Goal: Contribute content: Add original content to the website for others to see

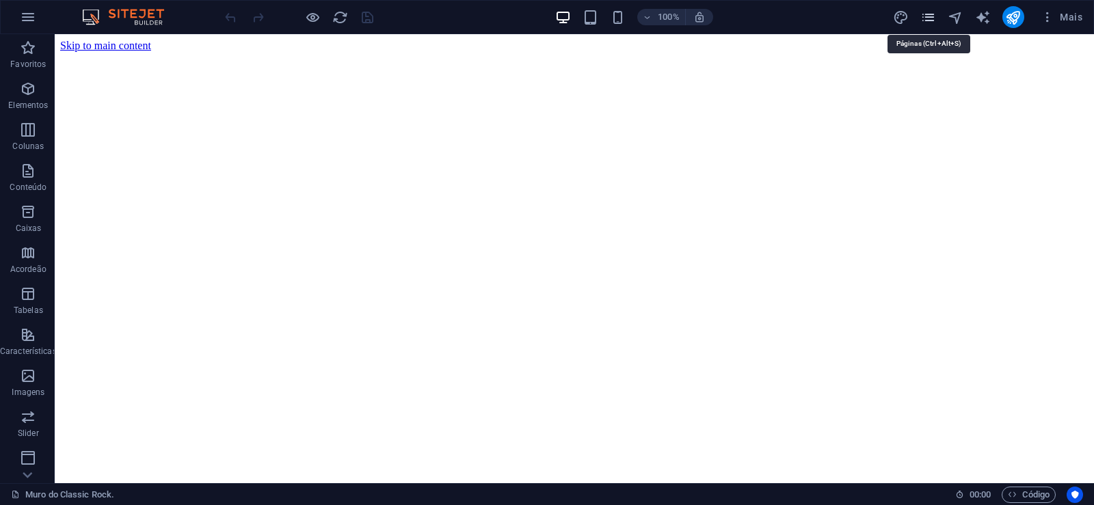
click at [923, 18] on icon "pages" at bounding box center [928, 18] width 16 height 16
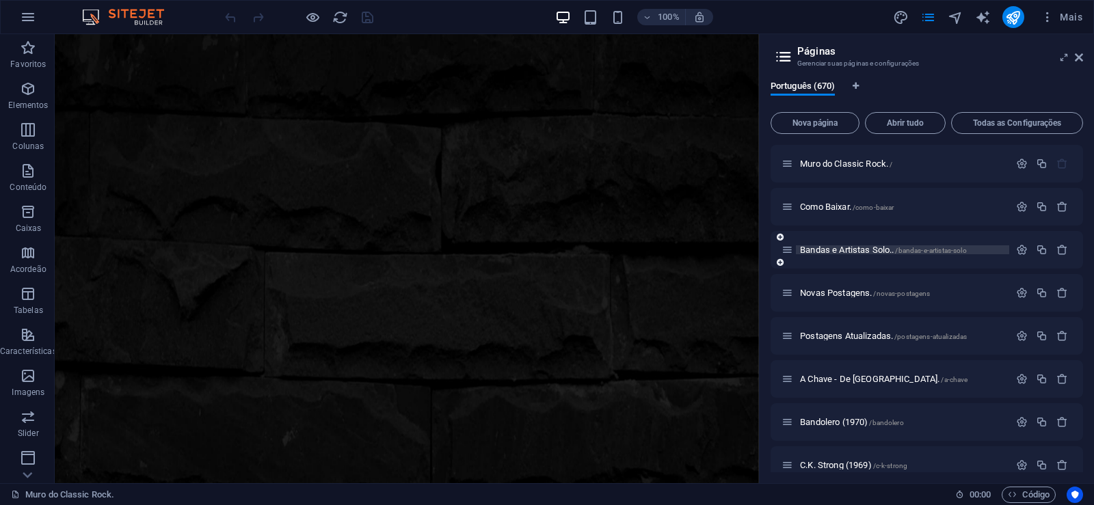
click at [827, 250] on span "Bandas e Artistas Solo.. /bandas-e-artistas-solo" at bounding box center [883, 250] width 167 height 10
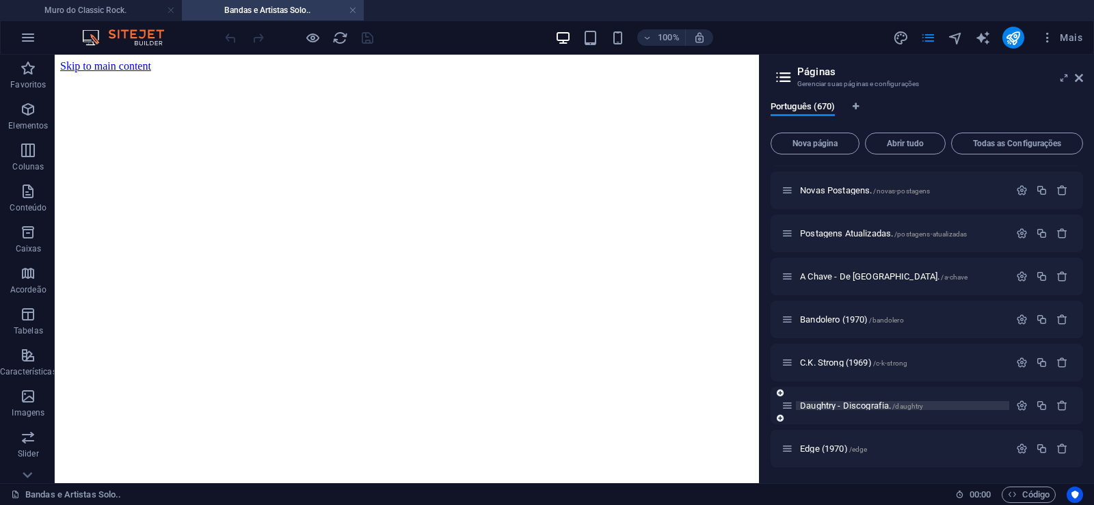
click at [821, 407] on span "Daughtry - Discografia. /daughtry" at bounding box center [861, 406] width 123 height 10
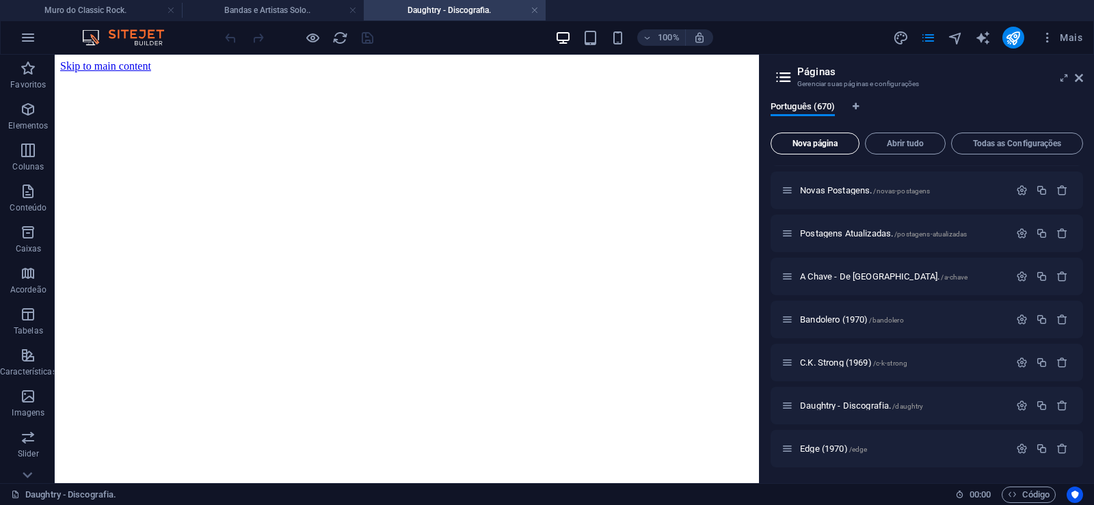
click at [807, 144] on span "Nova página" at bounding box center [815, 144] width 77 height 8
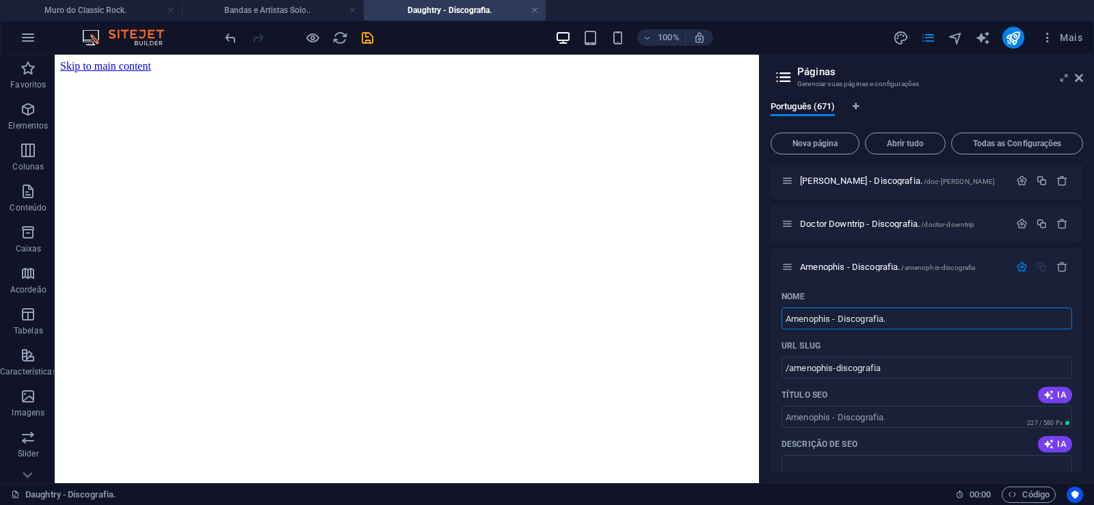
type input "Amenophis - Discografia."
type input "/amenophis-discografia"
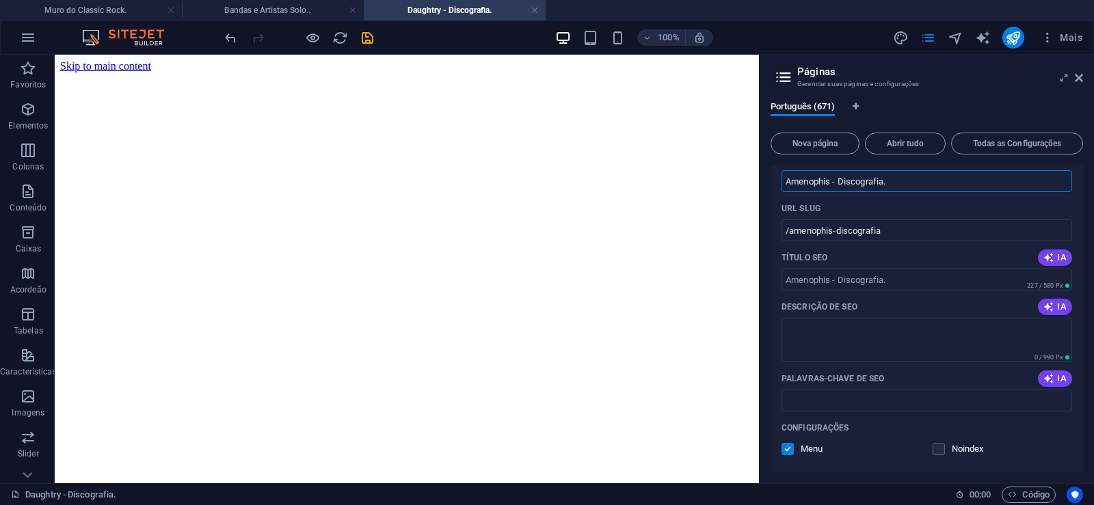
scroll to position [28967, 0]
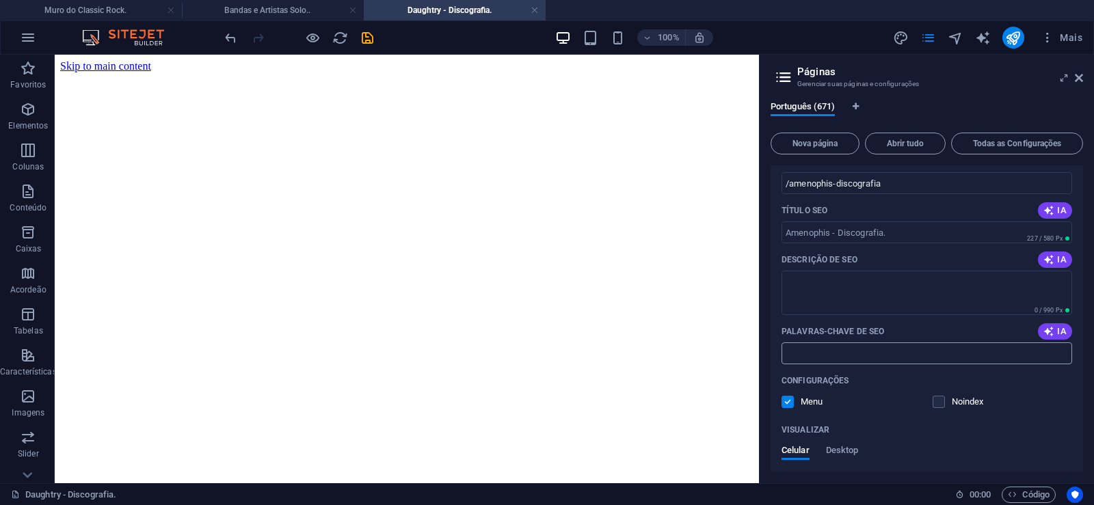
click at [840, 359] on input "Palavras-chave de SEO" at bounding box center [927, 354] width 291 height 22
paste input "Amenophis - Discografia. Download."
type input "Amenophis - Discografia. Download."
click at [821, 287] on textarea "Descrição de SEO" at bounding box center [927, 293] width 291 height 44
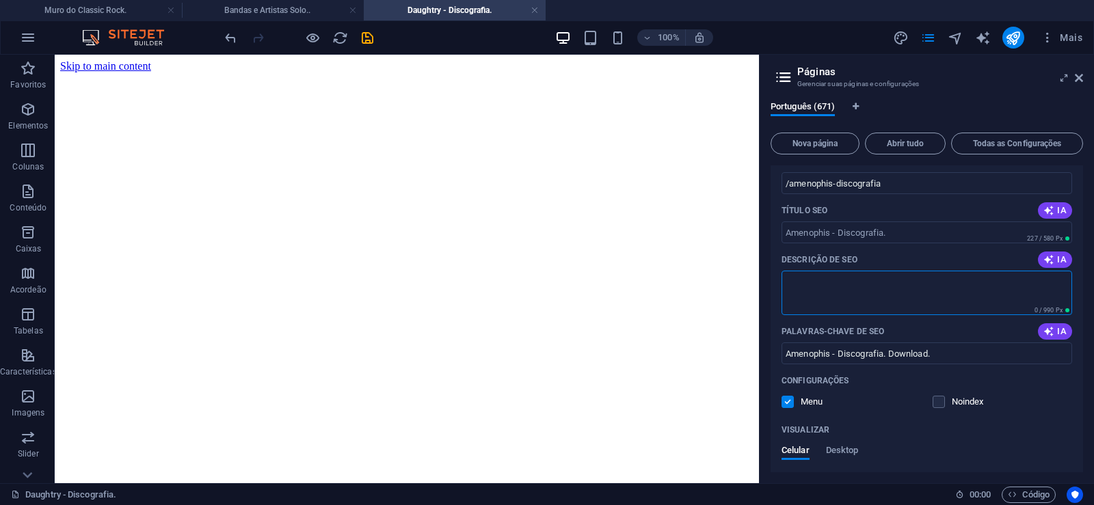
paste textarea "Amenophis é uma banda alemã de rock progressivo. Em 1977, os dois irmãos [PERSO…"
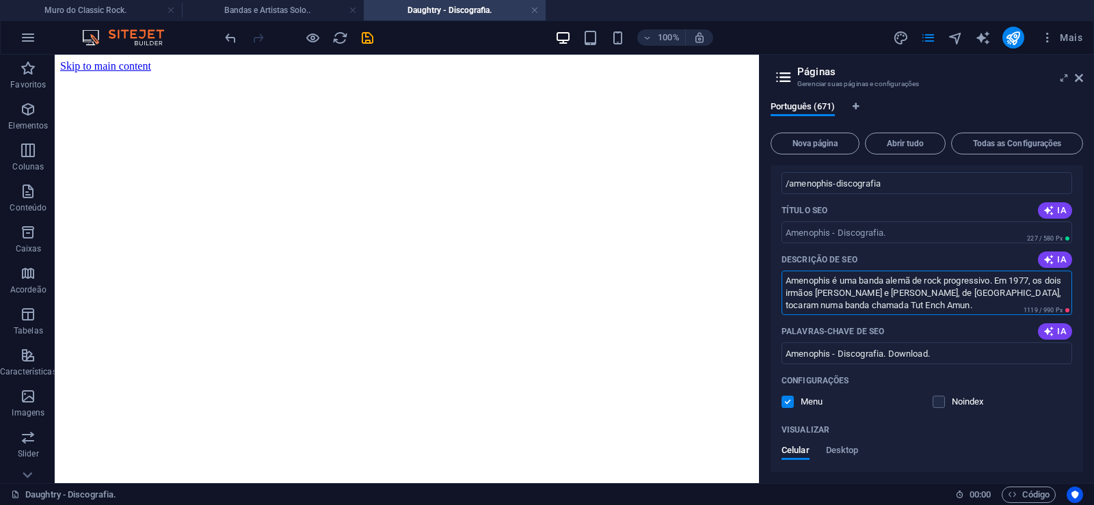
click at [838, 308] on textarea "Amenophis é uma banda alemã de rock progressivo. Em 1977, os dois irmãos [PERSO…" at bounding box center [927, 293] width 291 height 44
drag, startPoint x: 835, startPoint y: 306, endPoint x: 951, endPoint y: 306, distance: 115.6
click at [951, 306] on textarea "Amenophis é uma banda alemã de rock progressivo. Em 1977, os dois irmãos [PERSO…" at bounding box center [927, 293] width 291 height 44
type textarea "Amenophis é uma banda alemã de rock progressivo. Em 1977, os dois irmãos [PERSO…"
drag, startPoint x: 833, startPoint y: 183, endPoint x: 791, endPoint y: 191, distance: 42.4
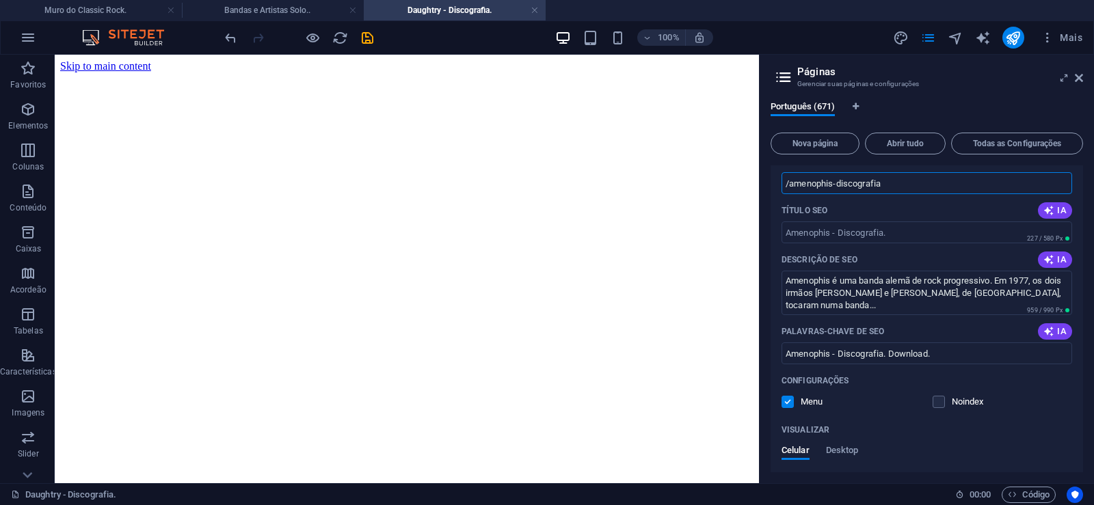
click at [791, 191] on input "/amenophis-discografia" at bounding box center [927, 183] width 291 height 22
click at [860, 187] on input "/amenophis-discografia" at bounding box center [927, 183] width 291 height 22
click at [840, 182] on input "/amenophis-discografia" at bounding box center [927, 183] width 291 height 22
drag, startPoint x: 835, startPoint y: 182, endPoint x: 899, endPoint y: 181, distance: 64.3
click at [899, 181] on input "/amenophis-discografia" at bounding box center [927, 183] width 291 height 22
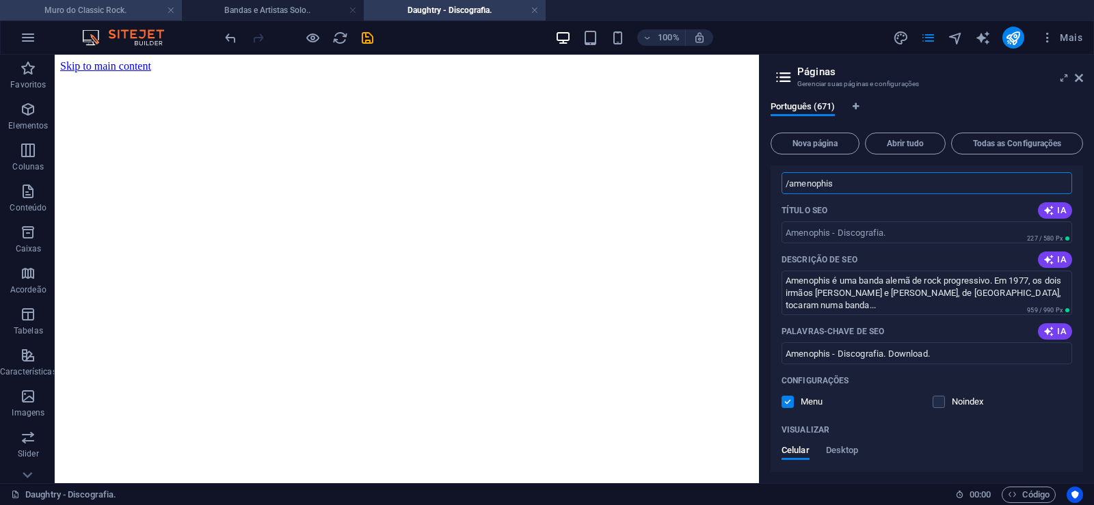
type input "/amenophis"
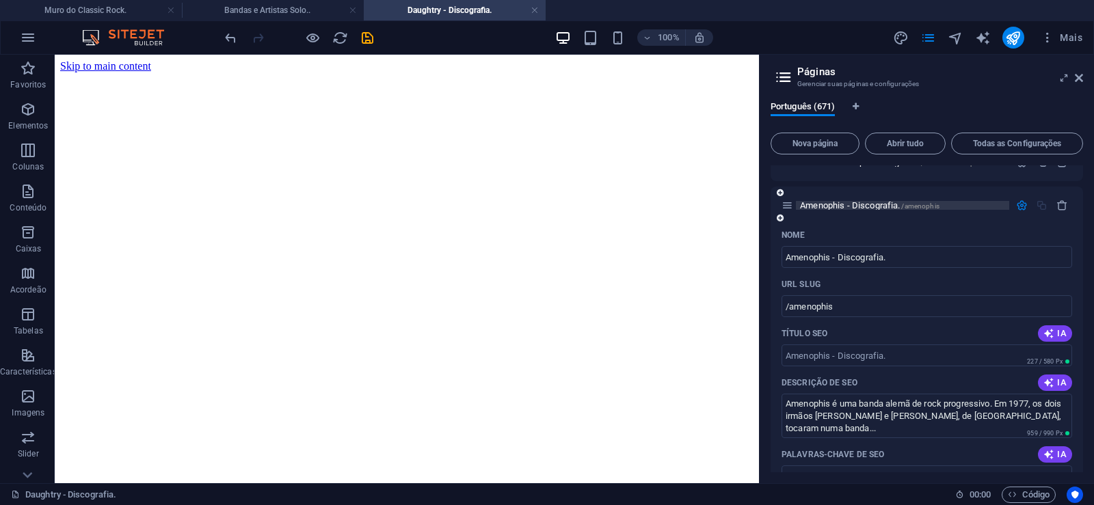
click at [826, 206] on span "Amenophis - Discografia. /[PERSON_NAME]" at bounding box center [870, 205] width 140 height 10
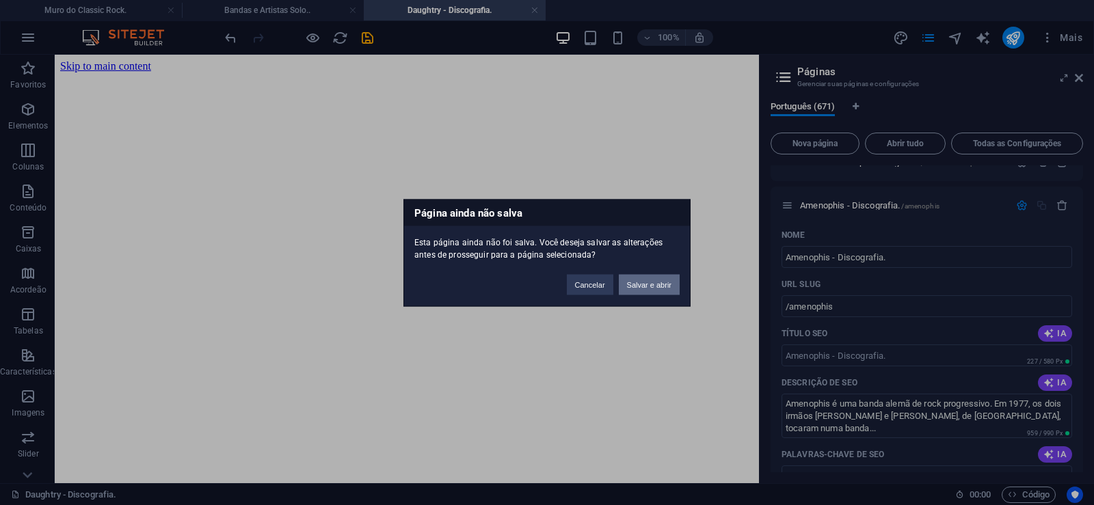
click at [647, 284] on button "Salvar e abrir" at bounding box center [649, 284] width 61 height 21
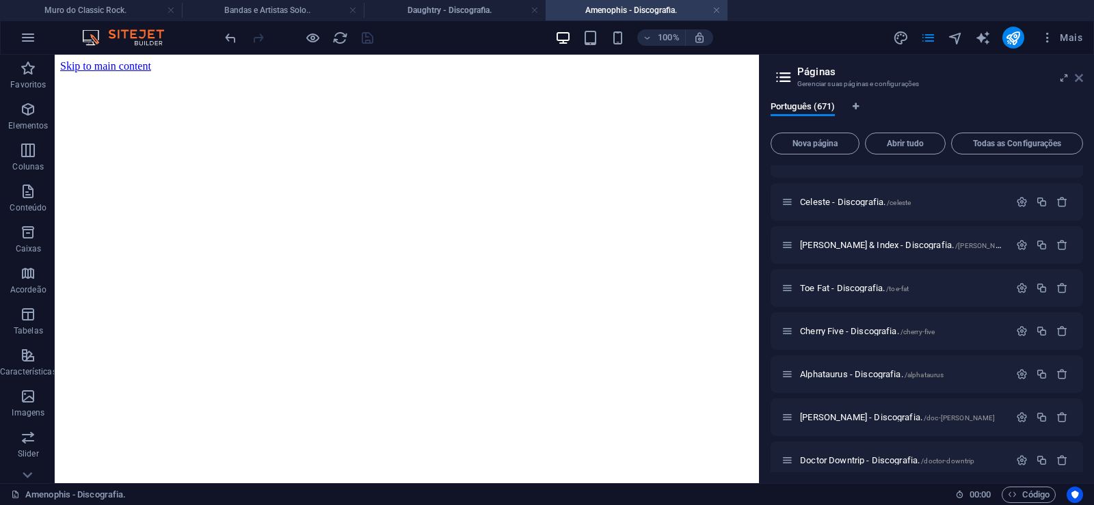
scroll to position [0, 0]
click at [1079, 79] on icon at bounding box center [1079, 77] width 8 height 11
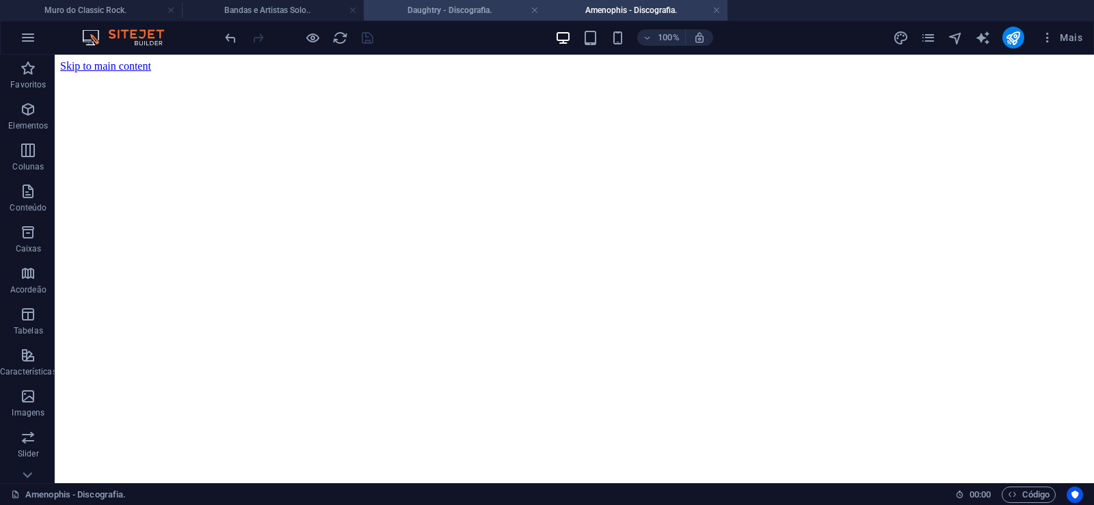
click at [454, 12] on h4 "Daughtry - Discografia." at bounding box center [455, 10] width 182 height 15
click figure
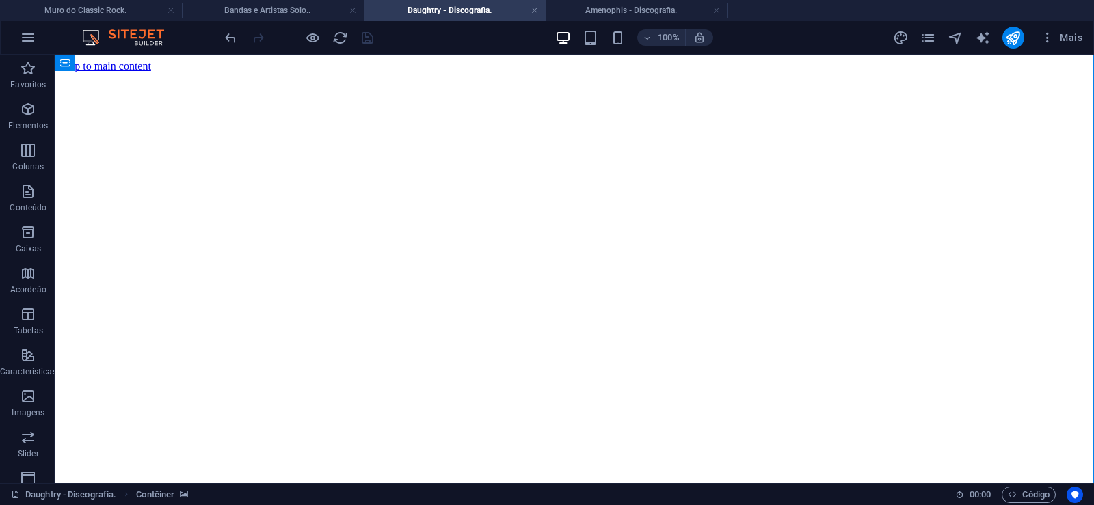
click at [594, 23] on div "100% Mais" at bounding box center [547, 37] width 1093 height 33
click at [601, 7] on h4 "Amenophis - Discografia." at bounding box center [637, 10] width 182 height 15
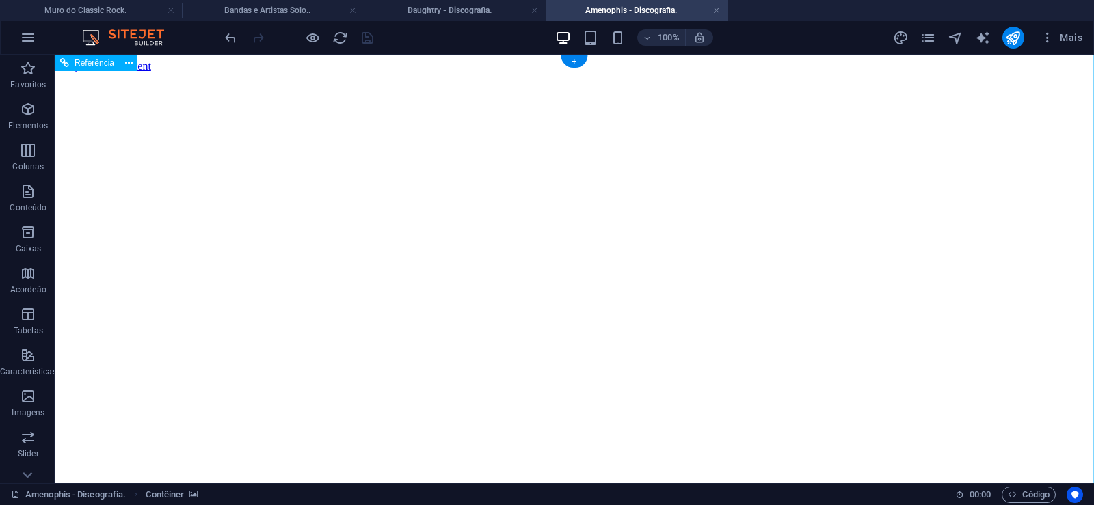
click at [133, 72] on figure at bounding box center [574, 72] width 1028 height 0
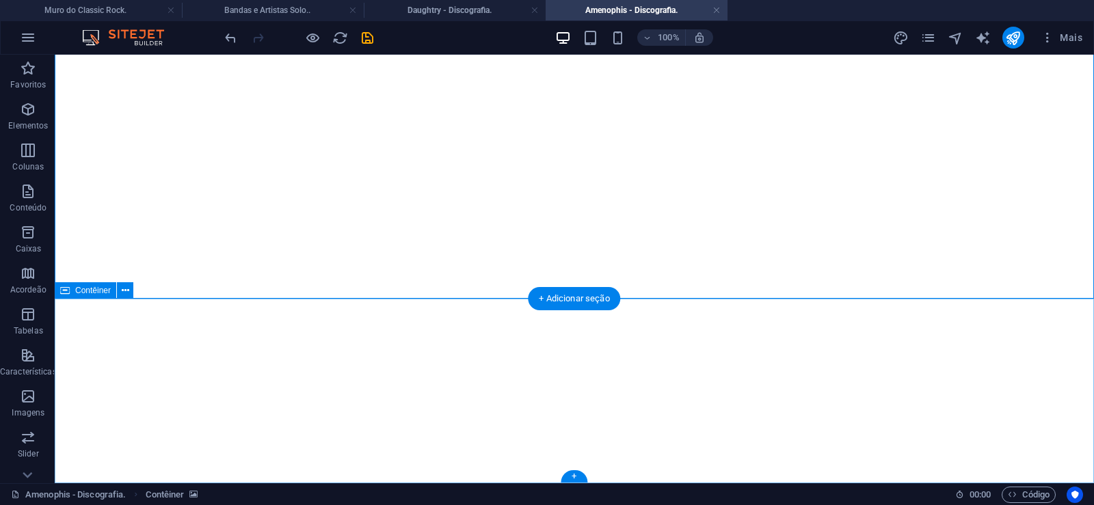
click div "Solte o conteúdo aqui ou Adicionar elementos Colar área de transferência"
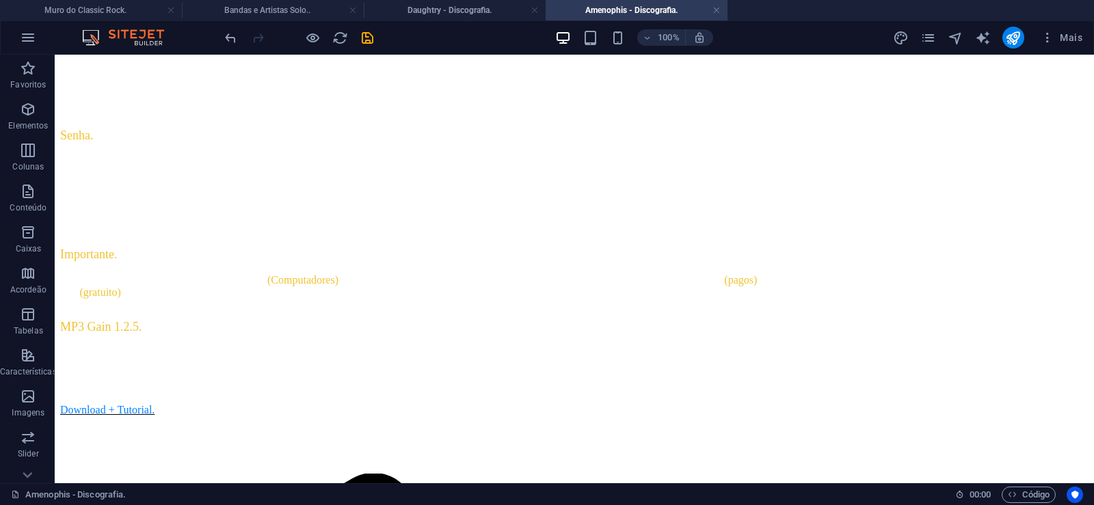
scroll to position [0, 0]
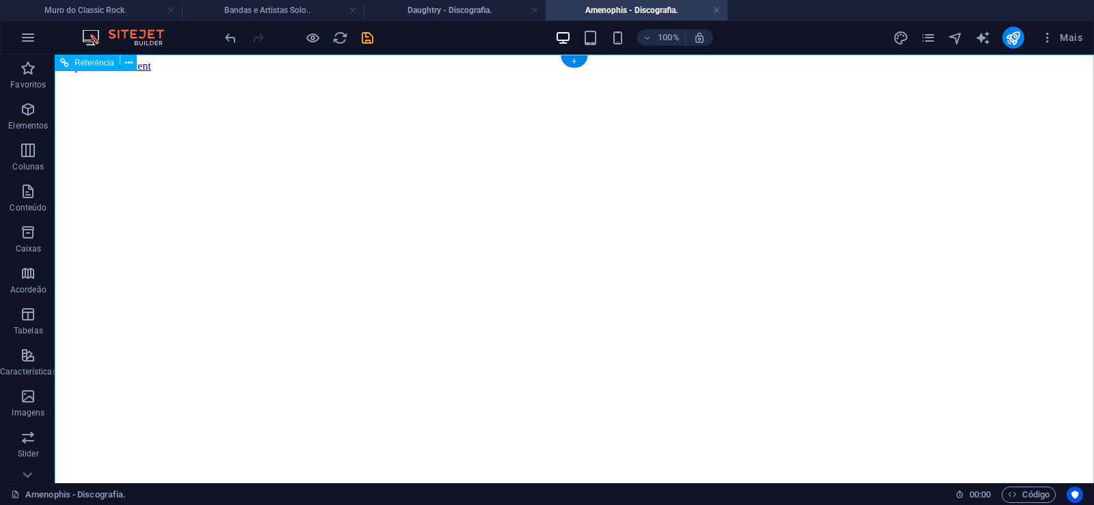
click figure
click div "Daughtry - Discografia."
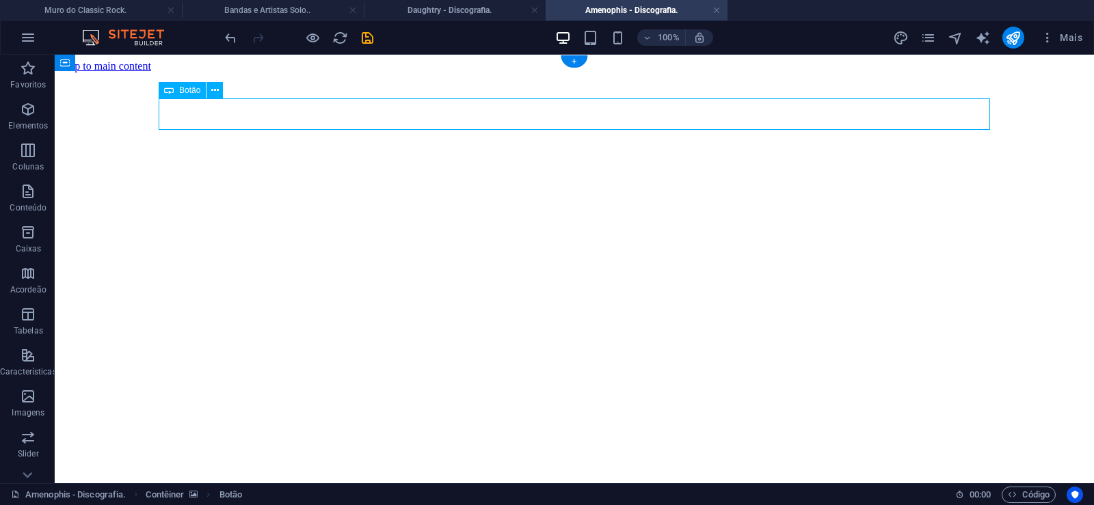
click div "Daughtry - Discografia."
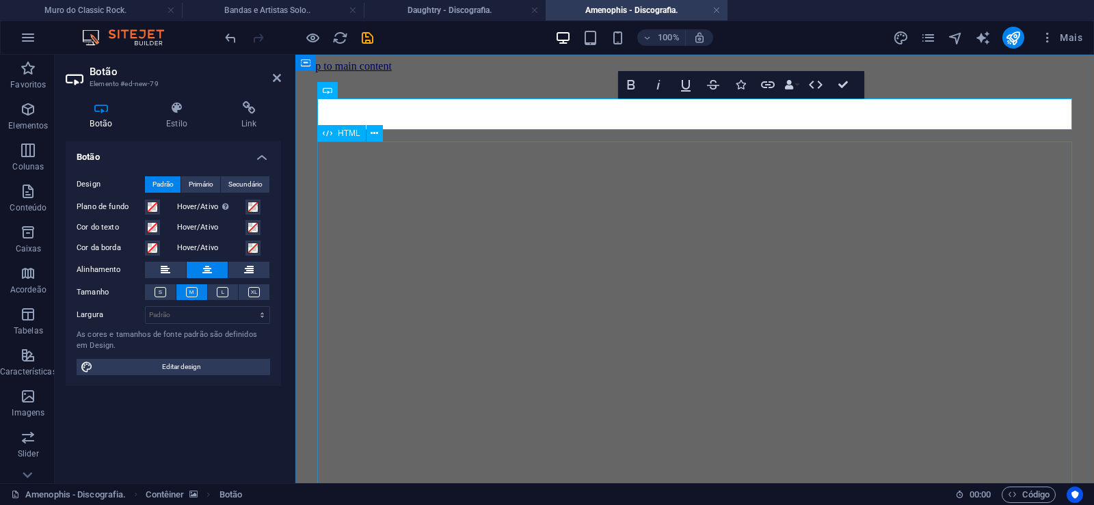
scroll to position [0, 10]
click div "Daughtry é uma banda norte-americana de rock liderada pelo ex-participante do p…"
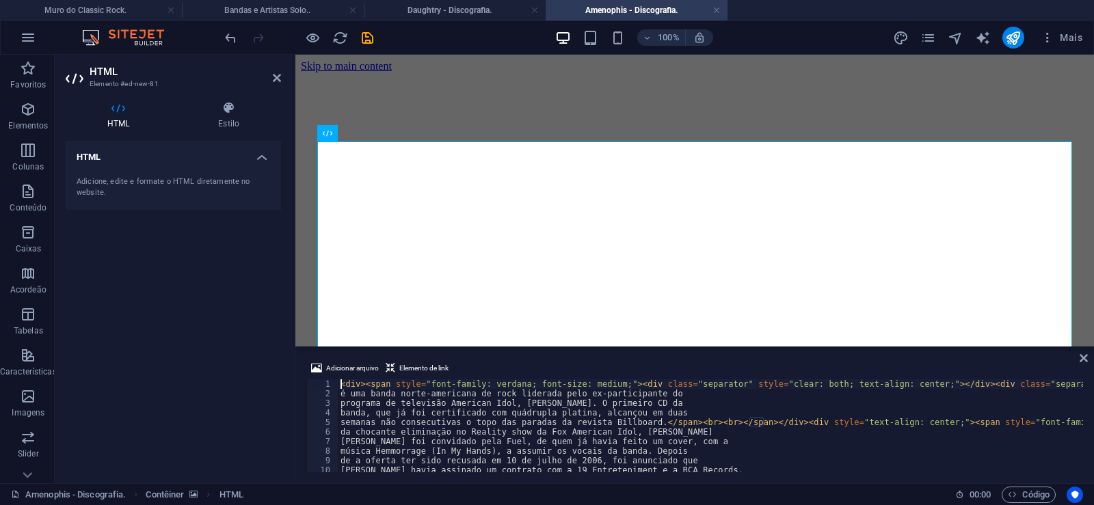
type textarea "música Hemmorrage (In My Hands), a assumir os vocais da banda. Depois"
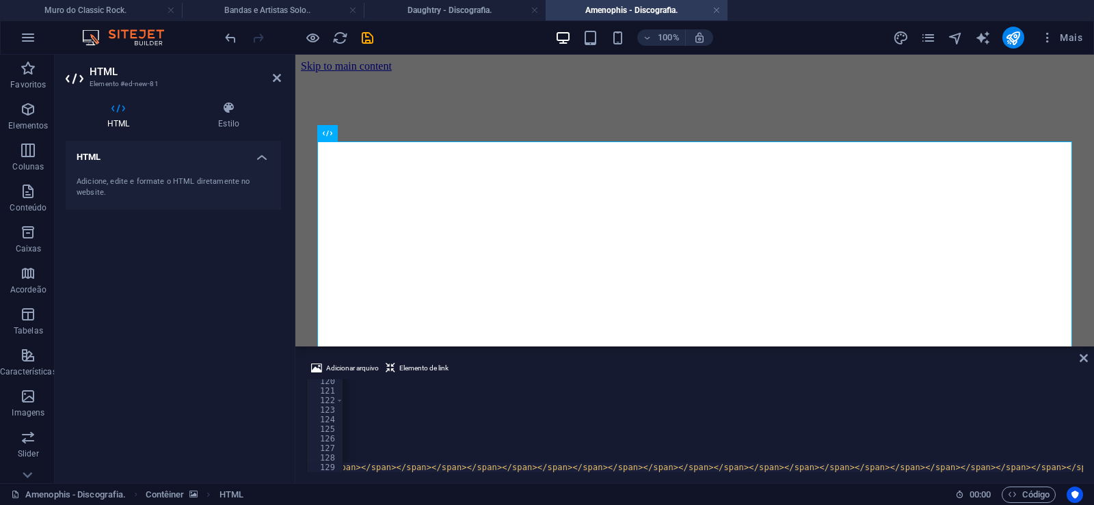
scroll to position [0, 37599]
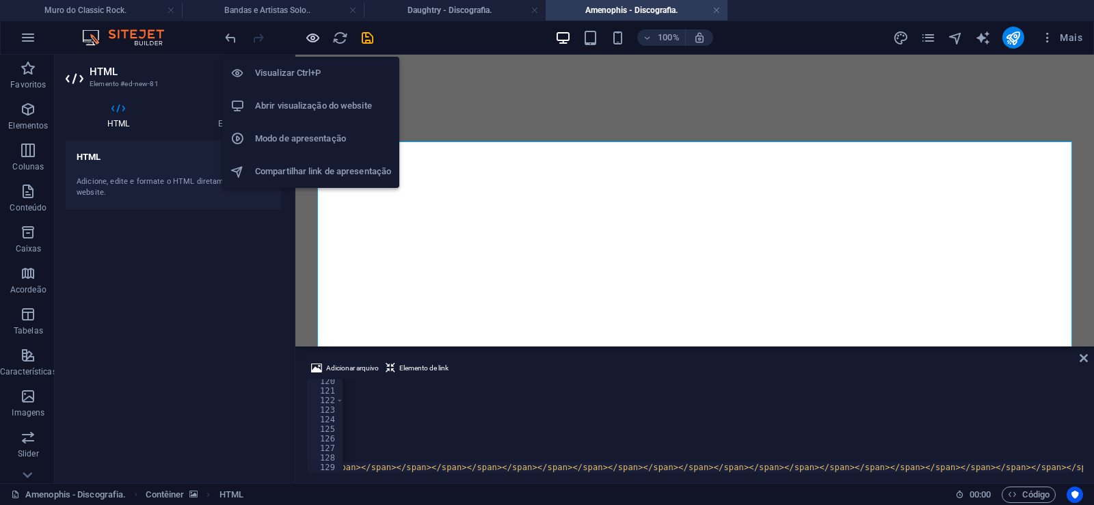
click at [315, 36] on icon "button" at bounding box center [313, 38] width 16 height 16
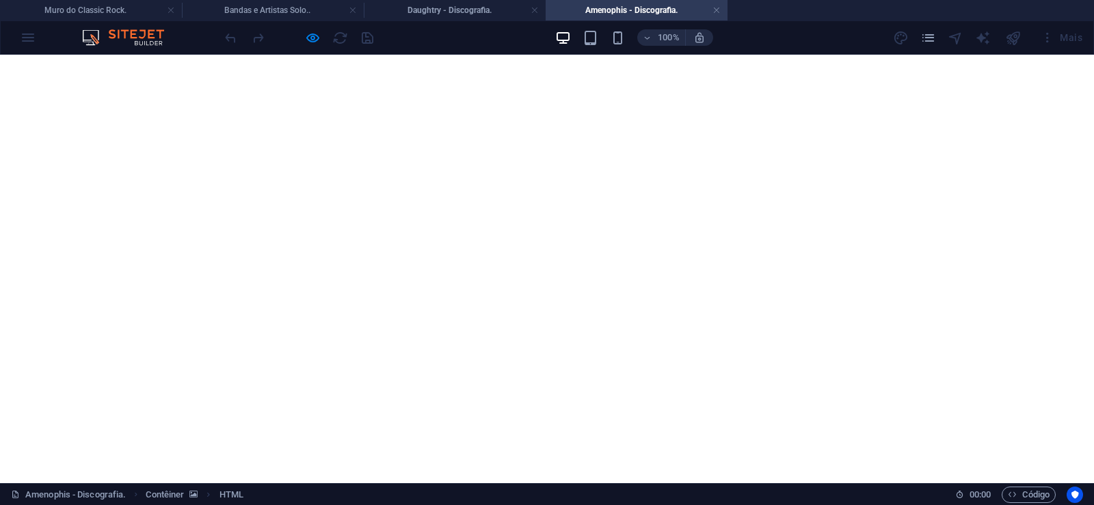
scroll to position [2801, 0]
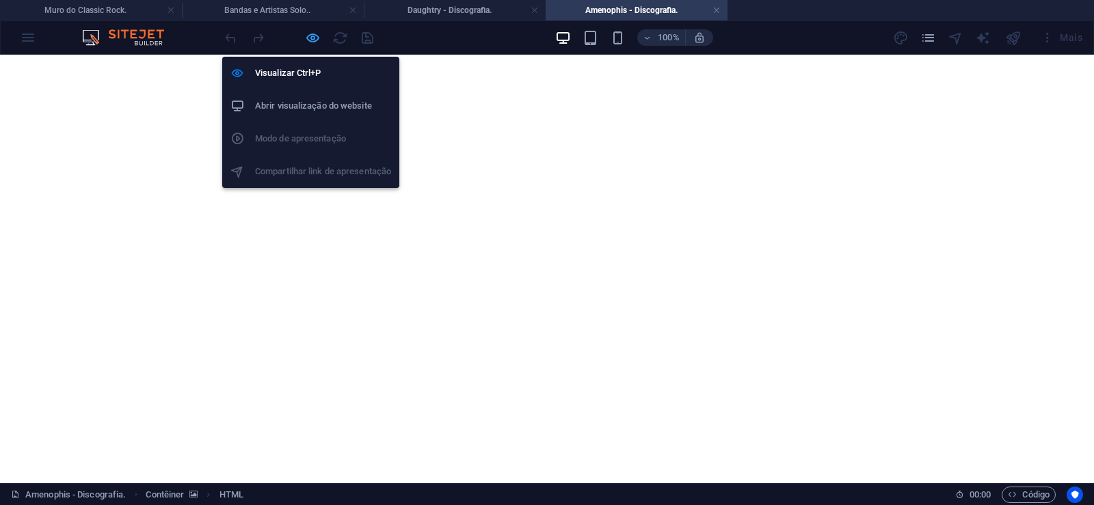
click at [312, 40] on icon "button" at bounding box center [313, 38] width 16 height 16
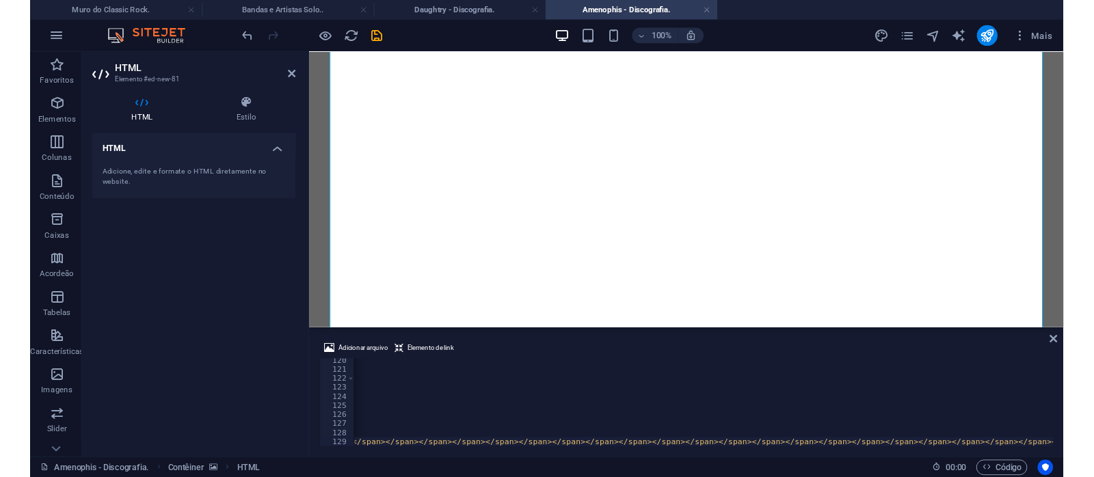
scroll to position [0, 37549]
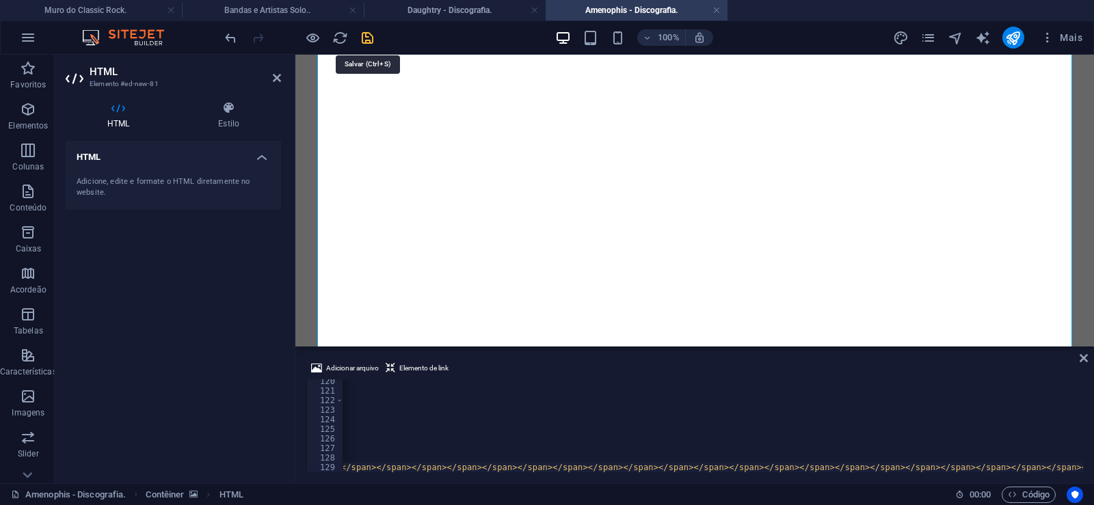
click at [371, 40] on icon "save" at bounding box center [368, 38] width 16 height 16
click at [715, 10] on link at bounding box center [717, 10] width 8 height 13
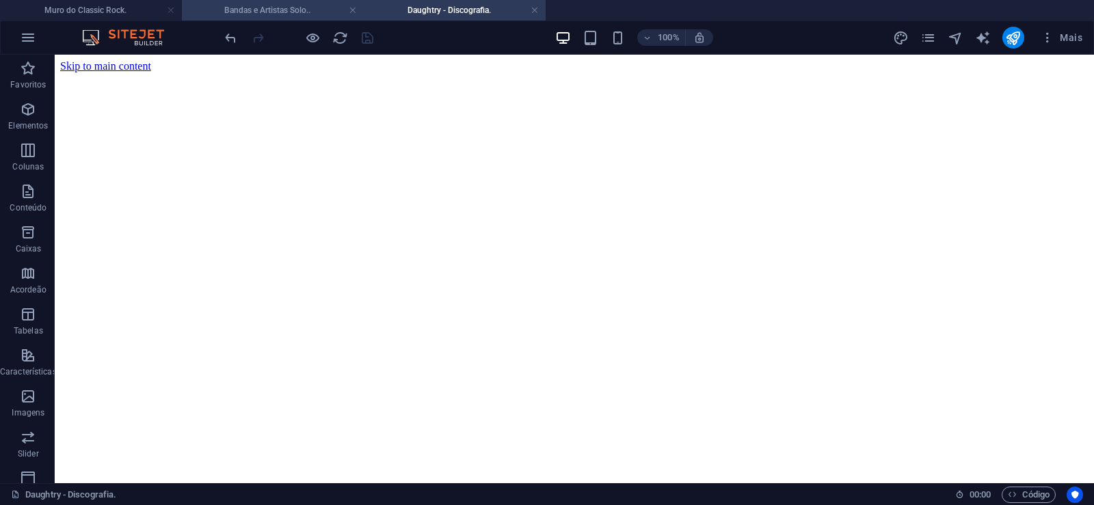
click at [301, 4] on h4 "Bandas e Artistas Solo.." at bounding box center [273, 10] width 182 height 15
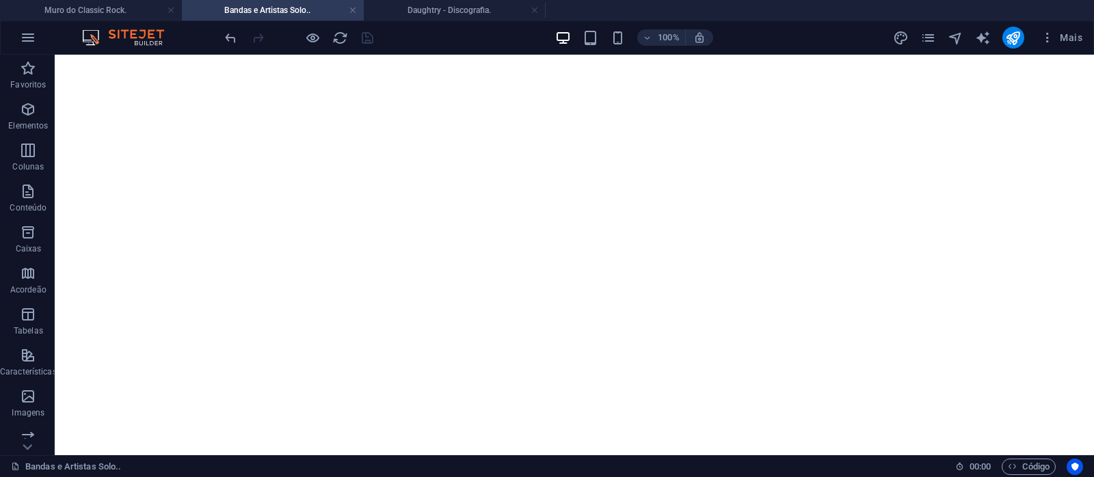
scroll to position [1318, 0]
click at [925, 40] on icon "pages" at bounding box center [928, 38] width 16 height 16
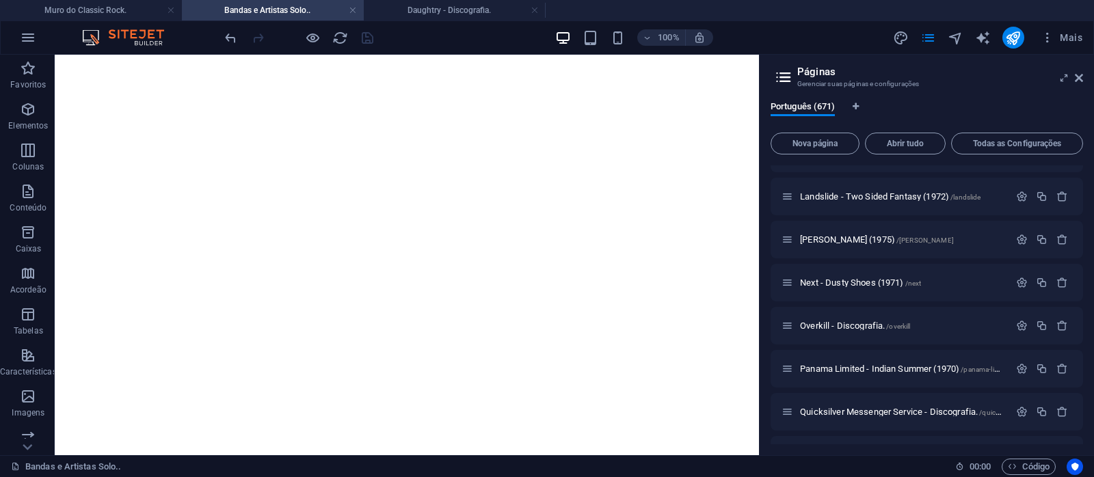
scroll to position [739, 0]
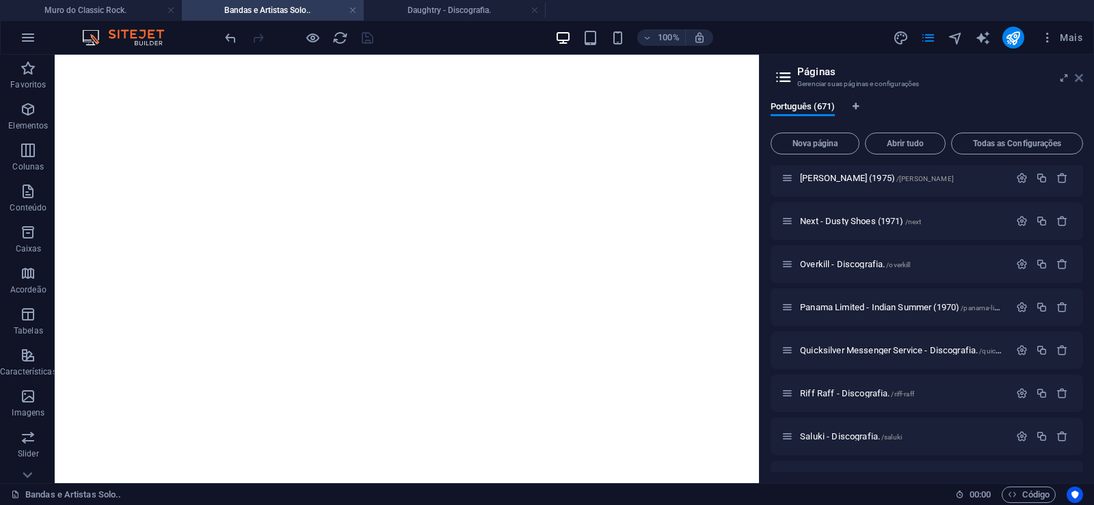
click at [1080, 79] on icon at bounding box center [1079, 77] width 8 height 11
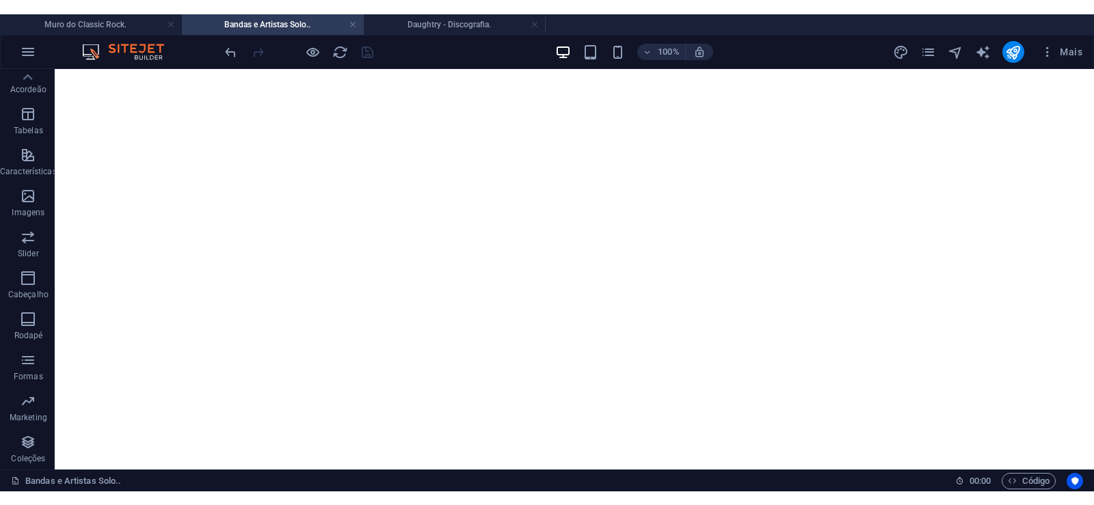
scroll to position [1318, 0]
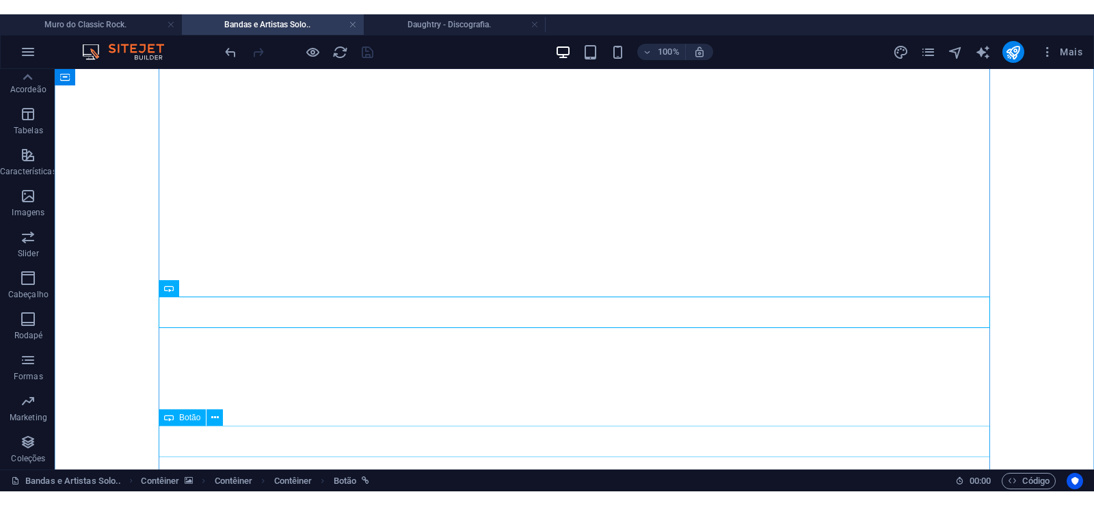
scroll to position [187, 0]
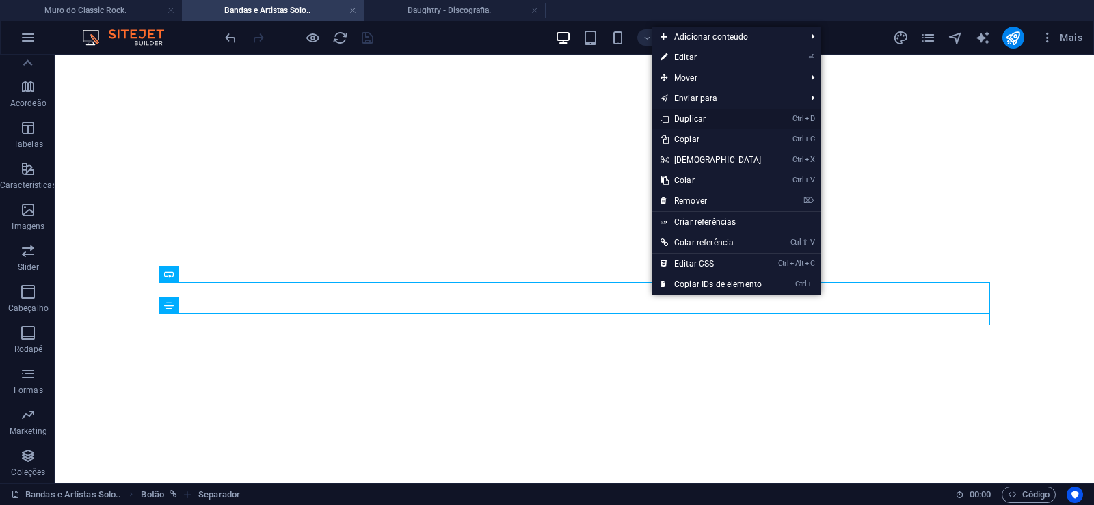
drag, startPoint x: 699, startPoint y: 122, endPoint x: 638, endPoint y: 77, distance: 75.8
click at [699, 122] on link "Ctrl D Duplicar" at bounding box center [711, 119] width 118 height 21
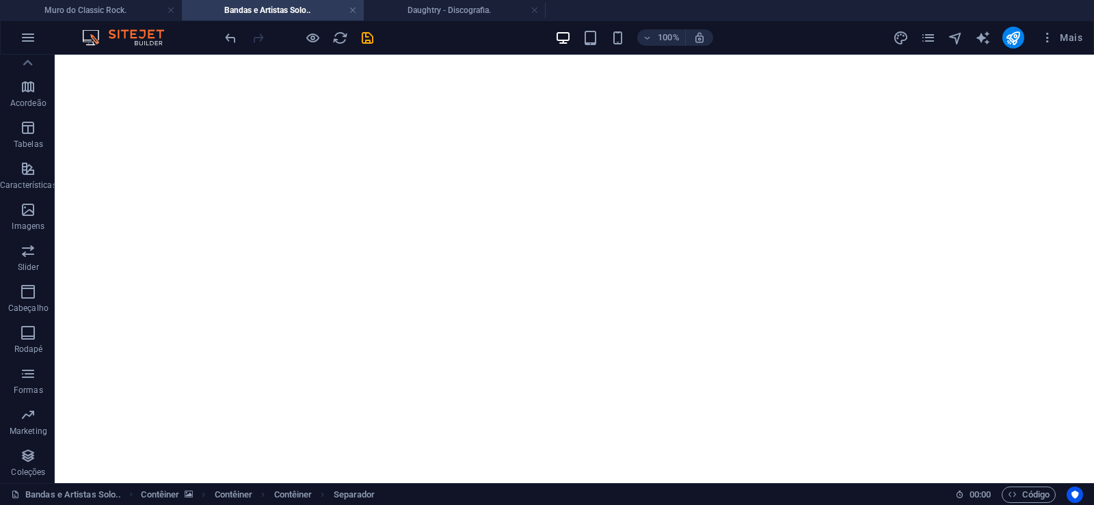
drag, startPoint x: 638, startPoint y: 351, endPoint x: 633, endPoint y: 321, distance: 31.1
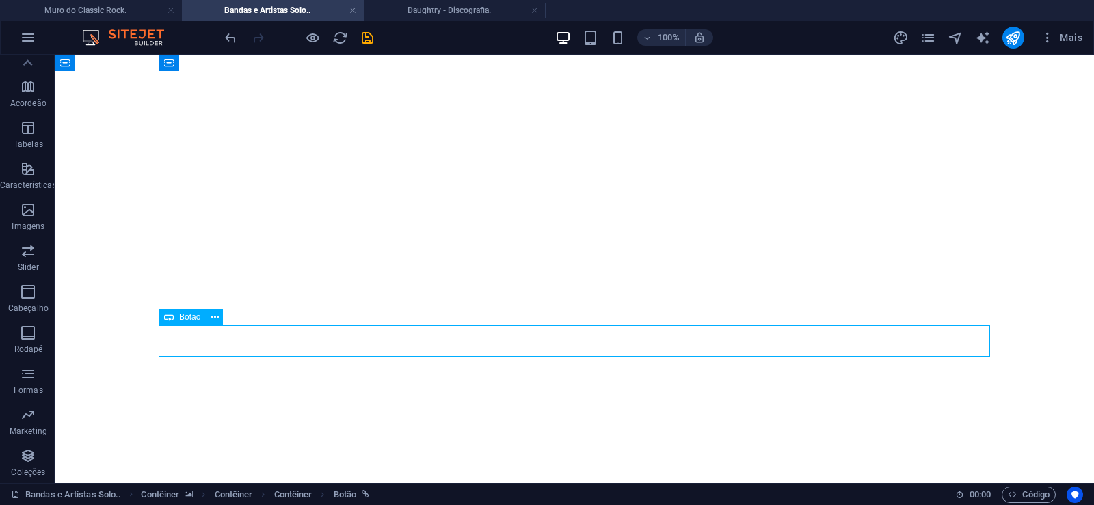
select select "px"
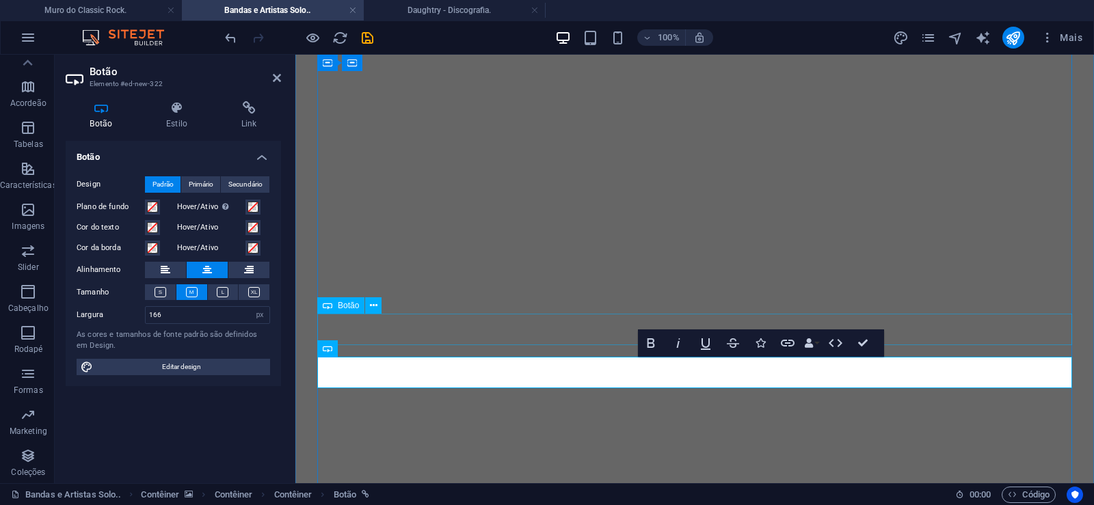
scroll to position [0, 8]
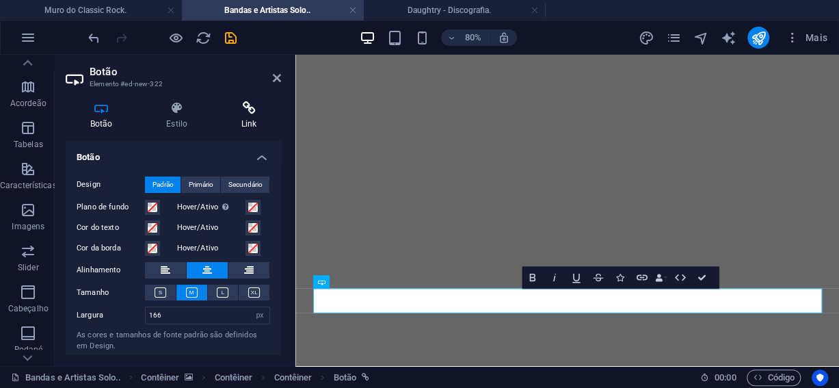
click at [247, 114] on icon at bounding box center [249, 108] width 64 height 14
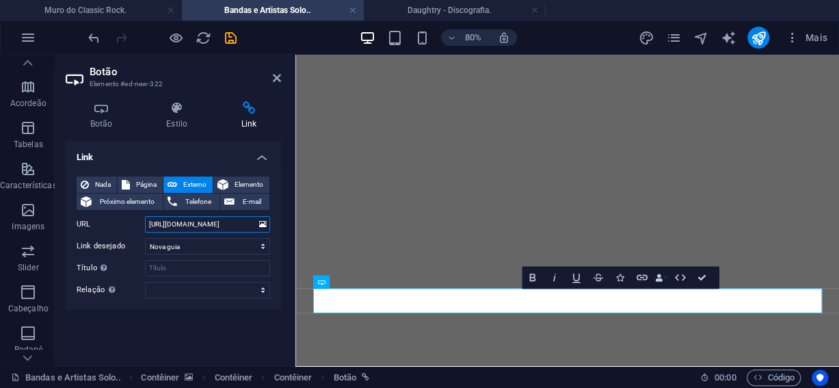
drag, startPoint x: 201, startPoint y: 226, endPoint x: 245, endPoint y: 221, distance: 44.7
click at [245, 221] on input "[URL][DOMAIN_NAME]" at bounding box center [207, 224] width 125 height 16
paste input "menophis"
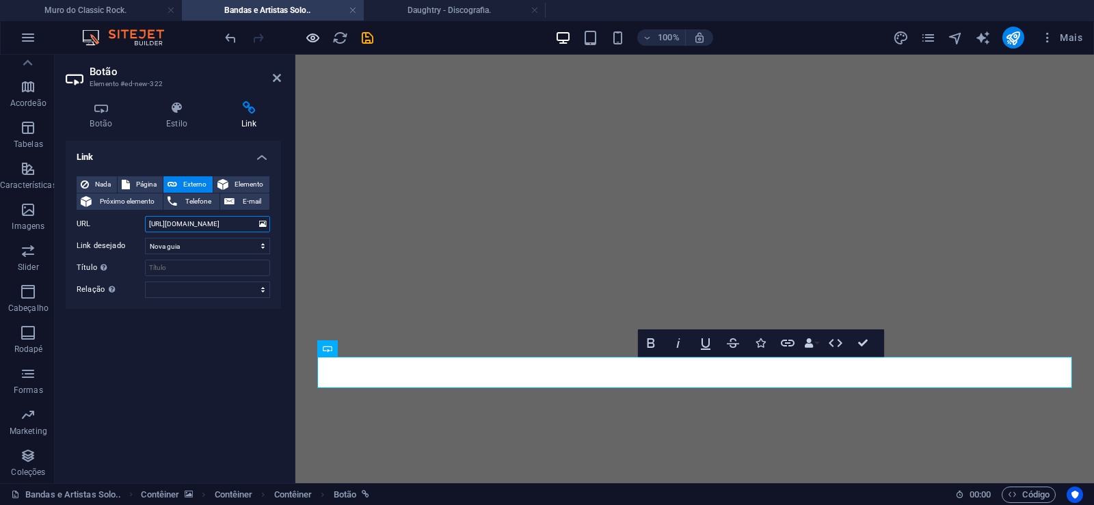
type input "[URL][DOMAIN_NAME]"
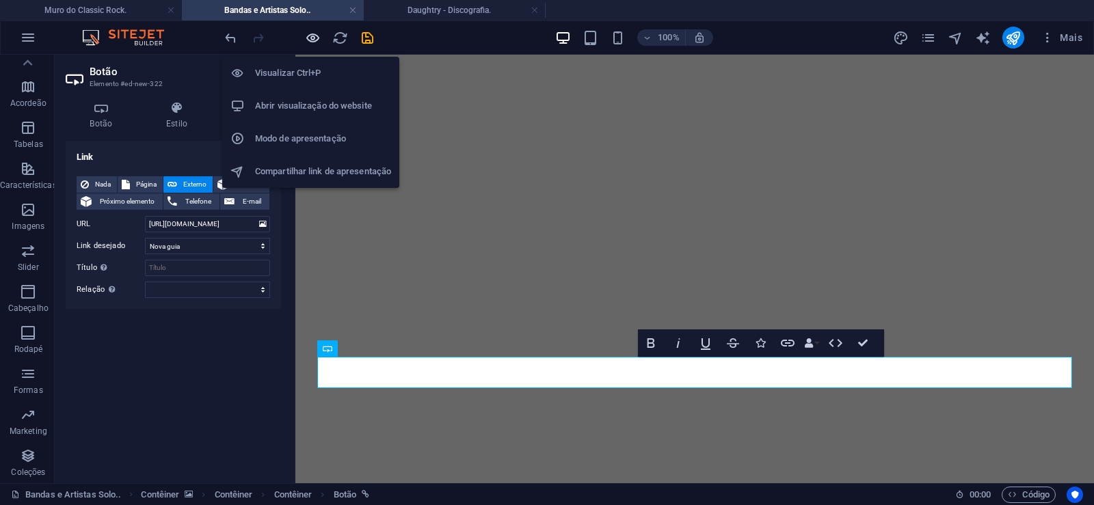
click at [311, 38] on icon "button" at bounding box center [313, 38] width 16 height 16
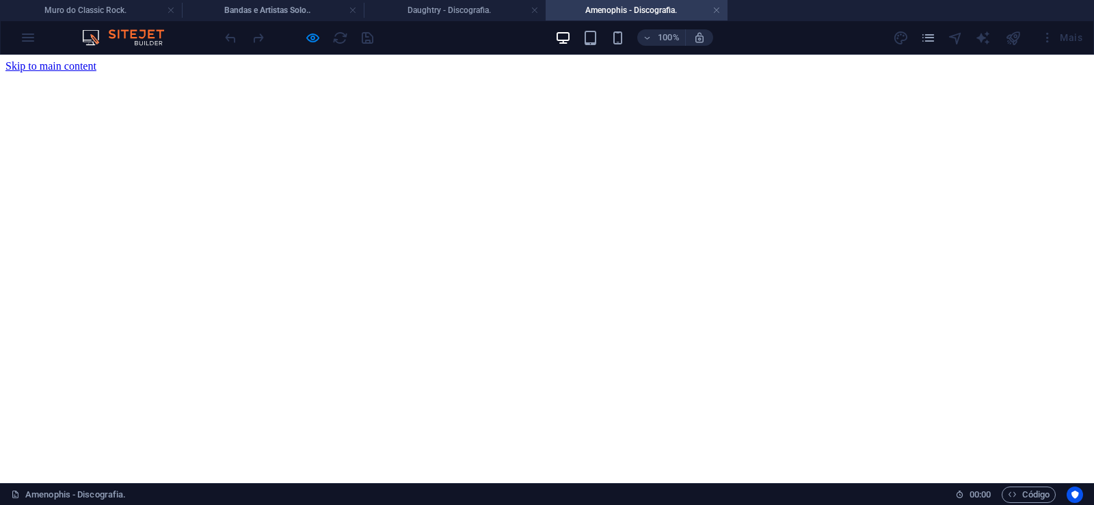
scroll to position [0, 0]
click at [719, 10] on link at bounding box center [717, 10] width 8 height 13
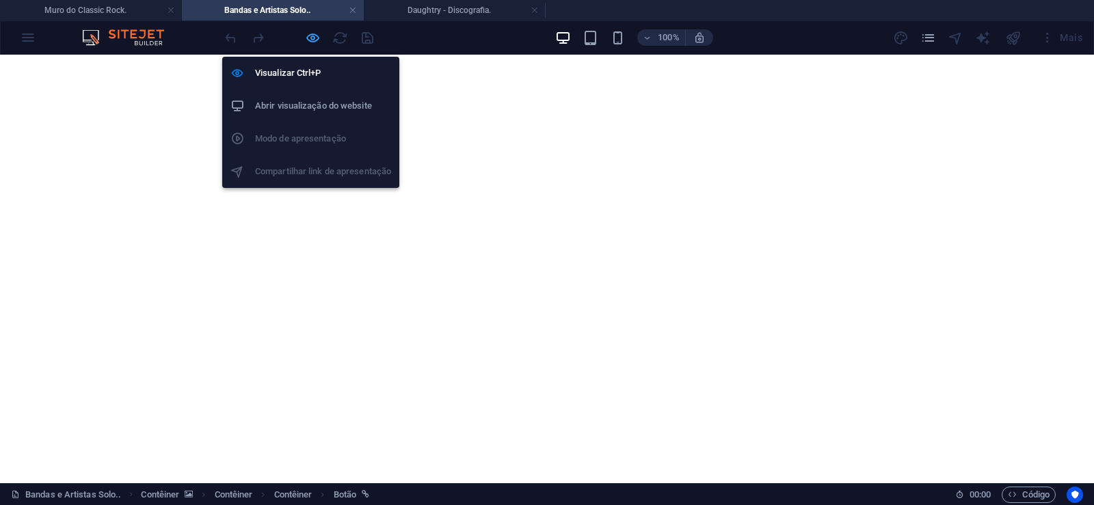
click at [309, 37] on icon "button" at bounding box center [313, 38] width 16 height 16
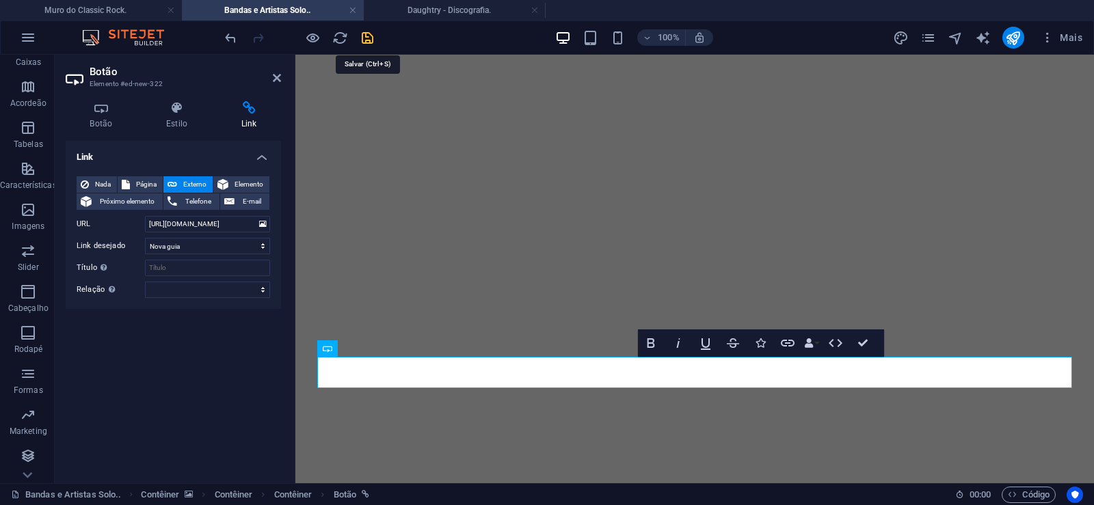
click at [366, 42] on icon "save" at bounding box center [368, 38] width 16 height 16
click at [276, 75] on icon at bounding box center [277, 77] width 8 height 11
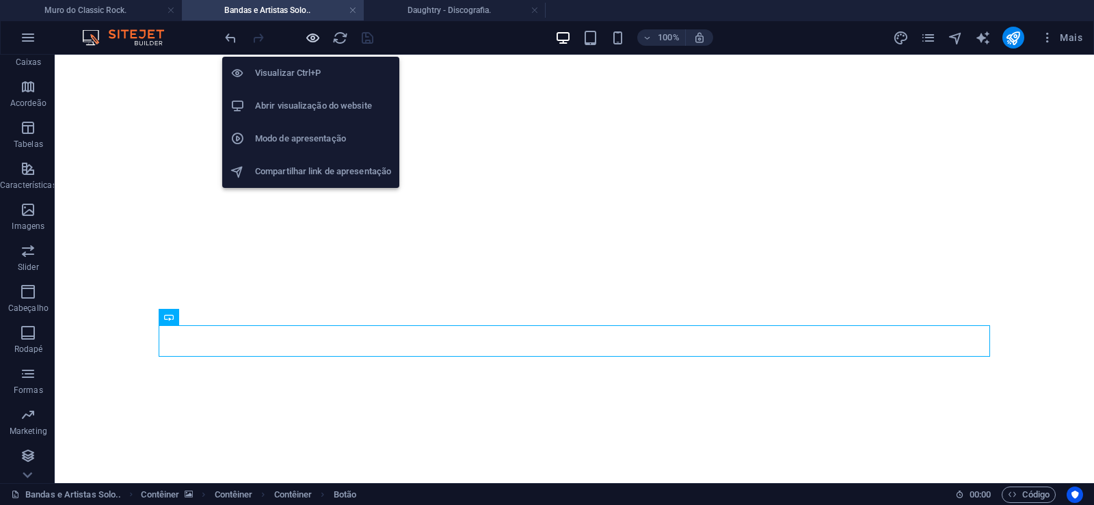
click at [311, 44] on icon "button" at bounding box center [313, 38] width 16 height 16
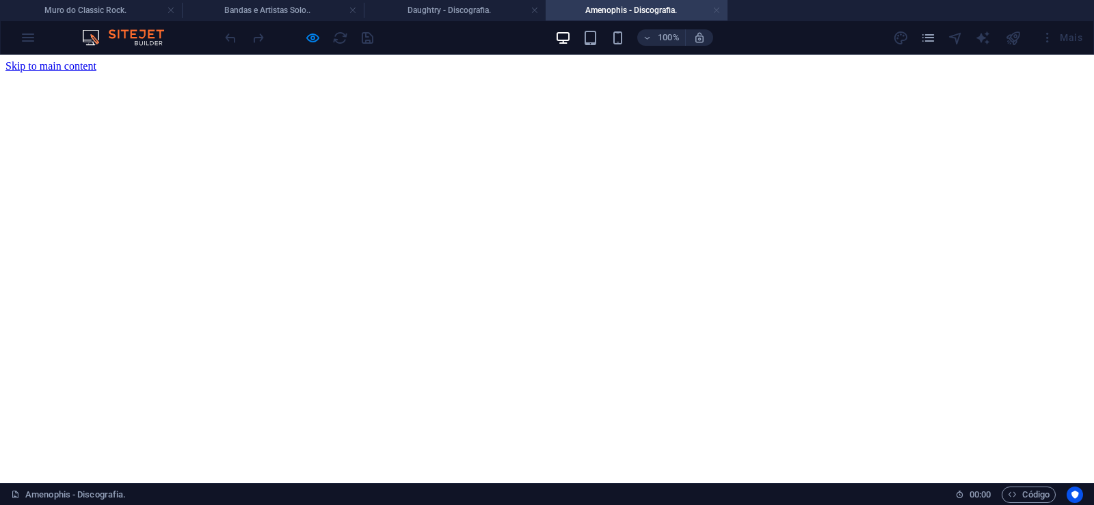
click at [717, 11] on link at bounding box center [717, 10] width 8 height 13
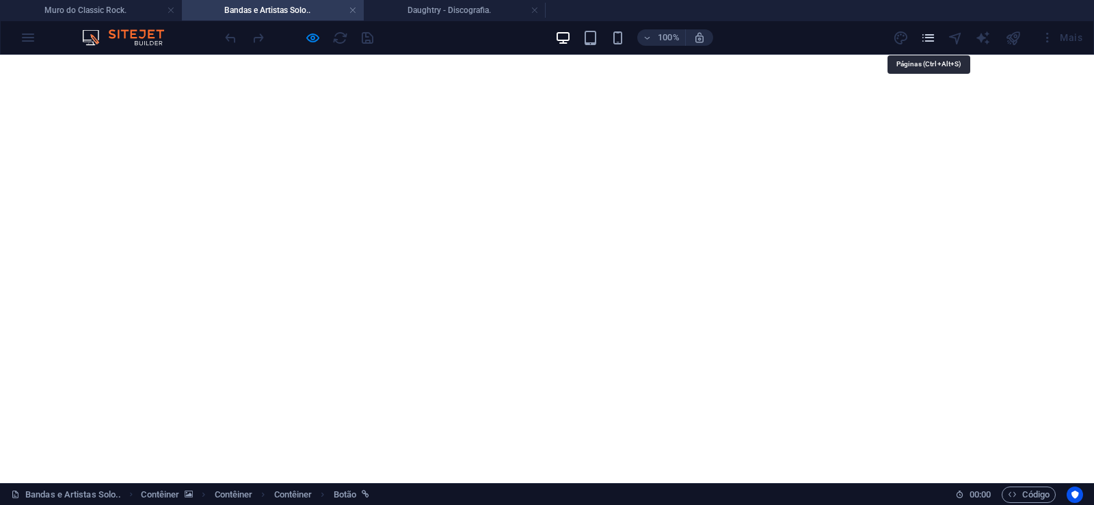
click at [926, 39] on icon "pages" at bounding box center [928, 38] width 16 height 16
click at [927, 41] on icon "pages" at bounding box center [928, 38] width 16 height 16
click at [927, 42] on icon "pages" at bounding box center [928, 38] width 16 height 16
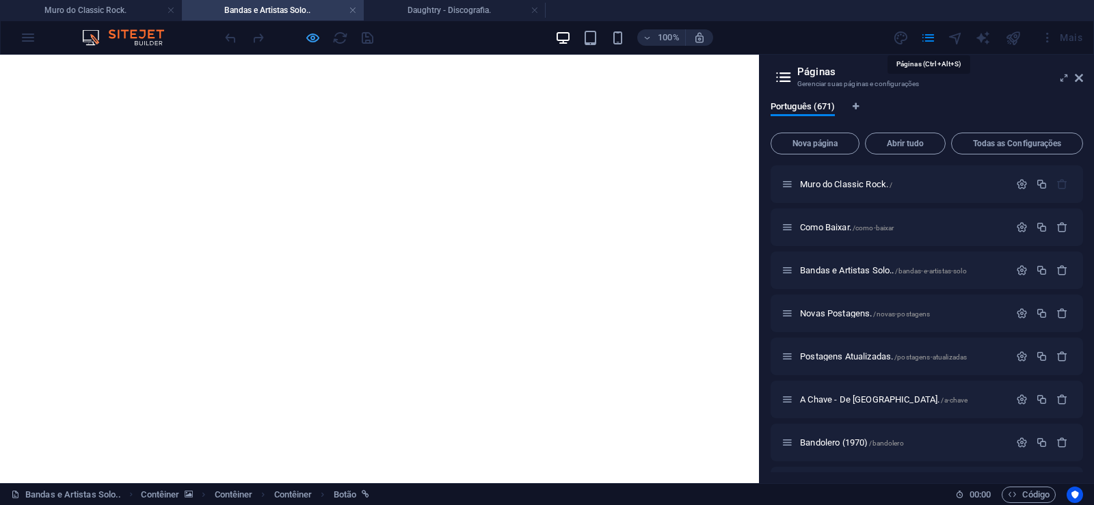
click at [821, 137] on button "Nova página" at bounding box center [815, 144] width 89 height 22
click at [310, 36] on icon "button" at bounding box center [313, 38] width 16 height 16
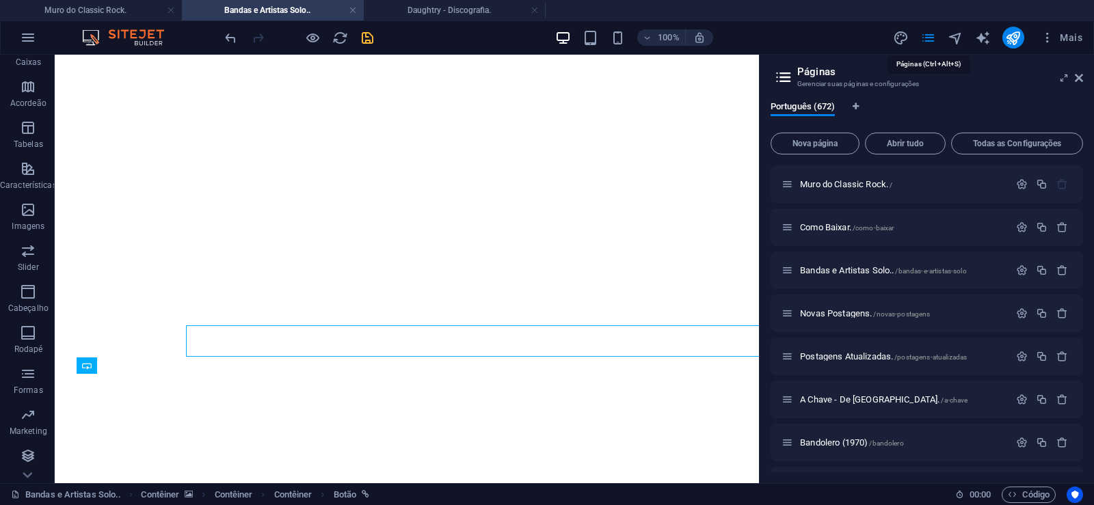
scroll to position [28825, 0]
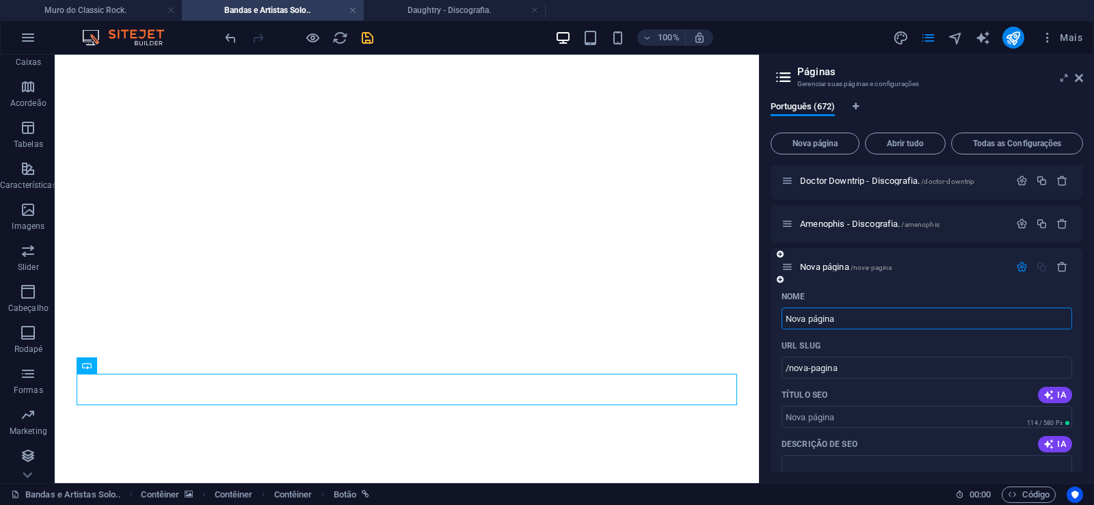
drag, startPoint x: 855, startPoint y: 323, endPoint x: 768, endPoint y: 323, distance: 87.5
click at [782, 323] on input "Nova página" at bounding box center [927, 319] width 291 height 22
click at [846, 321] on input "Nova página" at bounding box center [927, 319] width 291 height 22
drag, startPoint x: 830, startPoint y: 317, endPoint x: 745, endPoint y: 319, distance: 84.8
click at [782, 319] on input "Nova página" at bounding box center [927, 319] width 291 height 22
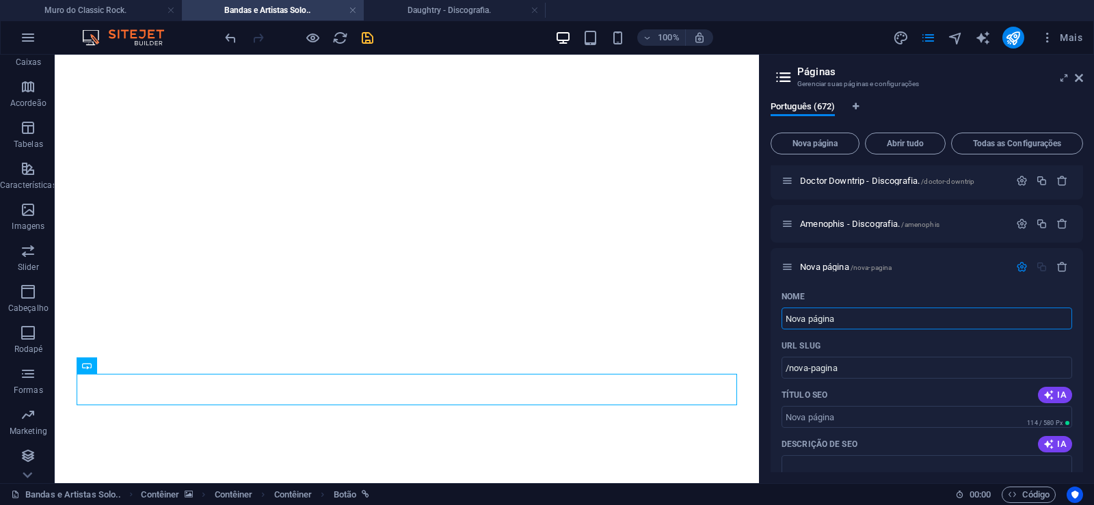
paste input "Ambrosia - Discografia."
type input "Ambrosia - Discografia."
type input "/ambrosia-discografia"
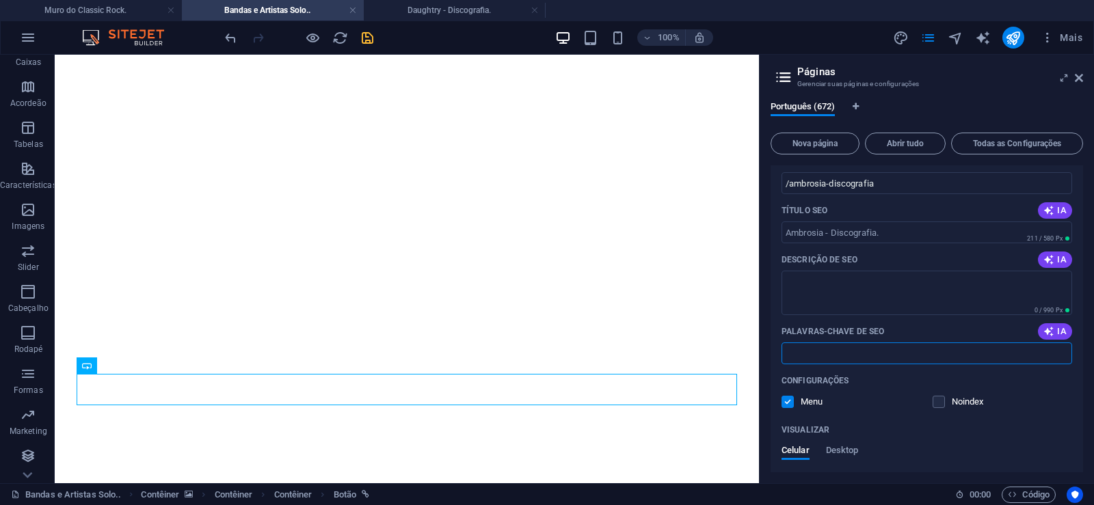
click at [811, 348] on input "Palavras-chave de SEO" at bounding box center [927, 354] width 291 height 22
paste input "Ambrosia - Discografia. Download."
type input "Ambrosia - Discografia. Download."
click at [827, 293] on textarea "Descrição de SEO" at bounding box center [927, 293] width 291 height 44
paste textarea "Formada em 1970, no sul da [GEOGRAPHIC_DATA] ([GEOGRAPHIC_DATA]), Ambrosia é um…"
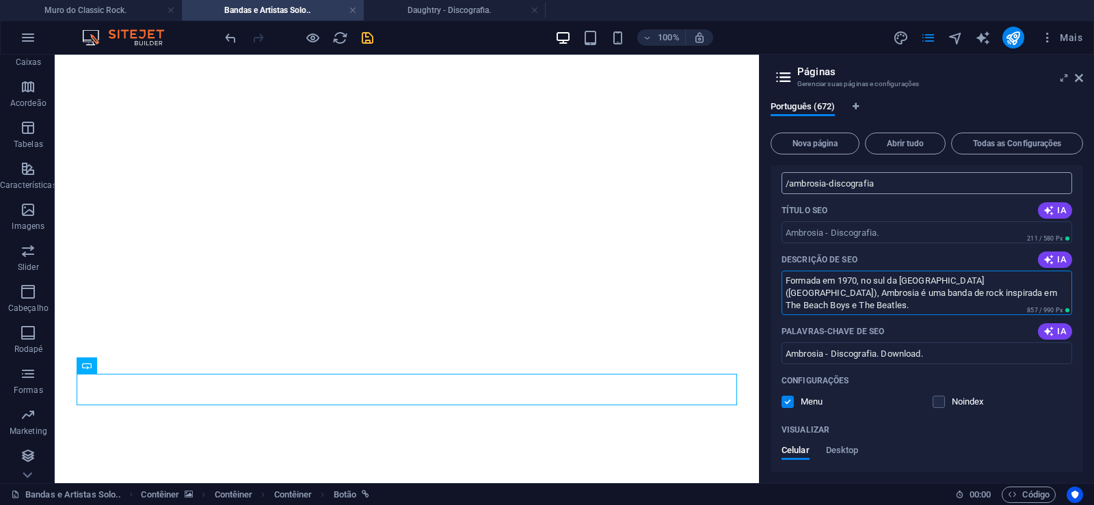
click at [827, 187] on input "/ambrosia-discografia" at bounding box center [927, 183] width 291 height 22
type textarea "Formada em 1970, no sul da [GEOGRAPHIC_DATA] ([GEOGRAPHIC_DATA]), Ambrosia é um…"
click at [821, 184] on input "/ambrosia-discografia" at bounding box center [927, 183] width 291 height 22
drag, startPoint x: 825, startPoint y: 187, endPoint x: 788, endPoint y: 194, distance: 38.4
click at [788, 194] on input "/ambrosia-discografia" at bounding box center [927, 183] width 291 height 22
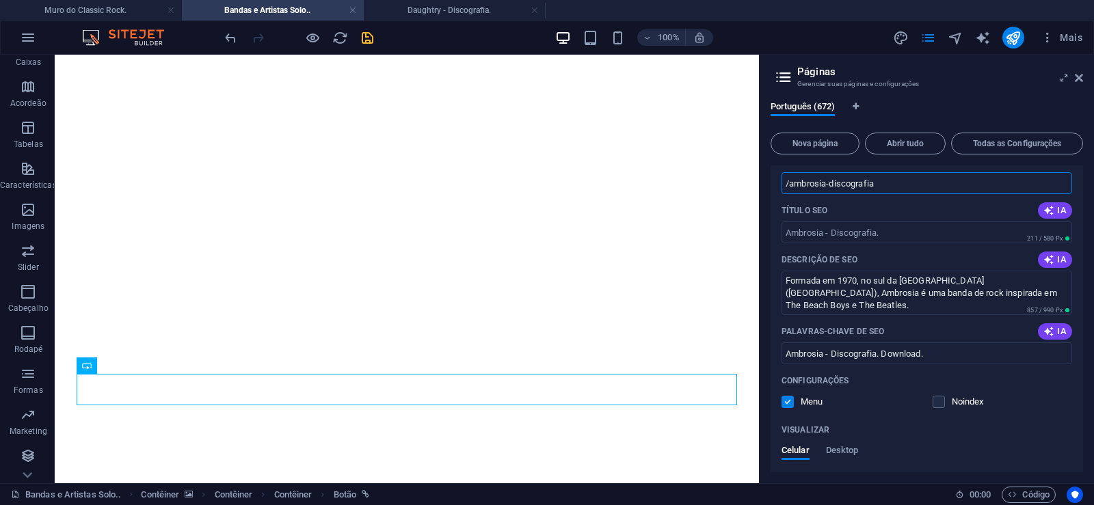
click at [838, 185] on input "/ambrosia-discografia" at bounding box center [927, 183] width 291 height 22
drag, startPoint x: 828, startPoint y: 183, endPoint x: 907, endPoint y: 176, distance: 79.0
click at [907, 176] on input "/ambrosia-discografia" at bounding box center [927, 183] width 291 height 22
type input "/ambrosia"
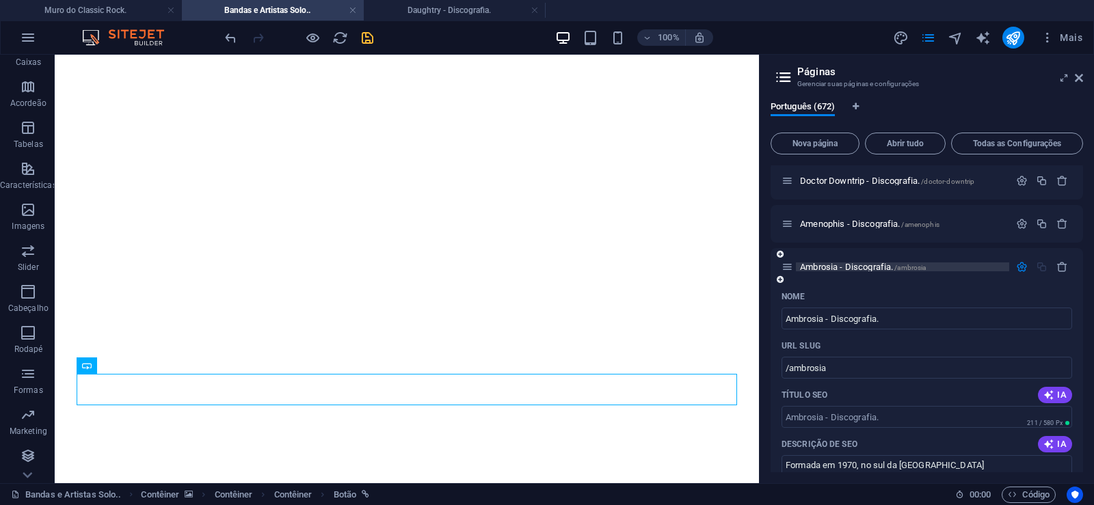
click at [824, 265] on span "Ambrosia - Discografia. /ambrosia" at bounding box center [863, 267] width 126 height 10
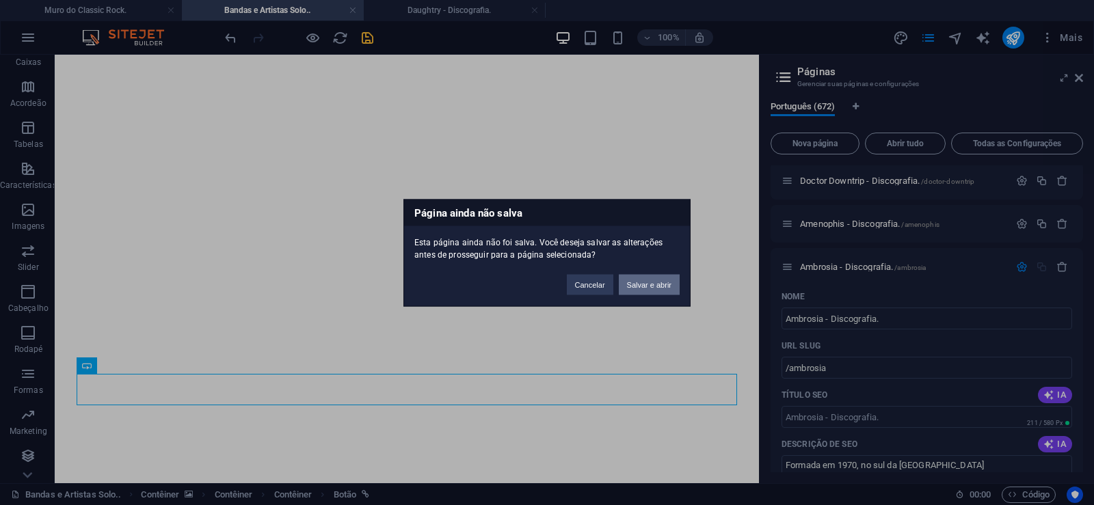
click at [643, 286] on button "Salvar e abrir" at bounding box center [649, 284] width 61 height 21
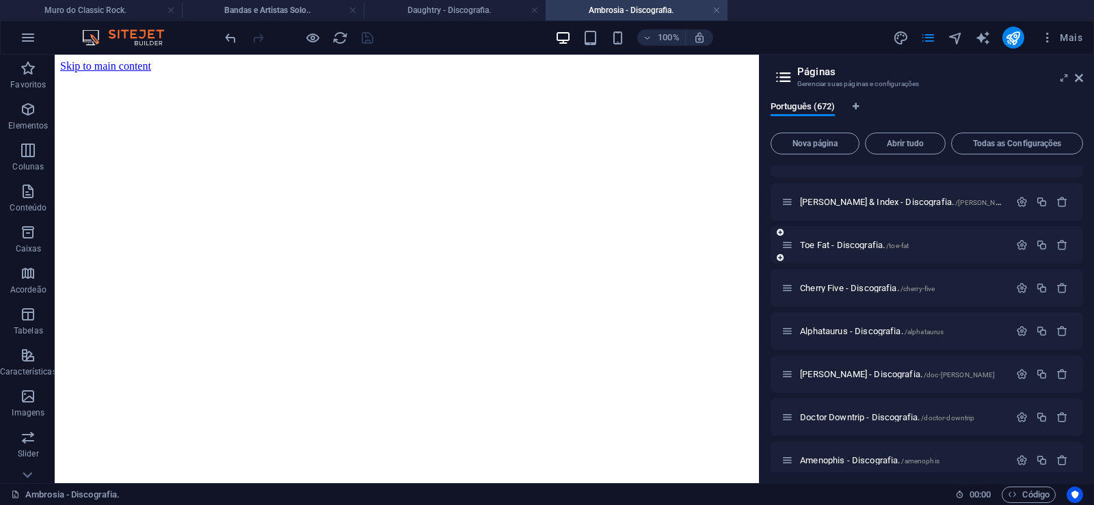
scroll to position [0, 0]
click at [1082, 83] on icon at bounding box center [1079, 77] width 8 height 11
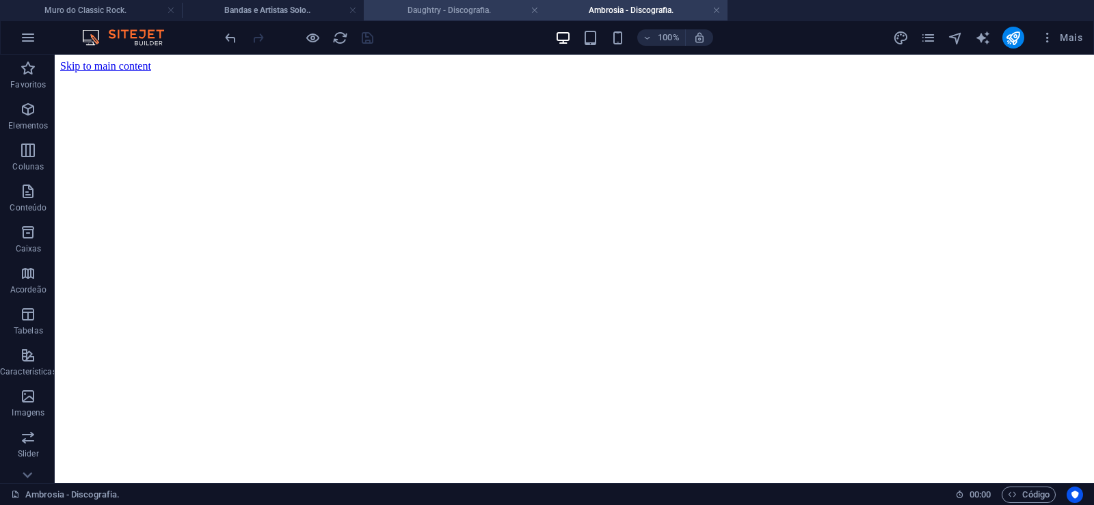
click at [423, 10] on h4 "Daughtry - Discografia." at bounding box center [455, 10] width 182 height 15
click figure
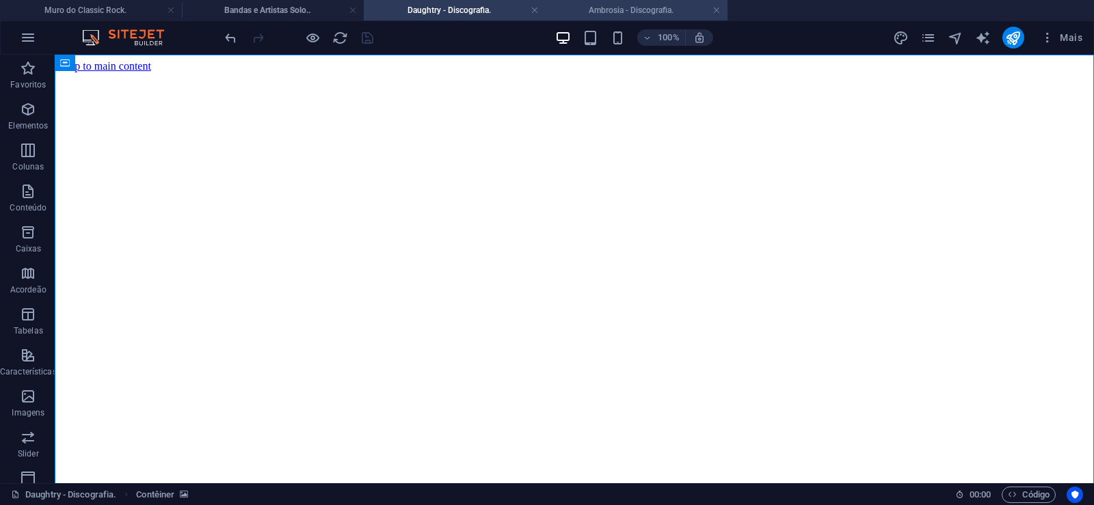
click at [610, 13] on h4 "Ambrosia - Discografia." at bounding box center [637, 10] width 182 height 15
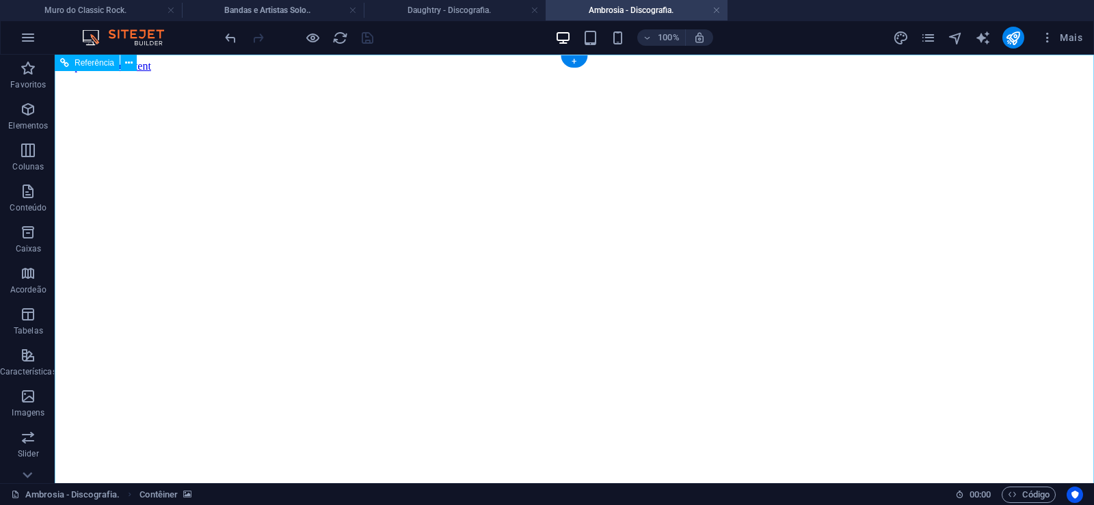
click at [96, 72] on figure at bounding box center [574, 72] width 1028 height 0
drag, startPoint x: 1033, startPoint y: 242, endPoint x: 1081, endPoint y: 487, distance: 249.6
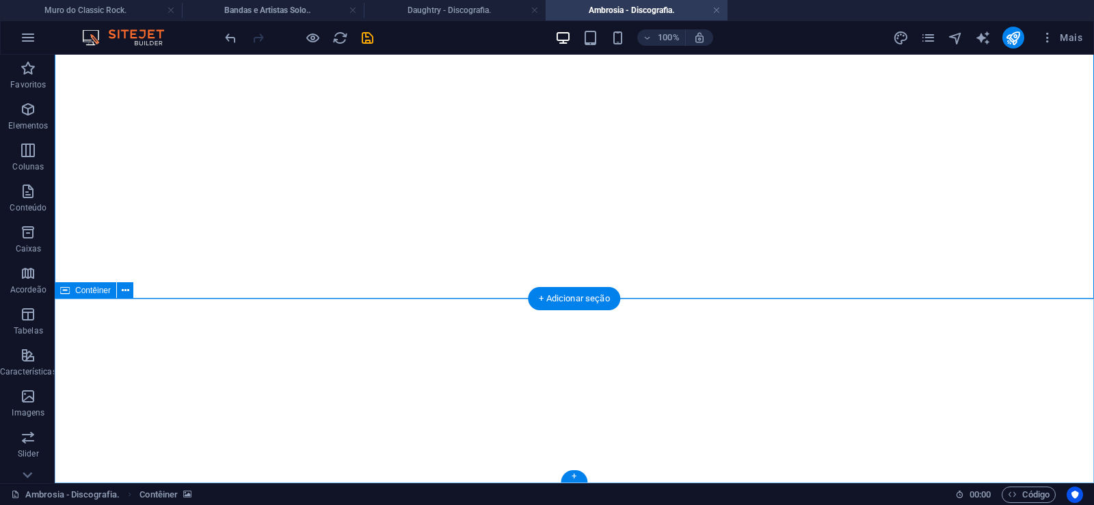
click div "Solte o conteúdo aqui ou Adicionar elementos Colar área de transferência"
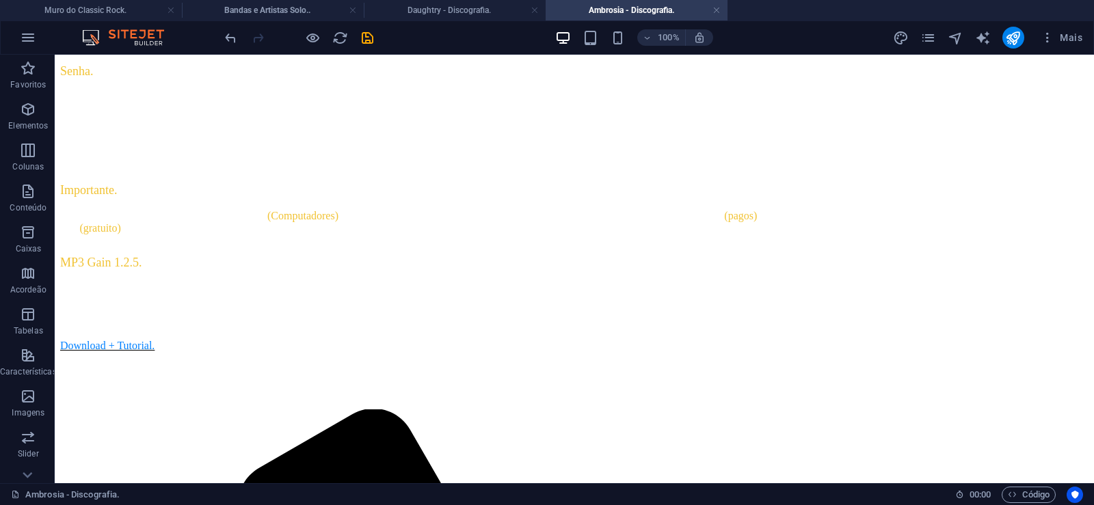
scroll to position [0, 0]
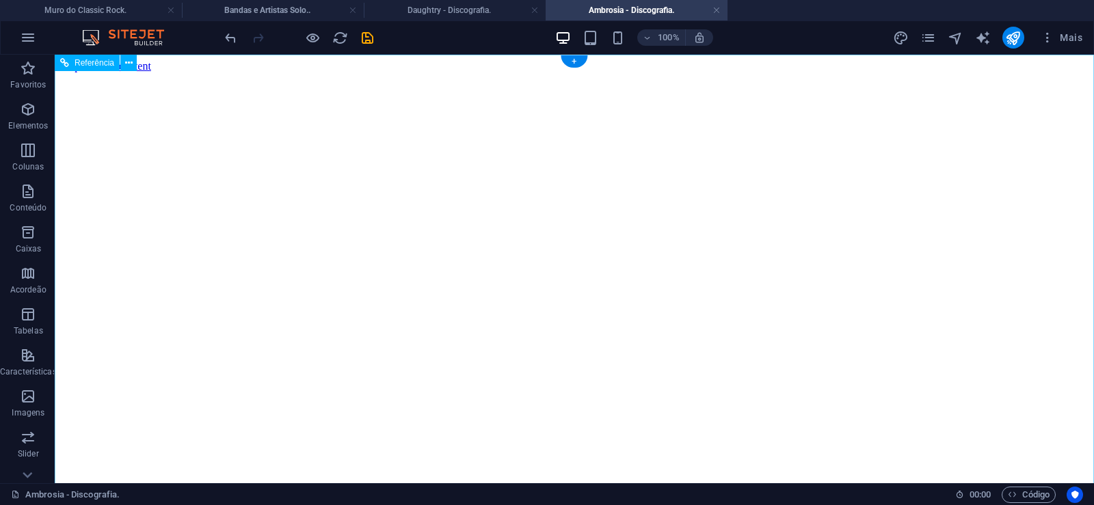
click figure
click div "Daughtry - Discografia."
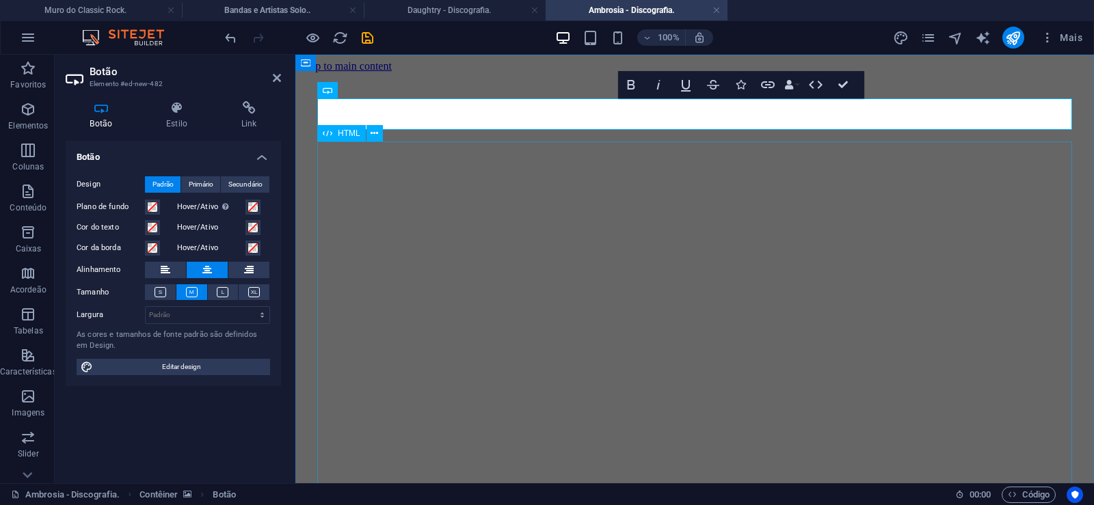
scroll to position [0, 10]
click div "Daughtry é uma banda norte-americana de rock liderada pelo ex-participante do p…"
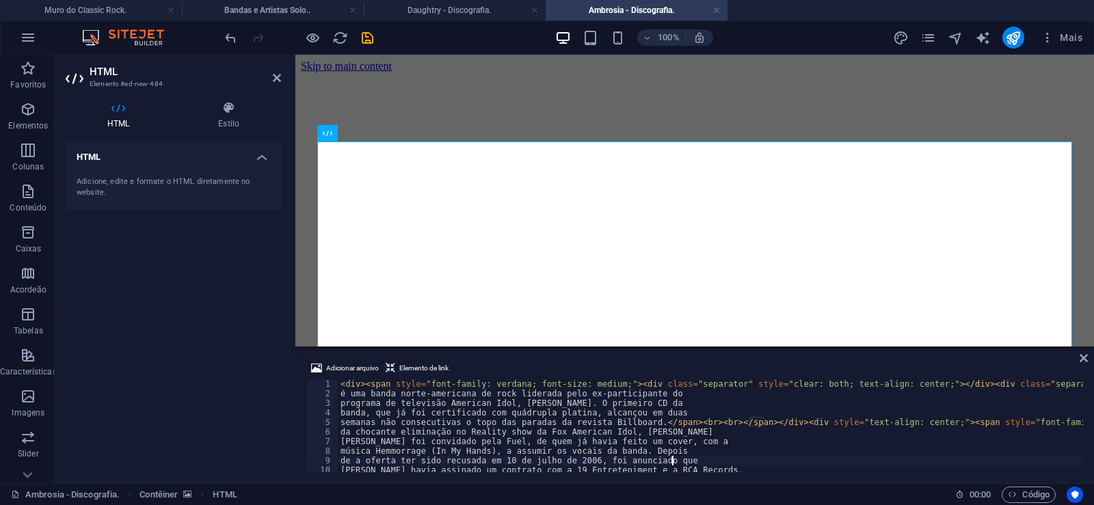
click at [768, 459] on div "<div><span style="font-family: verdana; font-size: medium;"><div class="separat…" at bounding box center [694, 426] width 777 height 93
type textarea "de a oferta ter sido recusada em 10 de julho de 2006, foi anunciado que"
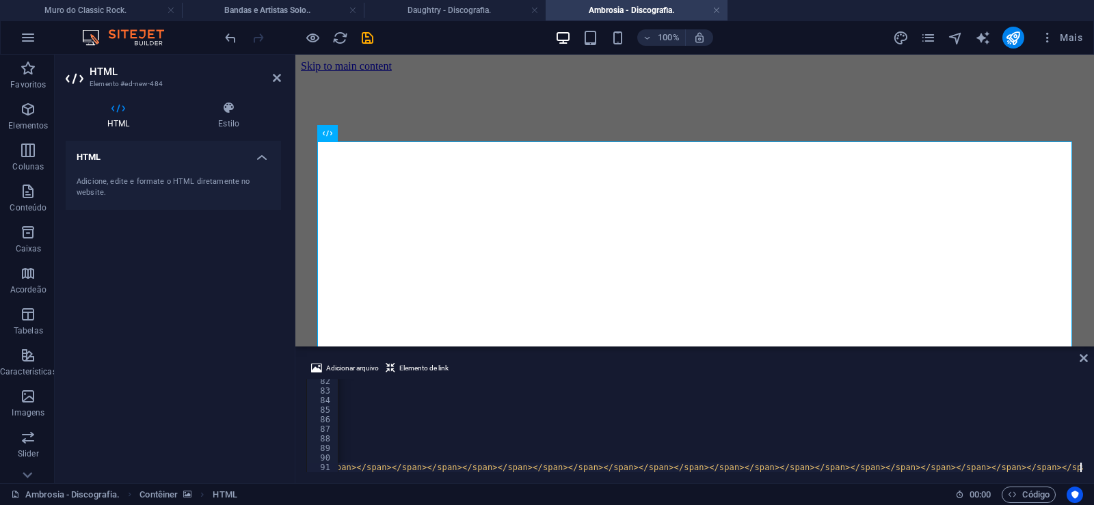
scroll to position [0, 37921]
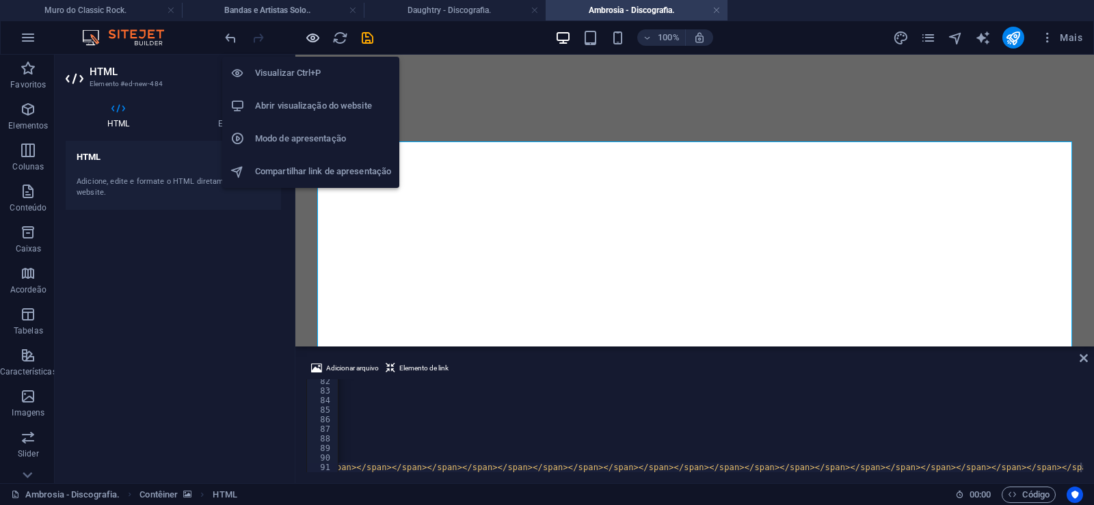
click at [317, 41] on icon "button" at bounding box center [313, 38] width 16 height 16
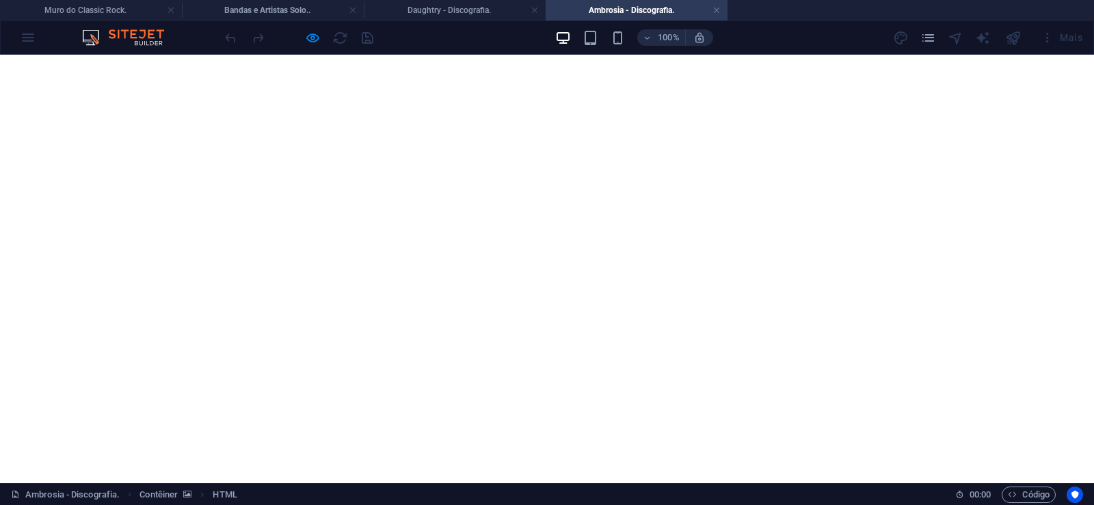
scroll to position [3769, 0]
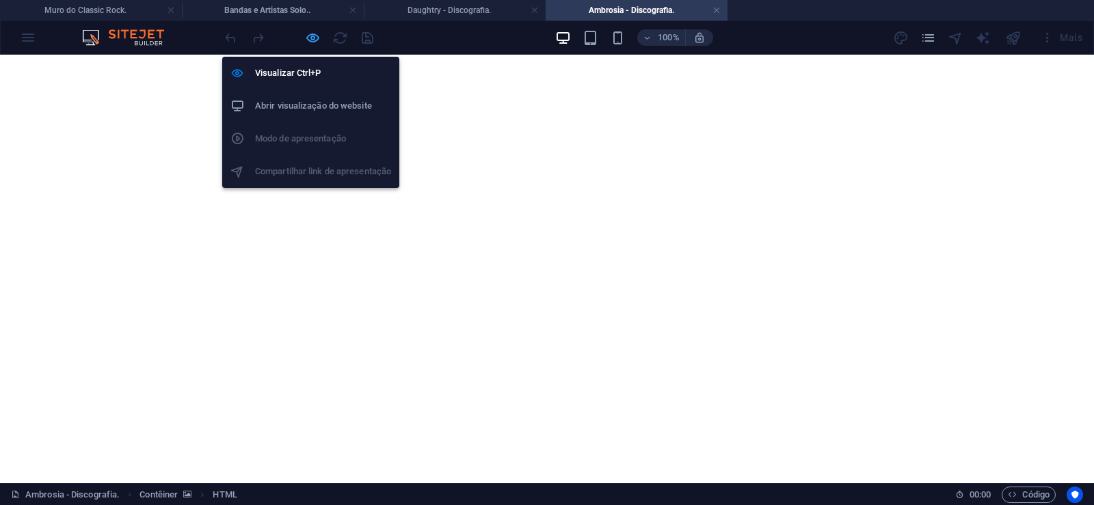
click at [310, 38] on icon "button" at bounding box center [313, 38] width 16 height 16
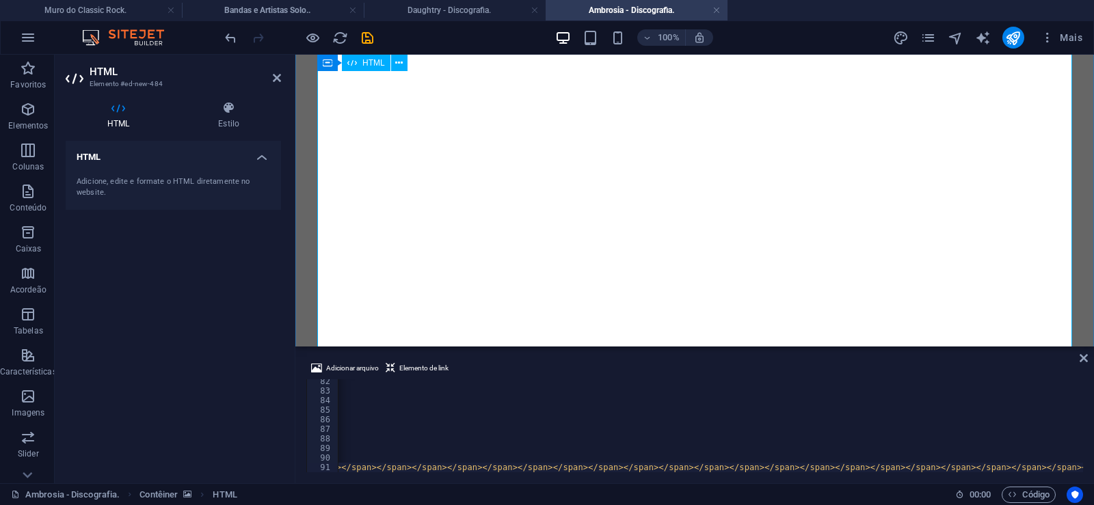
scroll to position [0, 37866]
click at [364, 37] on icon "save" at bounding box center [368, 38] width 16 height 16
click at [718, 12] on link at bounding box center [717, 10] width 8 height 13
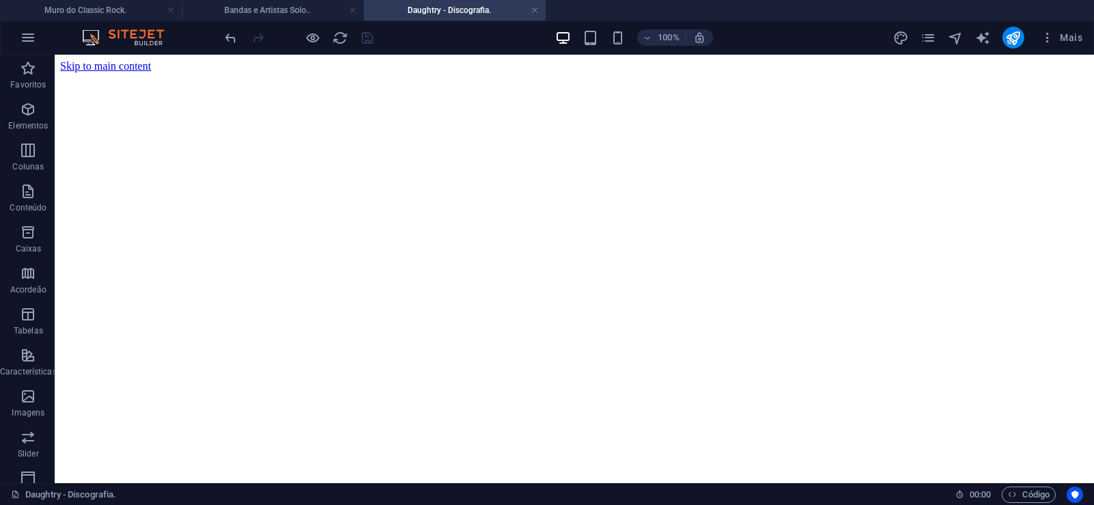
click at [250, 12] on h4 "Bandas e Artistas Solo.." at bounding box center [273, 10] width 182 height 15
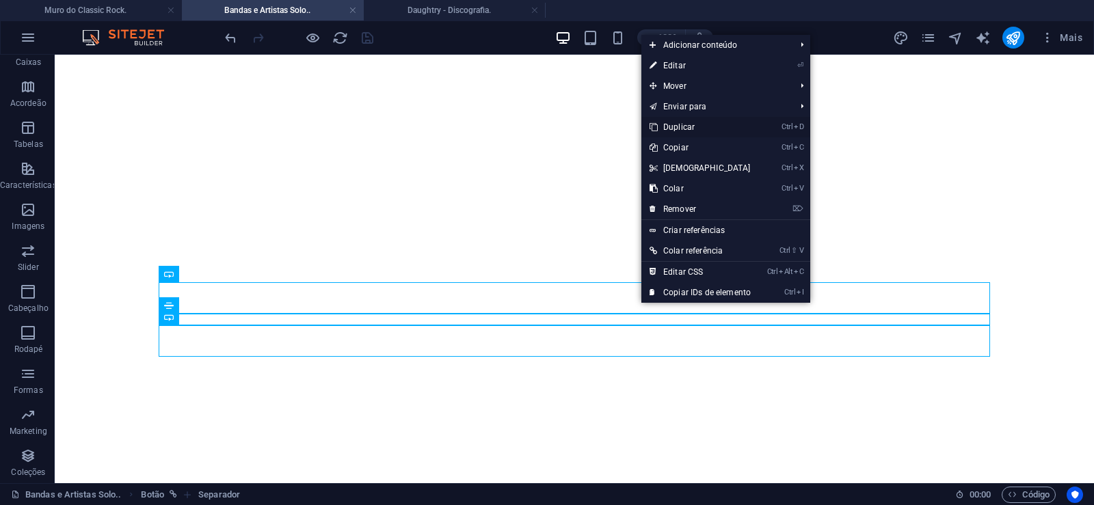
click at [685, 122] on link "Ctrl D Duplicar" at bounding box center [700, 127] width 118 height 21
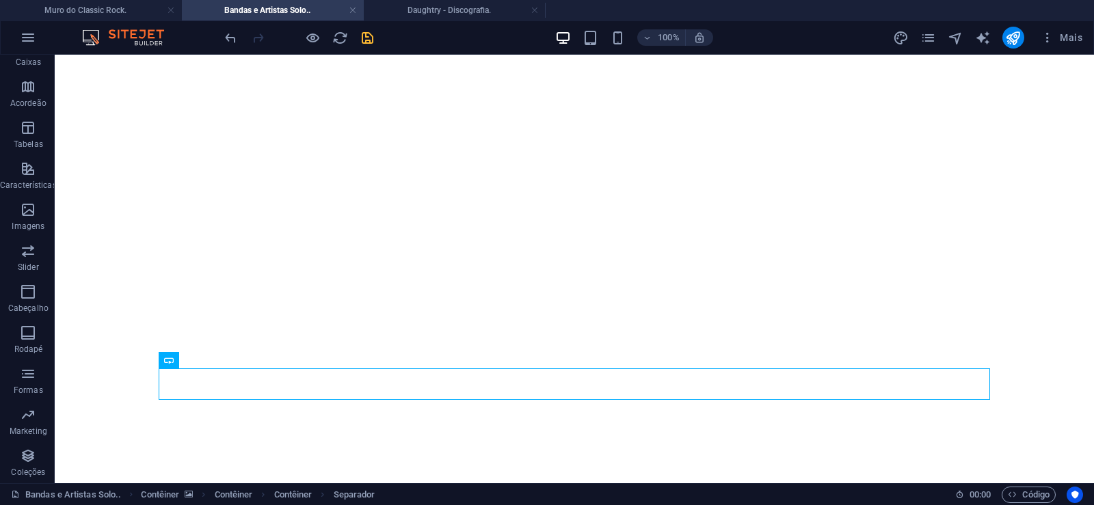
drag, startPoint x: 641, startPoint y: 349, endPoint x: 641, endPoint y: 326, distance: 23.3
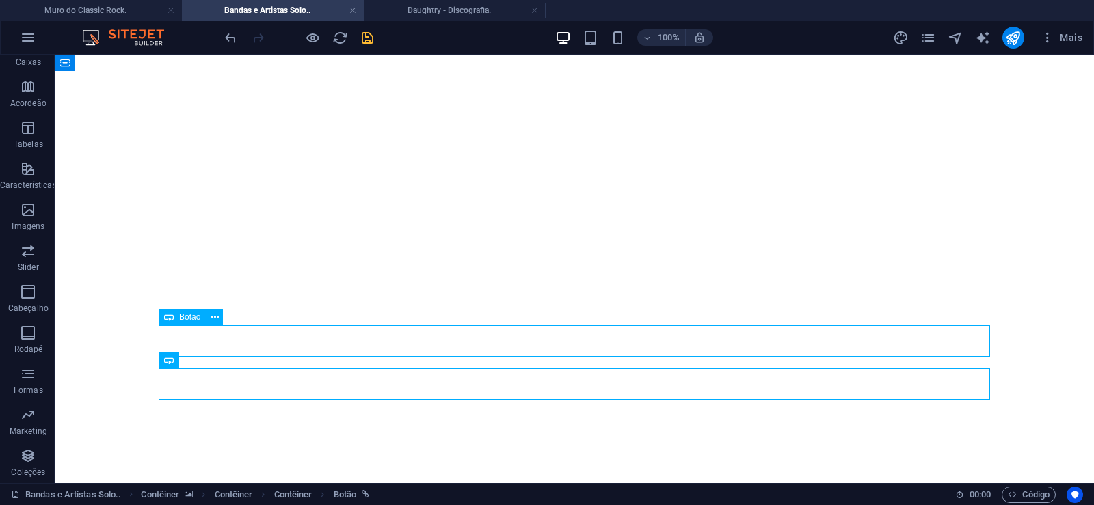
select select "px"
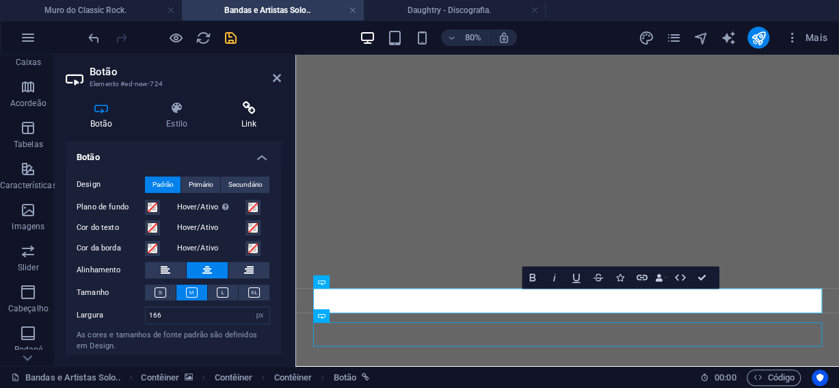
click at [246, 103] on icon at bounding box center [249, 108] width 64 height 14
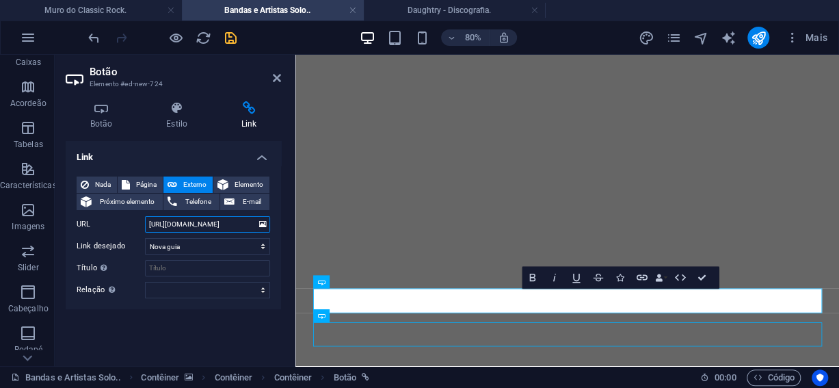
drag, startPoint x: 202, startPoint y: 224, endPoint x: 249, endPoint y: 222, distance: 46.5
click at [249, 222] on input "[URL][DOMAIN_NAME]" at bounding box center [207, 224] width 125 height 16
paste input "mbrosia"
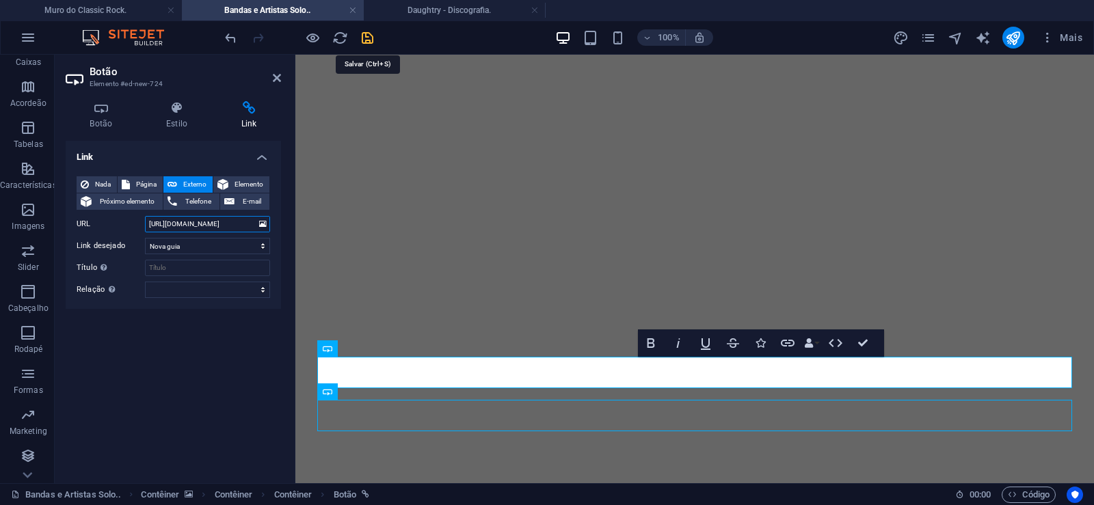
type input "[URL][DOMAIN_NAME]"
click at [371, 41] on icon "save" at bounding box center [368, 38] width 16 height 16
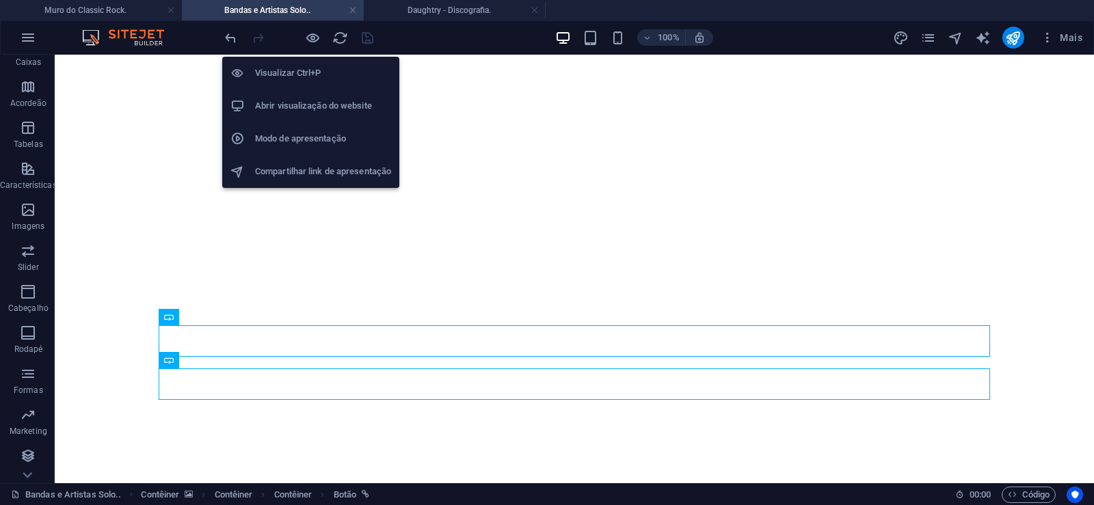
click at [313, 36] on icon "button" at bounding box center [313, 38] width 16 height 16
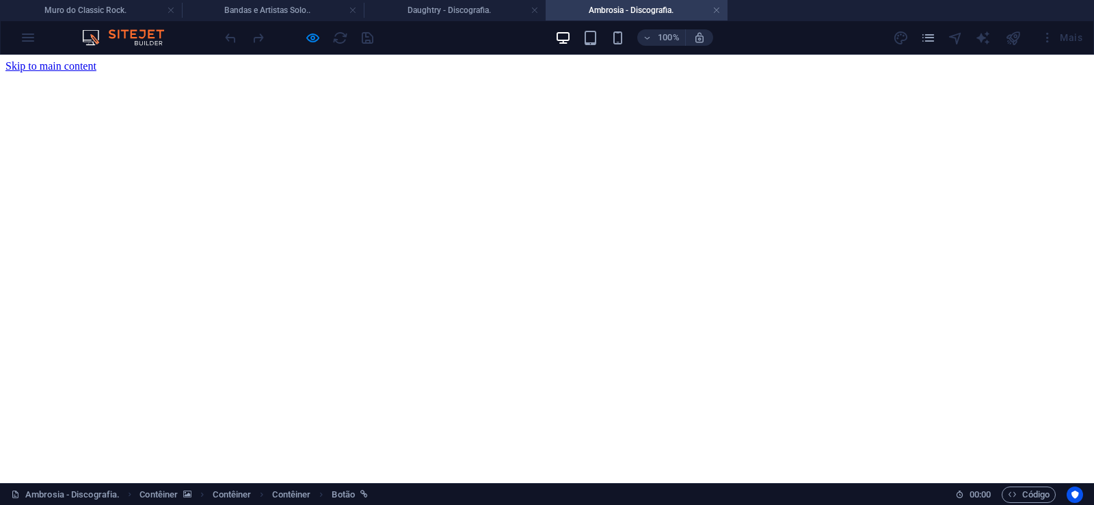
scroll to position [0, 0]
click at [719, 11] on link at bounding box center [717, 10] width 8 height 13
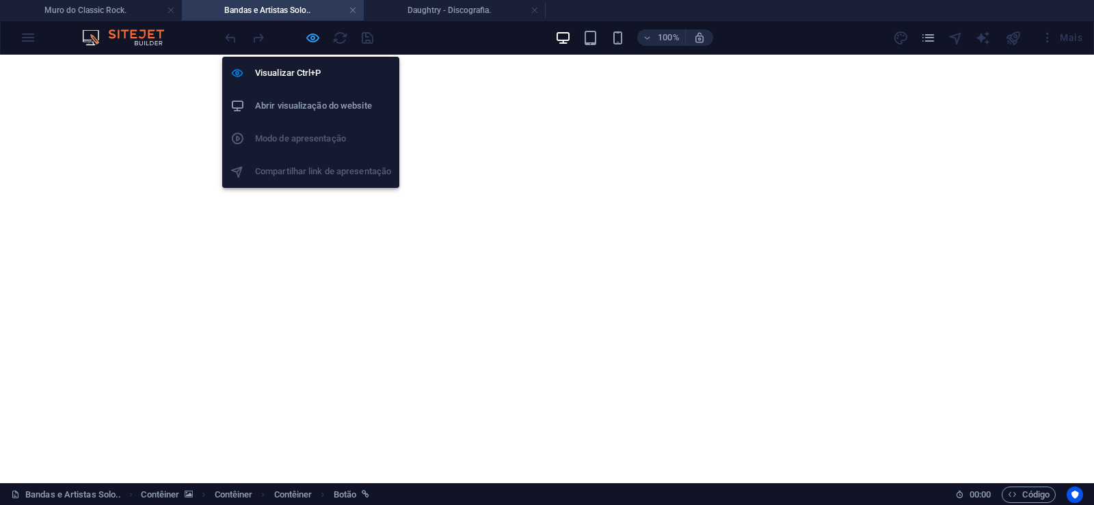
click at [319, 38] on icon "button" at bounding box center [313, 38] width 16 height 16
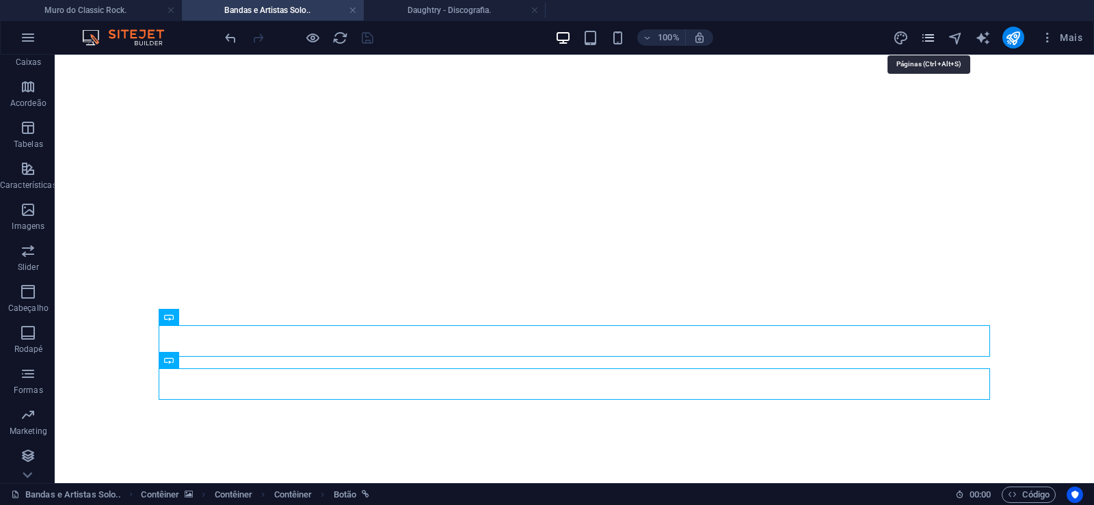
click at [929, 34] on icon "pages" at bounding box center [928, 38] width 16 height 16
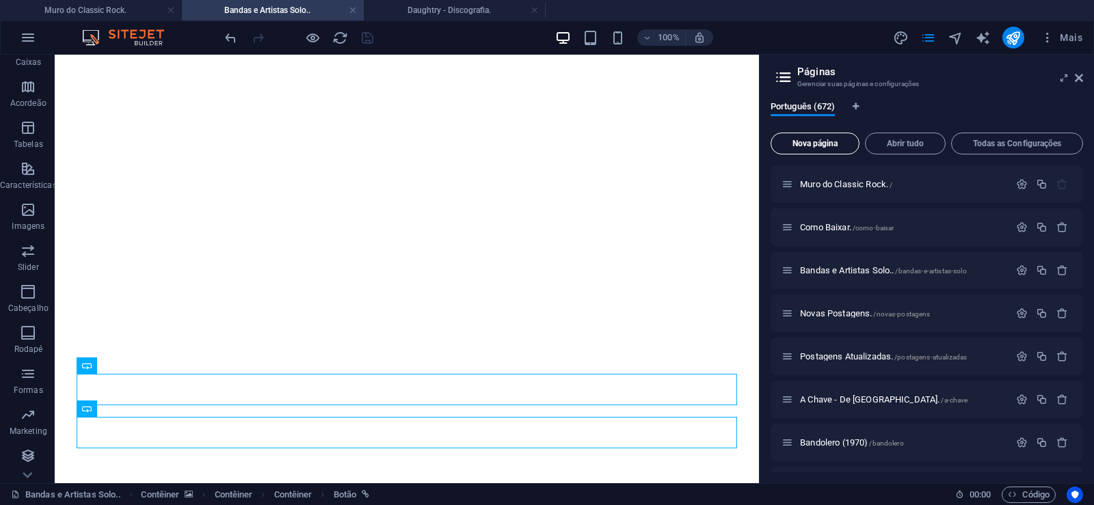
drag, startPoint x: 809, startPoint y: 143, endPoint x: 448, endPoint y: 428, distance: 460.1
click at [809, 143] on span "Nova página" at bounding box center [815, 144] width 77 height 8
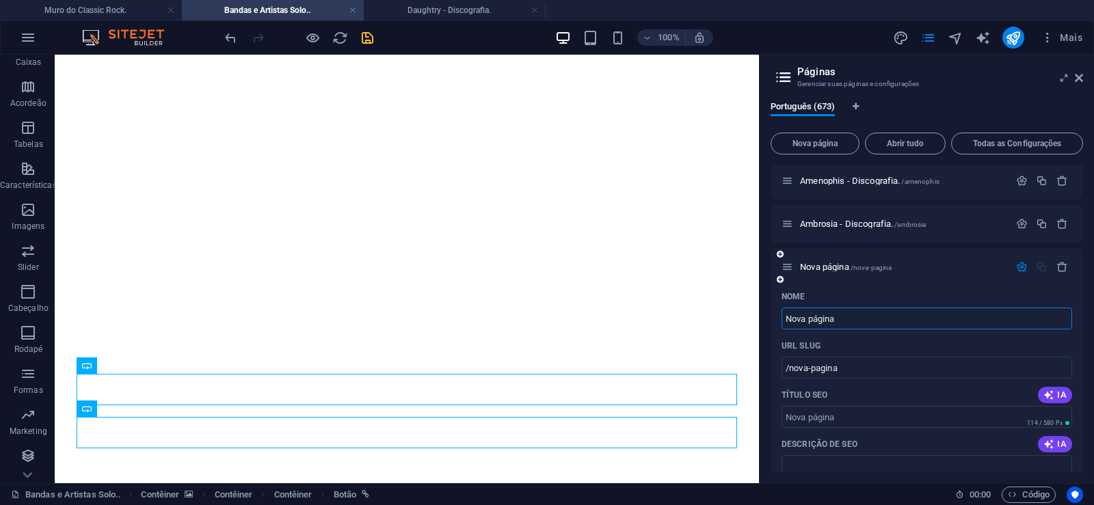
paste input "Älgarnas Trädgård - Discografia."
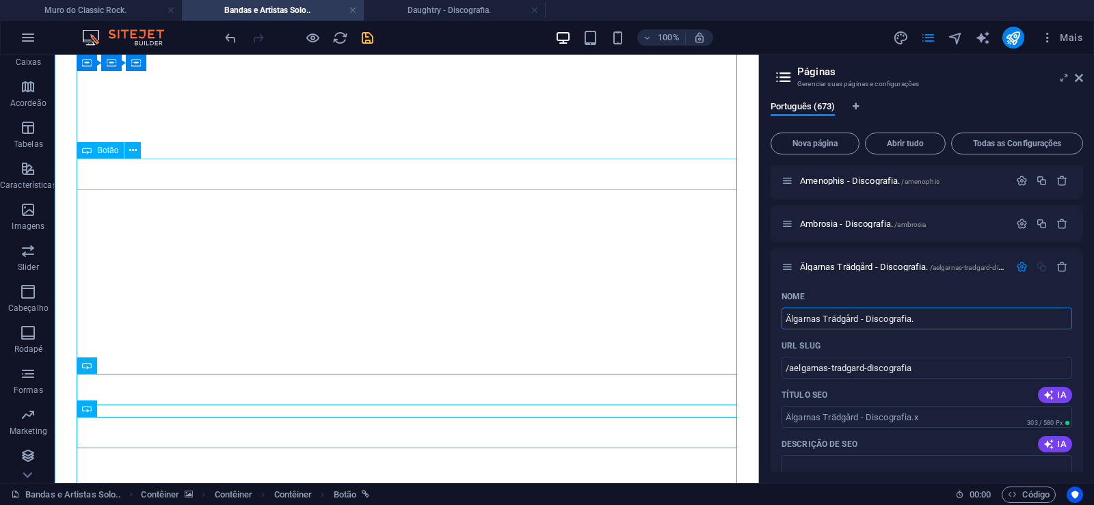
type input "Älgarnas Trädgård - Discografia.x"
type input "/aelgarnas-tradgard-discografia"
type input "Älgarnas Trädgård - [DOMAIN_NAME]"
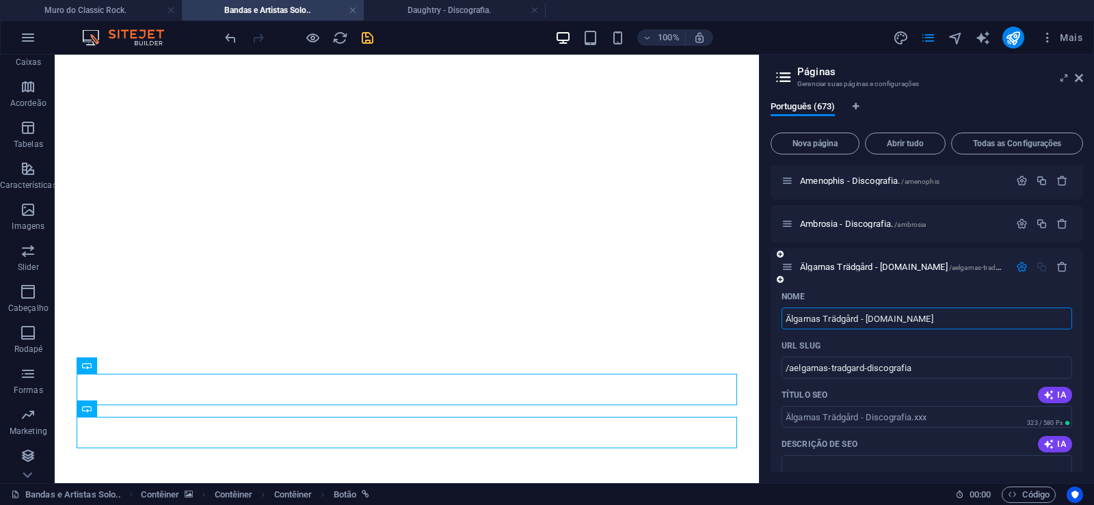
type input "/aelgarnas-tradgard-discografia-xxx"
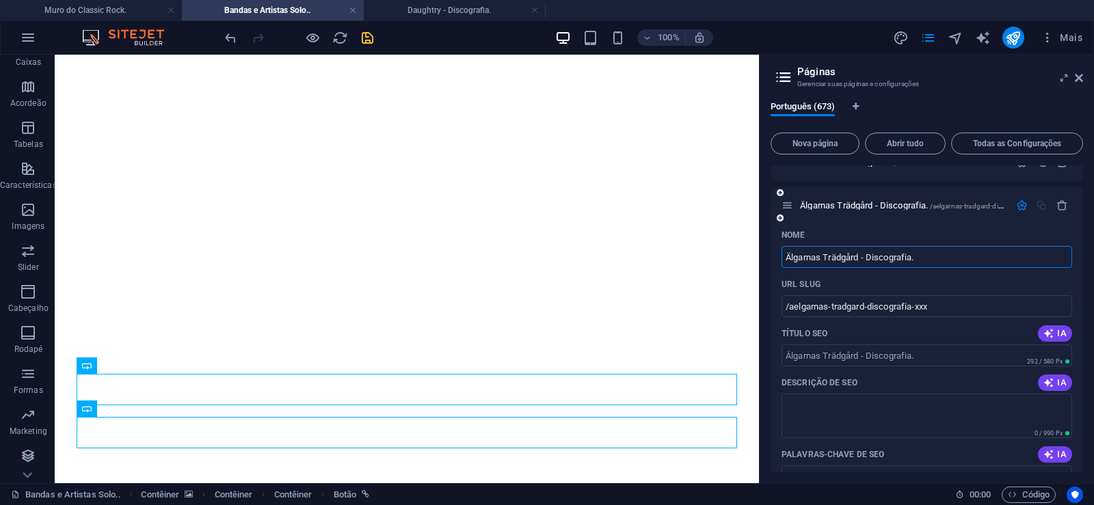
type input "Älgarnas Trädgård - Discografia."
type input "/aelgarnas-tradgard-discografia"
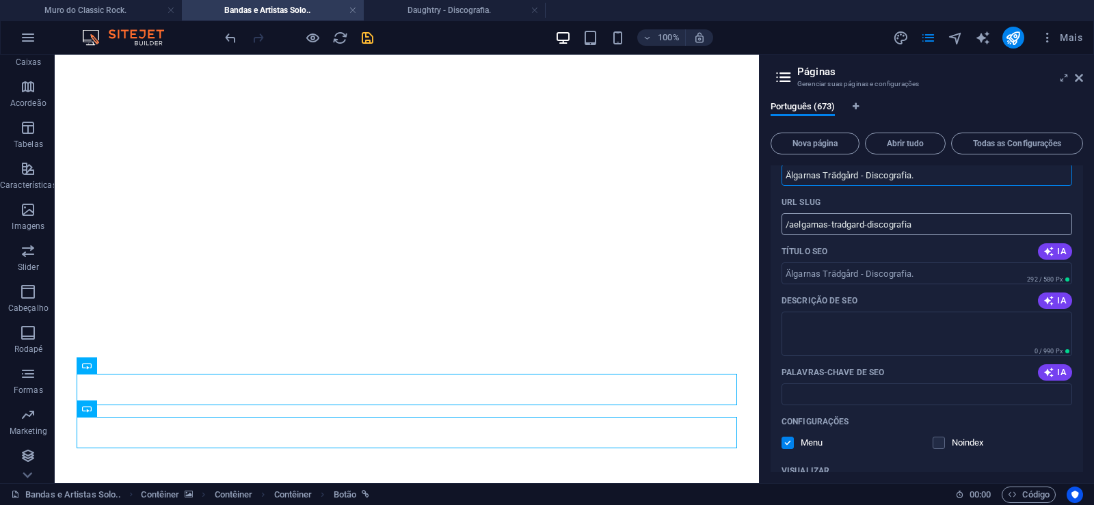
scroll to position [29053, 0]
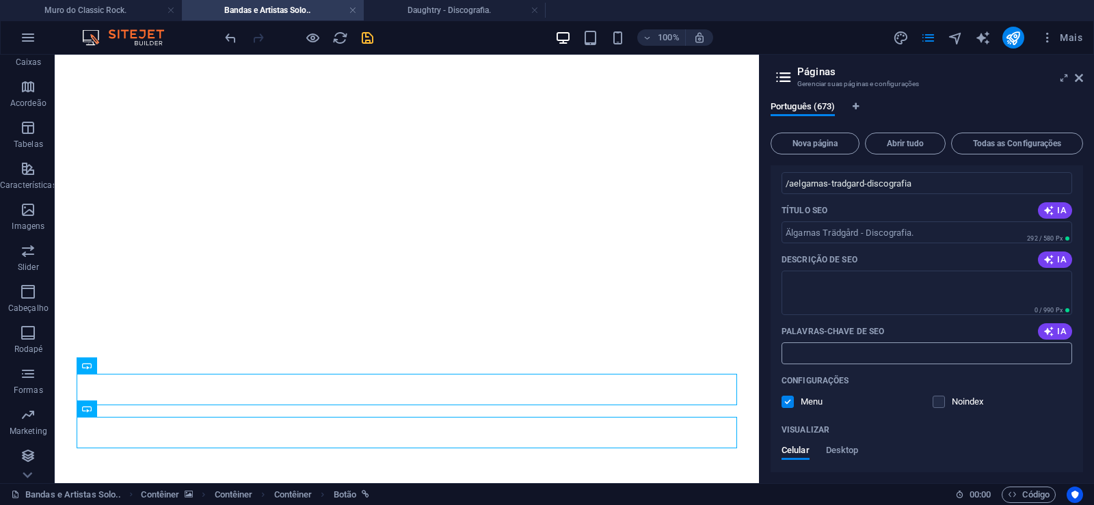
click at [832, 356] on input "Palavras-chave de SEO" at bounding box center [927, 354] width 291 height 22
paste input "Älgarnas Trädgård - Discografia. Download."
type input "Älgarnas Trädgård - Discografia. Download."
click at [868, 286] on textarea "Descrição de SEO" at bounding box center [927, 293] width 291 height 44
paste textarea "Älgarnas trädgården foi uma banda sueca de rock progressivo. Fornada em [GEOGRA…"
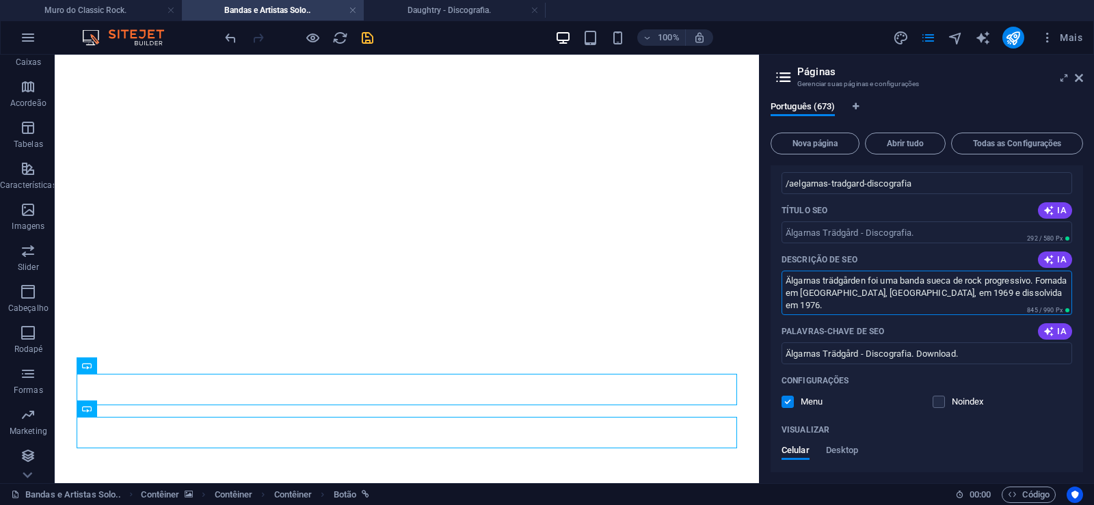
type textarea "Älgarnas trädgården foi uma banda sueca de rock progressivo. Fornada em [GEOGRA…"
click at [853, 181] on input "/aelgarnas-tradgard-discografia" at bounding box center [927, 183] width 291 height 22
click at [865, 185] on input "/aelgarnas-tradgard-discografia" at bounding box center [927, 183] width 291 height 22
drag, startPoint x: 867, startPoint y: 184, endPoint x: 842, endPoint y: 186, distance: 25.4
click at [842, 186] on input "/aelgarnas-tradgard-discografia" at bounding box center [927, 183] width 291 height 22
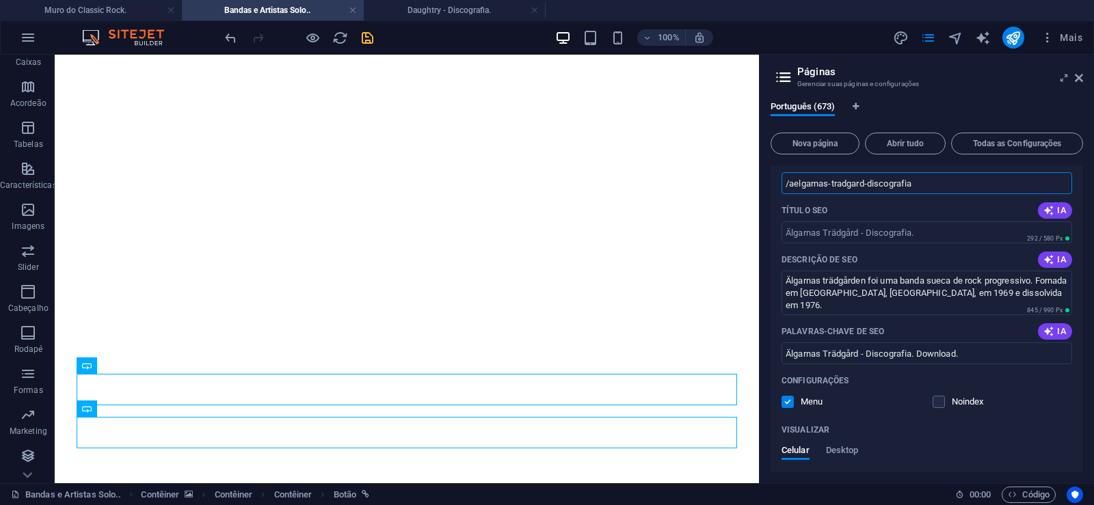
click at [849, 186] on input "/aelgarnas-tradgard-discografia" at bounding box center [927, 183] width 291 height 22
drag, startPoint x: 866, startPoint y: 184, endPoint x: 789, endPoint y: 197, distance: 78.4
click at [789, 194] on input "/aelgarnas-tradgard-discografia" at bounding box center [927, 183] width 291 height 22
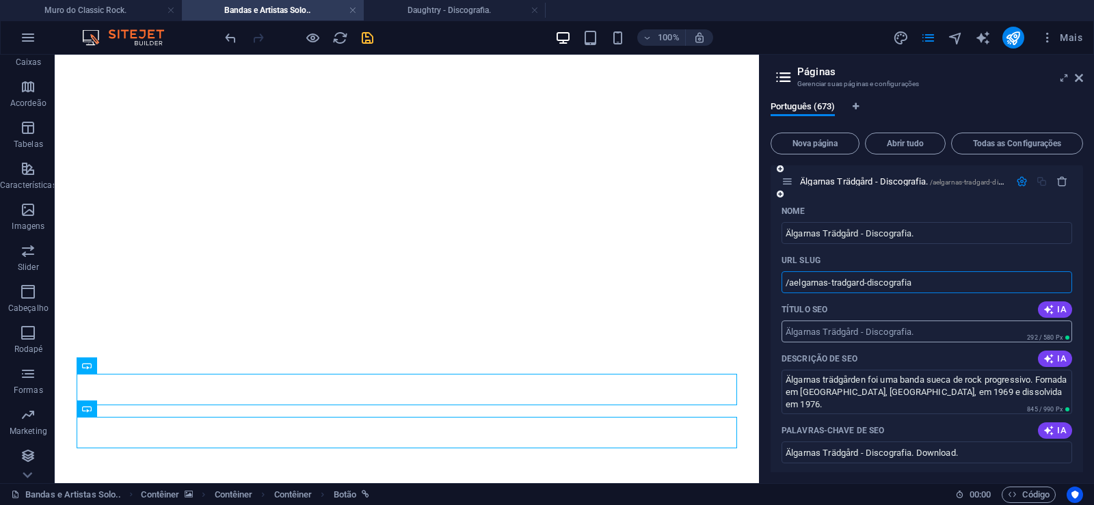
scroll to position [28930, 0]
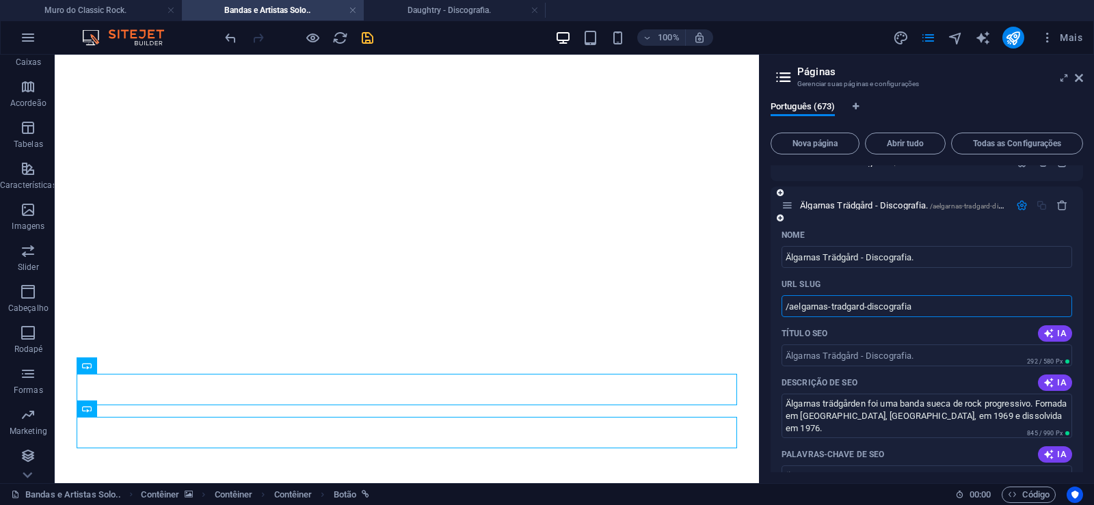
click at [800, 306] on input "/aelgarnas-tradgard-discografia" at bounding box center [927, 306] width 291 height 22
click at [848, 307] on input "/algarnas-tradgard-discografia" at bounding box center [927, 306] width 291 height 22
drag, startPoint x: 858, startPoint y: 308, endPoint x: 829, endPoint y: 309, distance: 29.4
click at [829, 309] on input "/algarnas-tradgard-discografia" at bounding box center [927, 306] width 291 height 22
click at [849, 313] on input "/algarnas-tradgard-discografia" at bounding box center [927, 306] width 291 height 22
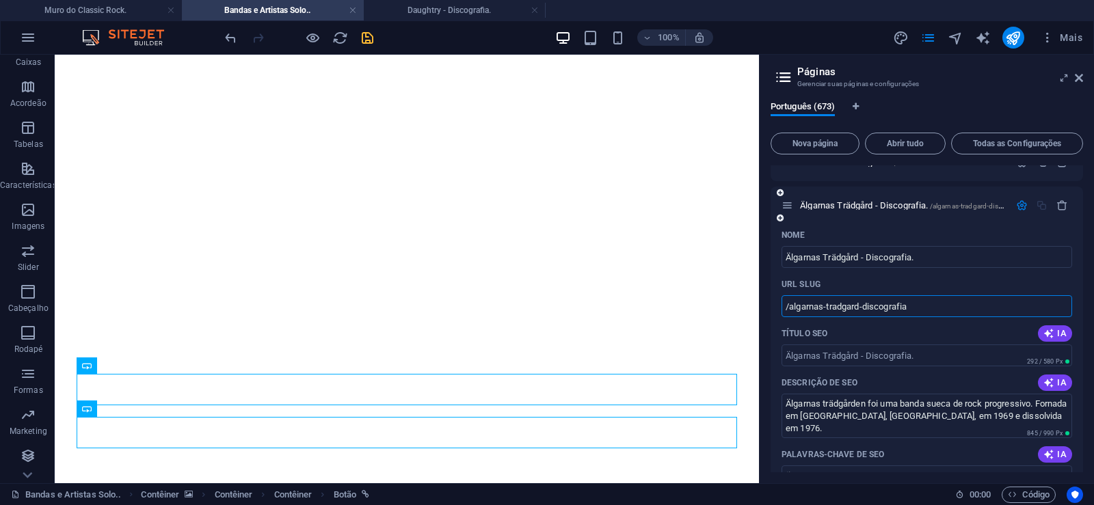
drag, startPoint x: 862, startPoint y: 302, endPoint x: 789, endPoint y: 318, distance: 74.2
click at [789, 317] on input "/algarnas-tradgard-discografia" at bounding box center [927, 306] width 291 height 22
click at [877, 311] on input "/algarnas-tradgard-discografia" at bounding box center [927, 306] width 291 height 22
drag, startPoint x: 860, startPoint y: 310, endPoint x: 914, endPoint y: 310, distance: 54.0
click at [914, 310] on input "/algarnas-tradgard-discografia" at bounding box center [927, 306] width 291 height 22
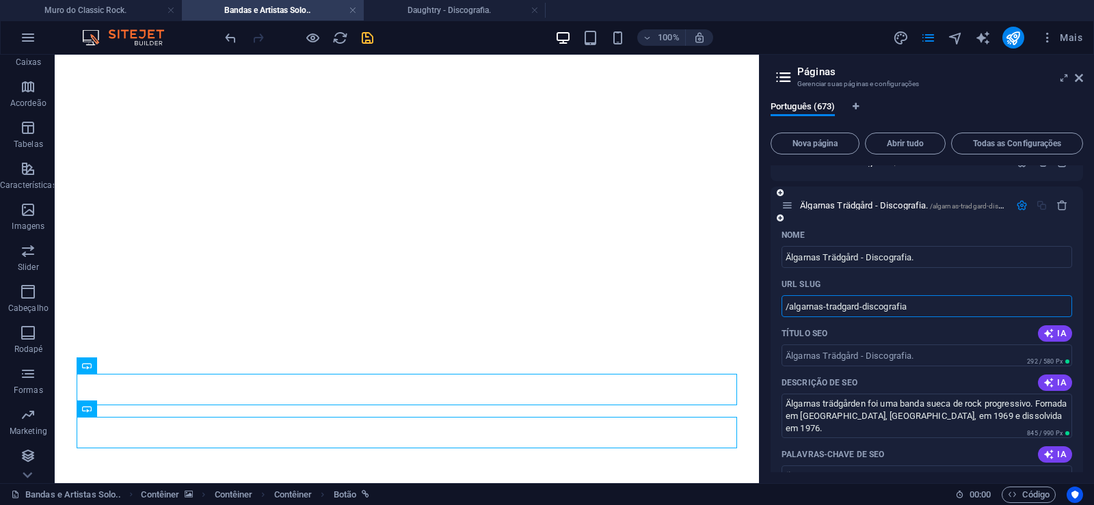
click at [907, 309] on input "/algarnas-tradgard-discografia" at bounding box center [927, 306] width 291 height 22
drag, startPoint x: 862, startPoint y: 307, endPoint x: 910, endPoint y: 306, distance: 47.9
click at [928, 306] on input "/algarnas-tradgard-discografia" at bounding box center [927, 306] width 291 height 22
click at [890, 306] on input "/algarnas-tradgard-discografia" at bounding box center [927, 306] width 291 height 22
drag, startPoint x: 861, startPoint y: 307, endPoint x: 930, endPoint y: 307, distance: 69.1
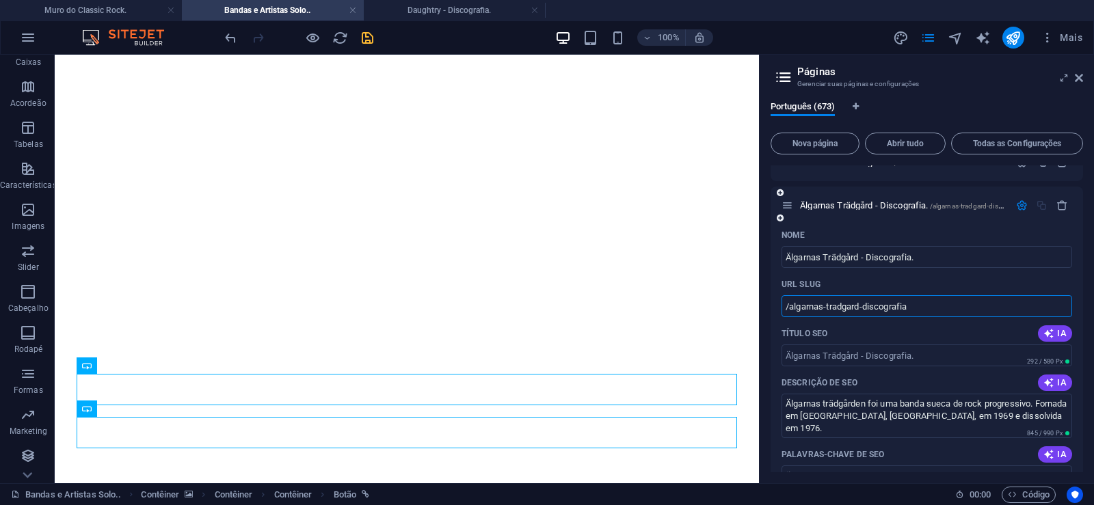
click at [930, 307] on input "/algarnas-tradgard-discografia" at bounding box center [927, 306] width 291 height 22
type input "/algarnas-tradgard"
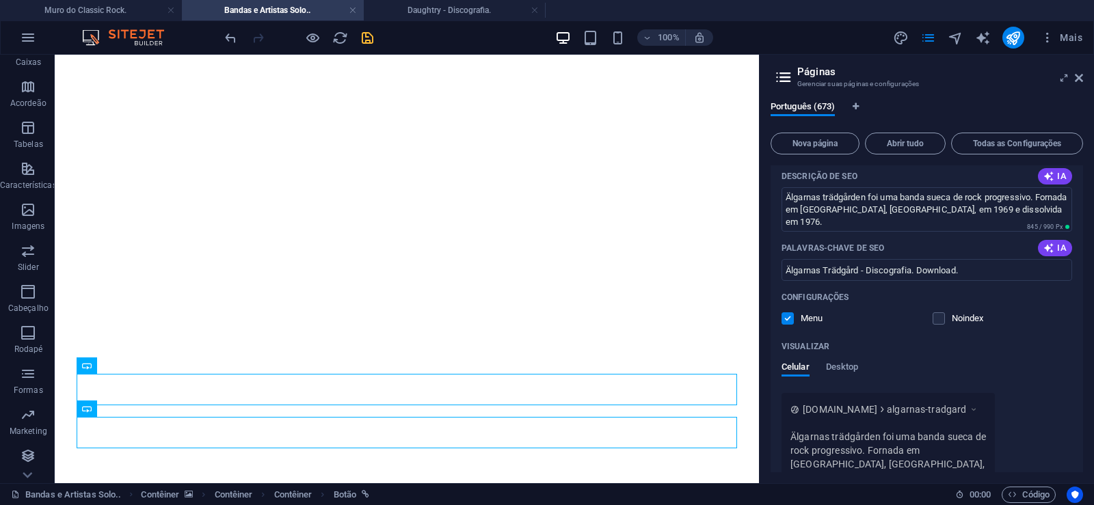
scroll to position [29115, 0]
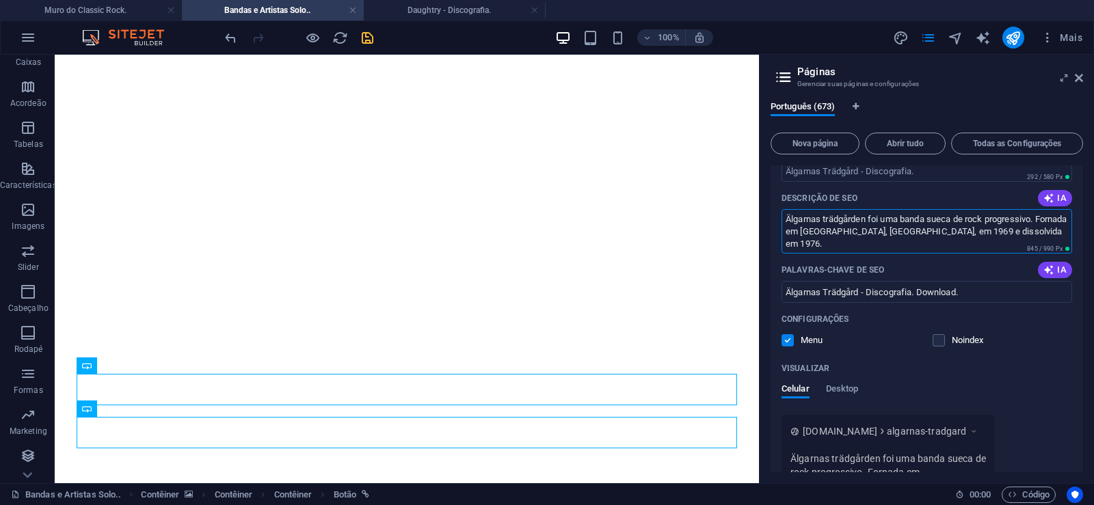
click at [827, 218] on textarea "Älgarnas trädgården foi uma banda sueca de rock progressivo. Fornada em [GEOGRA…" at bounding box center [927, 231] width 291 height 44
click at [1025, 382] on div "Visualizar Celular Desktop" at bounding box center [927, 386] width 291 height 57
type textarea "Älgarnas Trädgården foi uma banda sueca de rock progressivo. Fornada em [GEOGRA…"
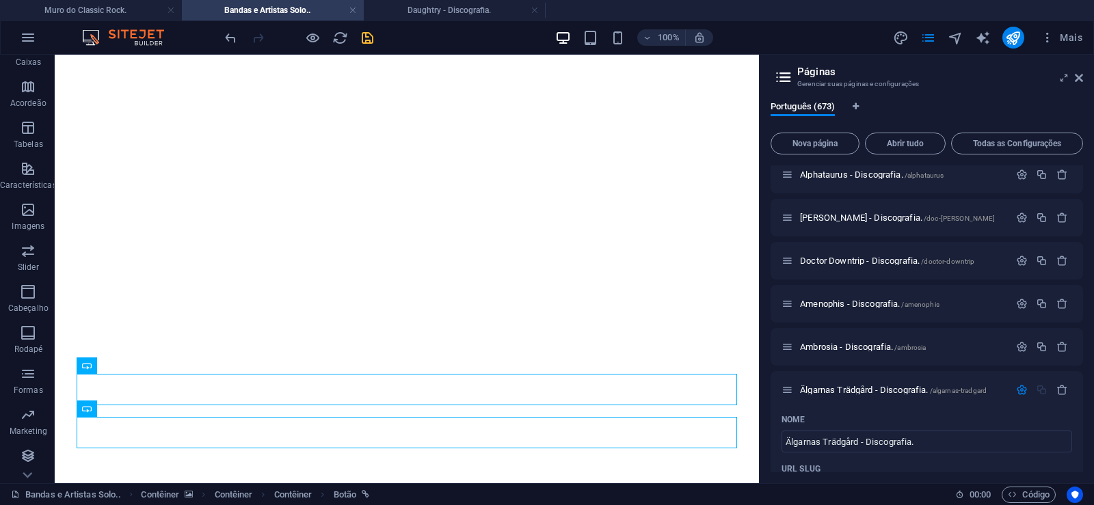
scroll to position [28930, 0]
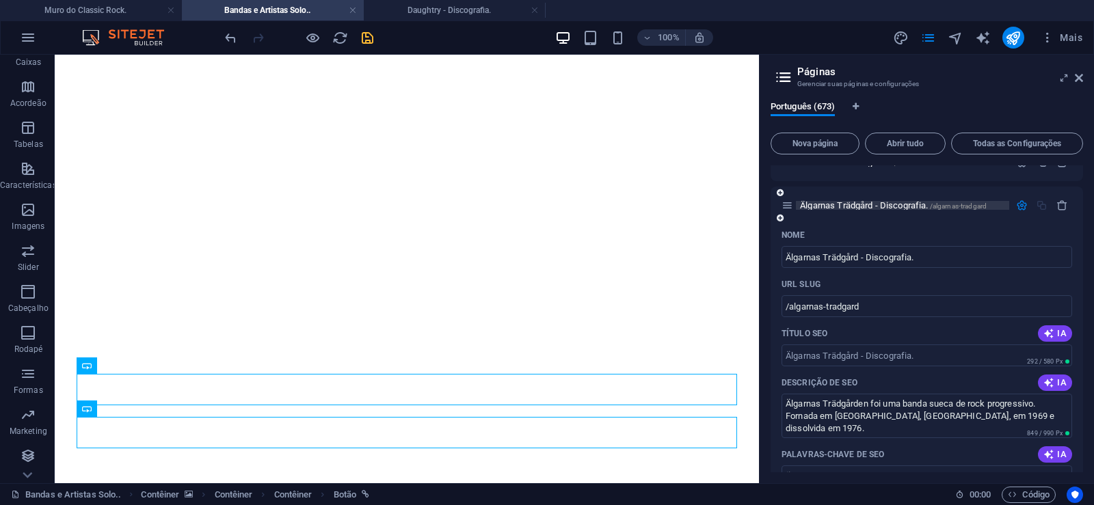
click at [825, 204] on span "Älgarnas Trädgård - Discografia. /algarnas-tradgard" at bounding box center [893, 205] width 187 height 10
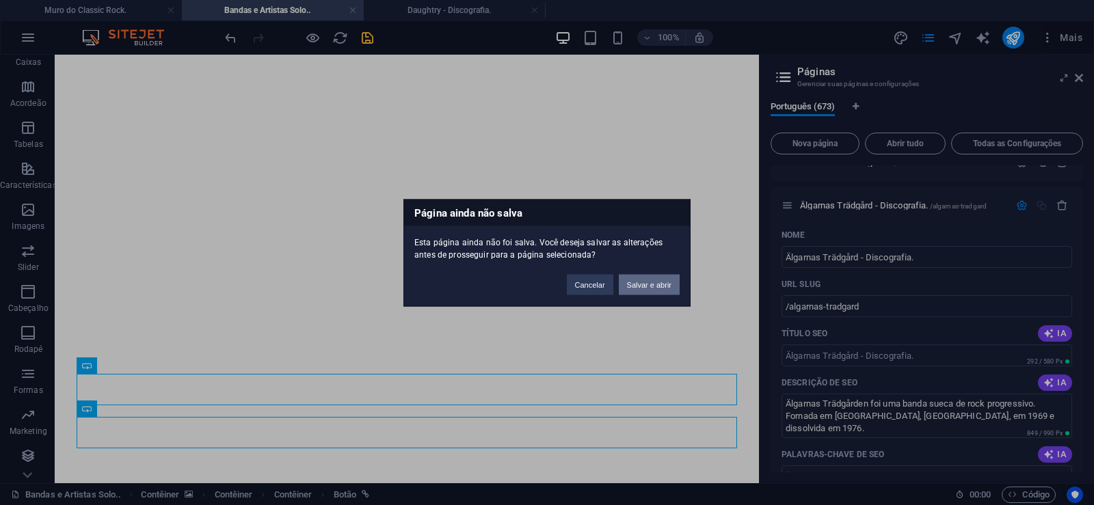
click at [643, 286] on button "Salvar e abrir" at bounding box center [649, 284] width 61 height 21
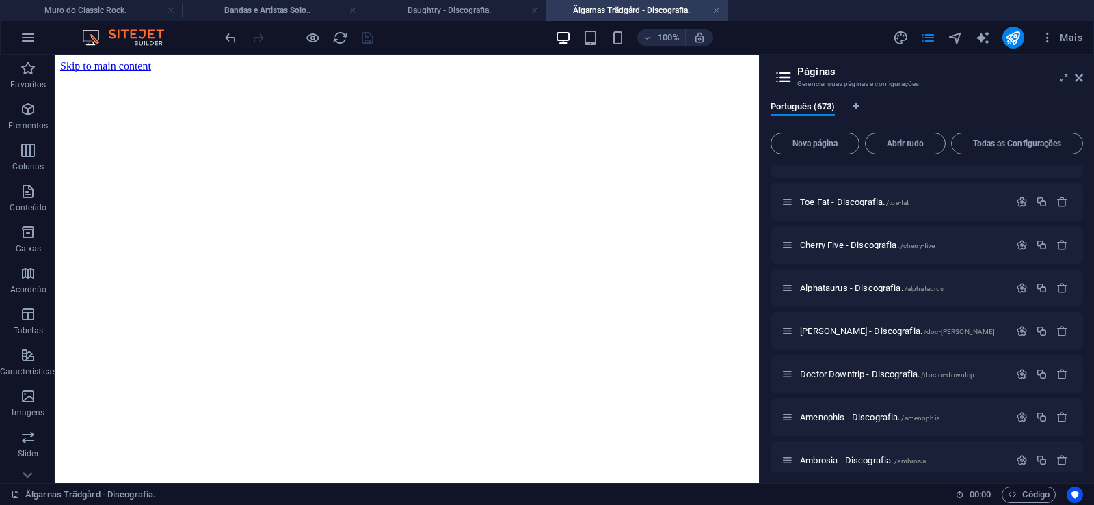
scroll to position [0, 0]
click at [1081, 76] on icon at bounding box center [1079, 77] width 8 height 11
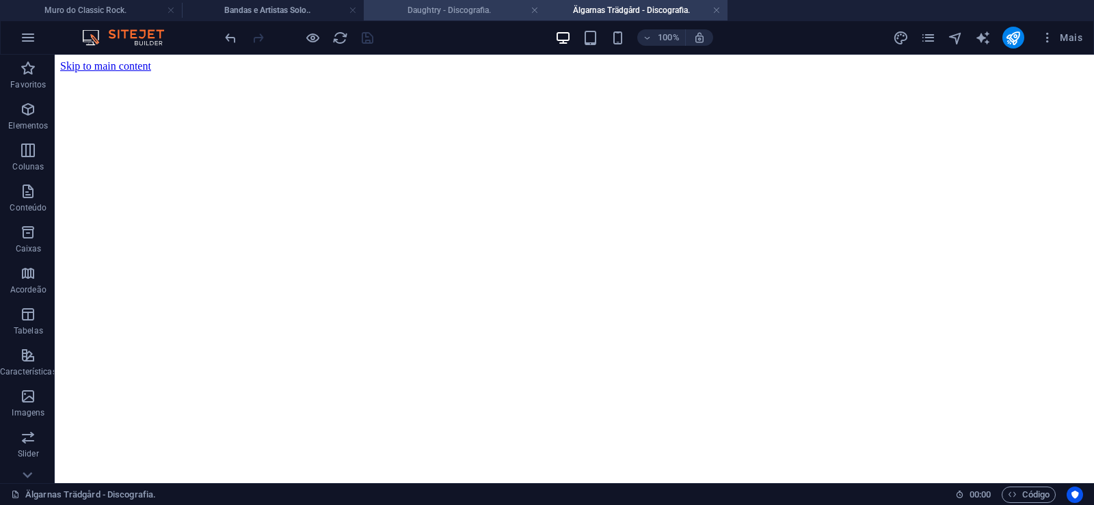
drag, startPoint x: 418, startPoint y: 9, endPoint x: 253, endPoint y: 104, distance: 190.3
click at [418, 9] on h4 "Daughtry - Discografia." at bounding box center [455, 10] width 182 height 15
click figure
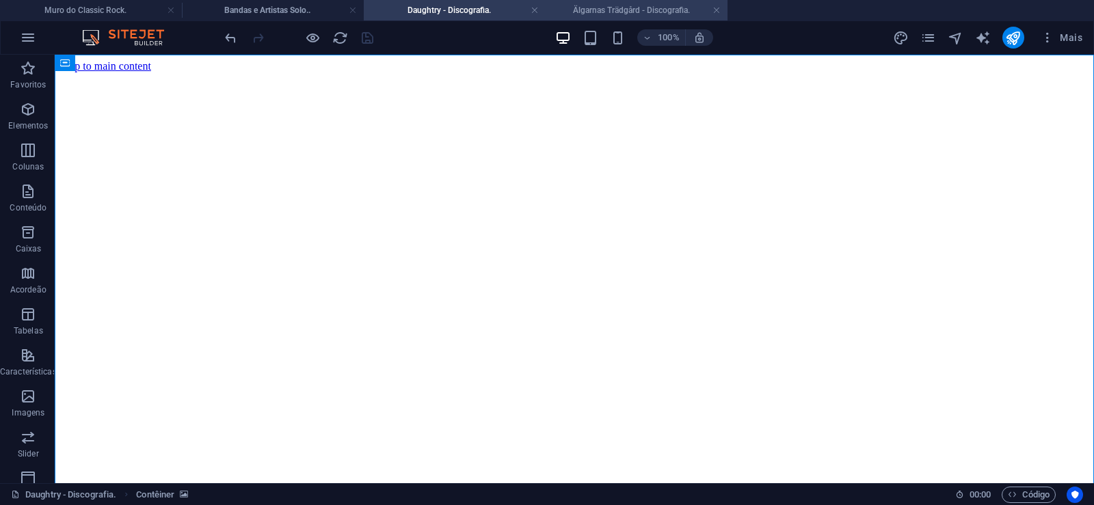
click at [608, 14] on h4 "Älgarnas Trädgård - Discografia." at bounding box center [637, 10] width 182 height 15
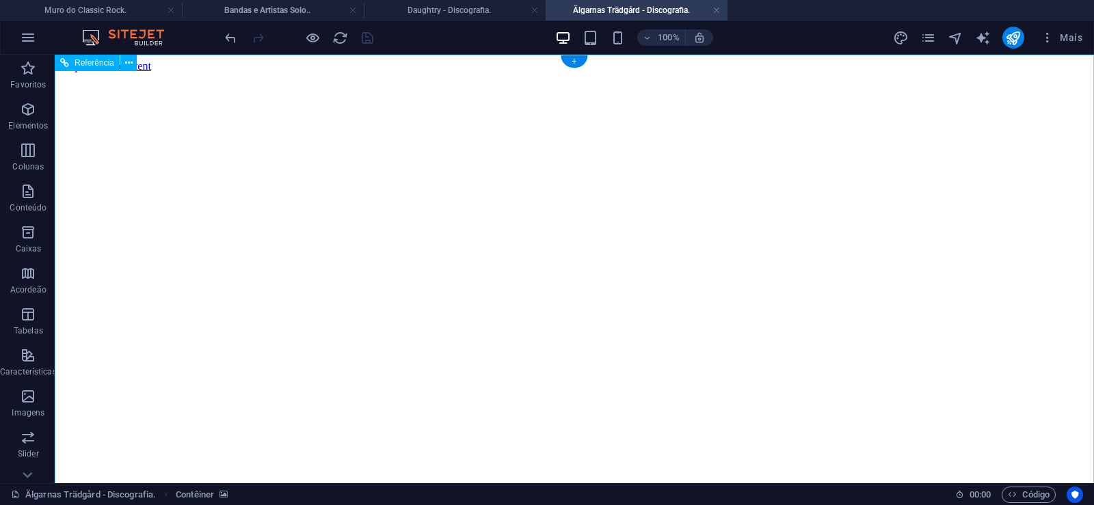
click at [104, 72] on figure at bounding box center [574, 72] width 1028 height 0
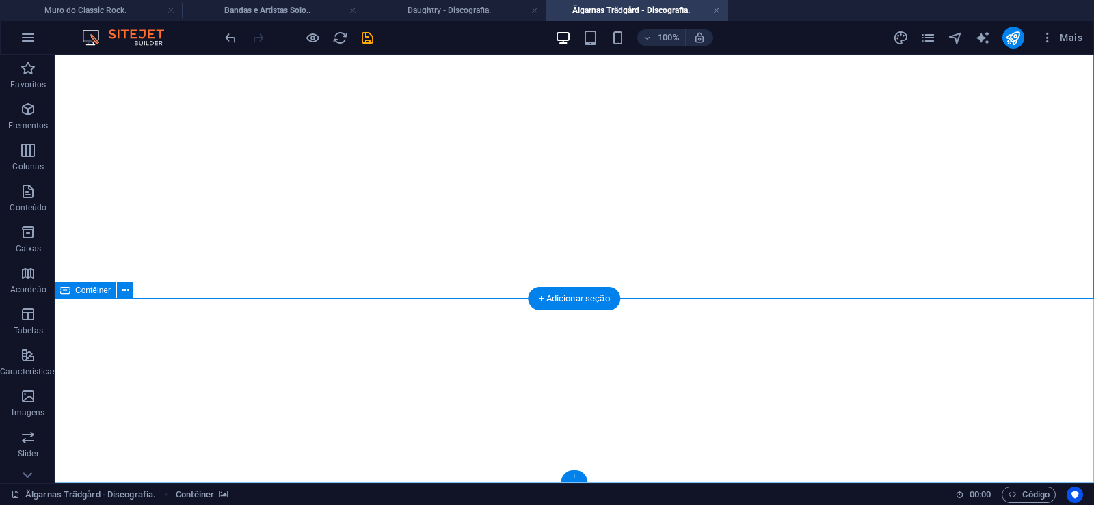
click div "Solte o conteúdo aqui ou Adicionar elementos Colar área de transferência"
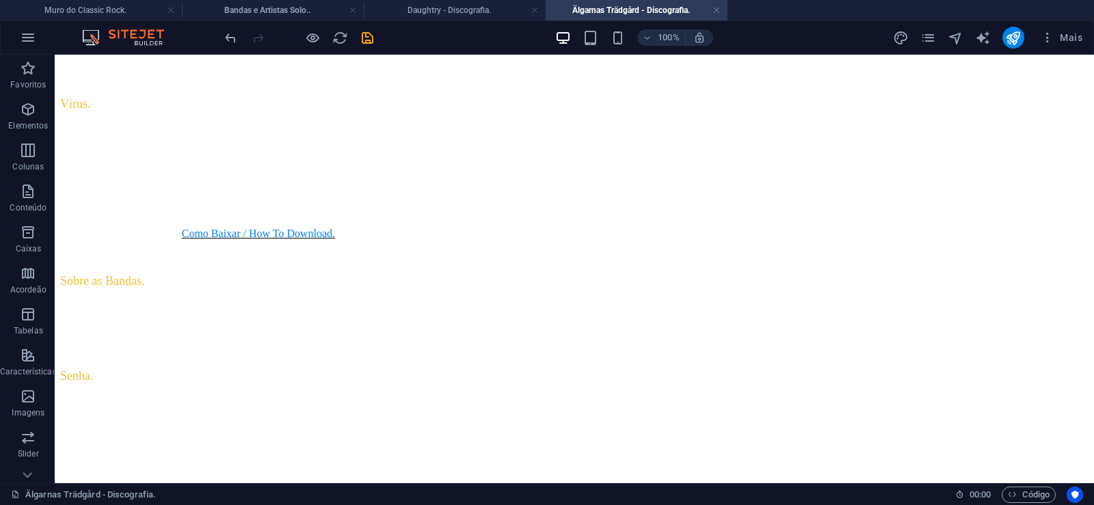
scroll to position [0, 0]
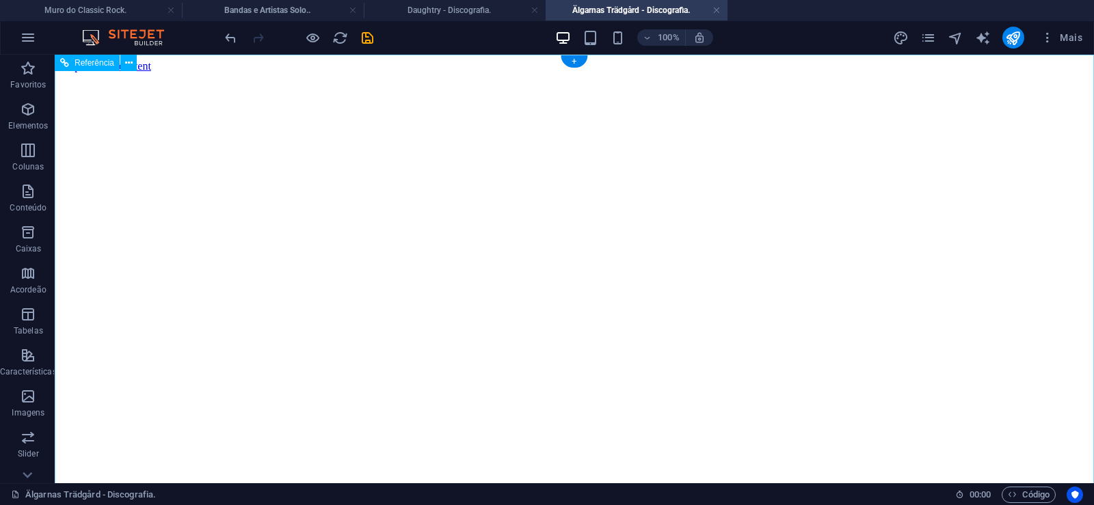
click figure
click div "Daughtry - Discografia."
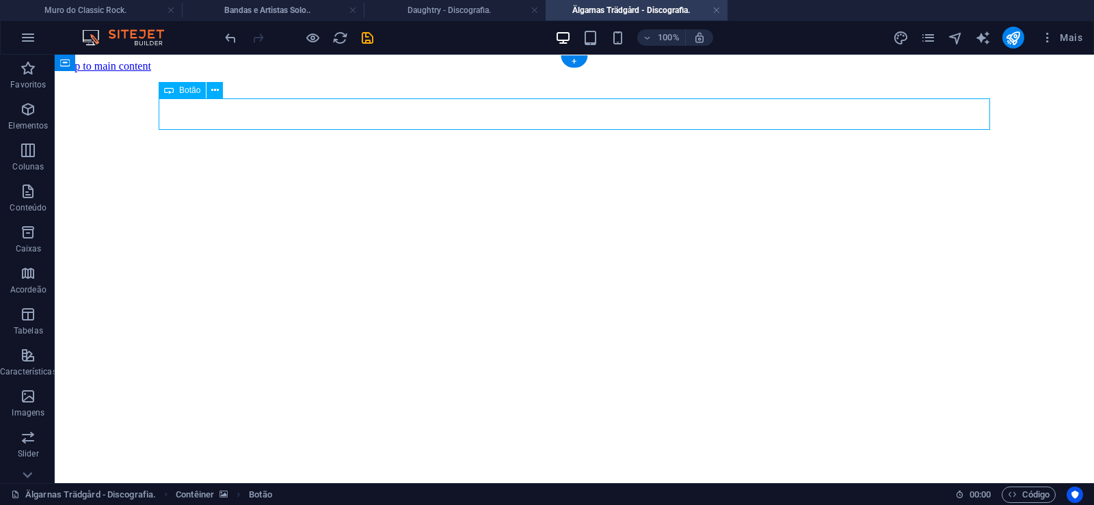
click div "Daughtry - Discografia."
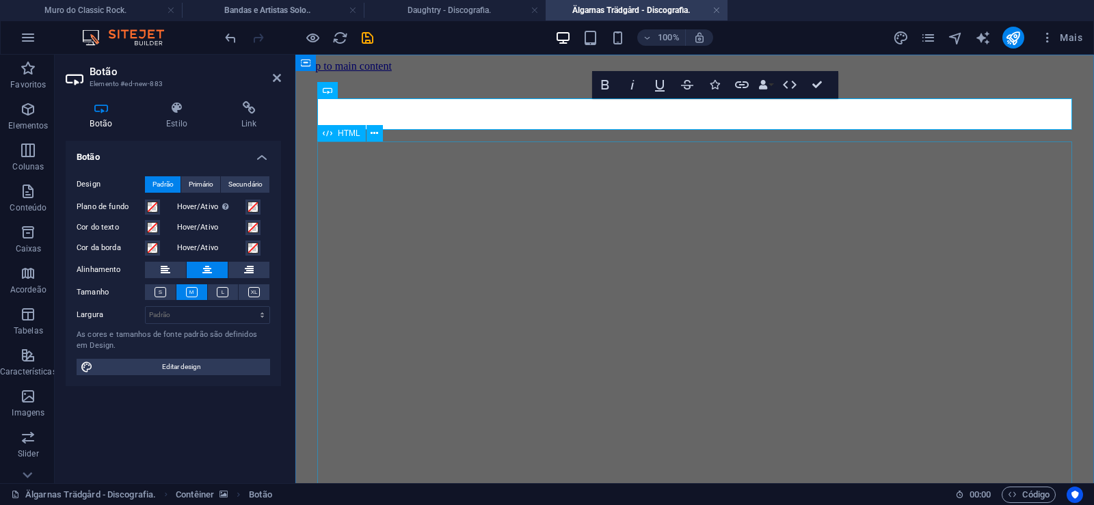
scroll to position [0, 10]
click div "Daughtry é uma banda norte-americana de rock liderada pelo ex-participante do p…"
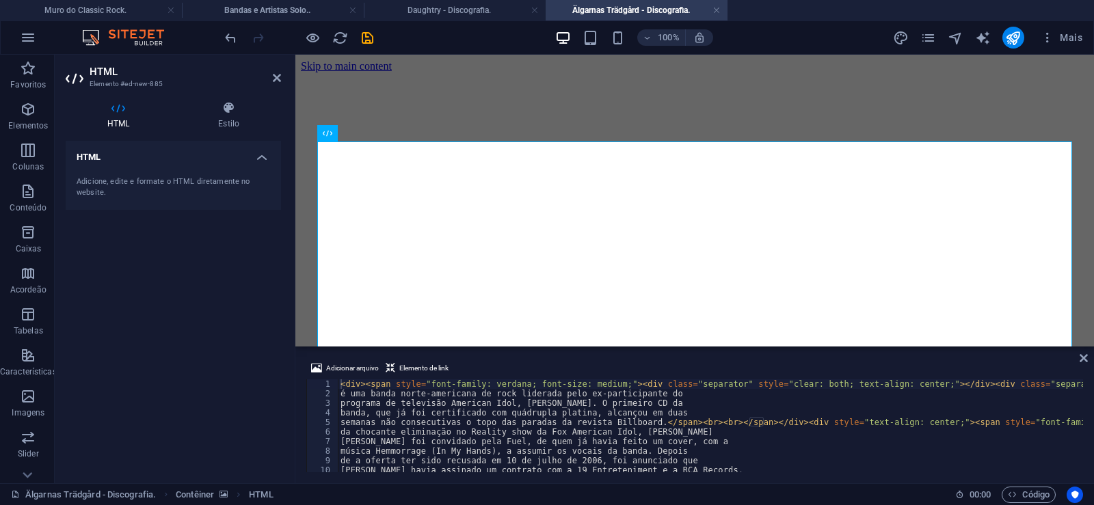
type textarea "[PERSON_NAME] foi convidado pela Fuel, de quem já havia feito um cover, com a"
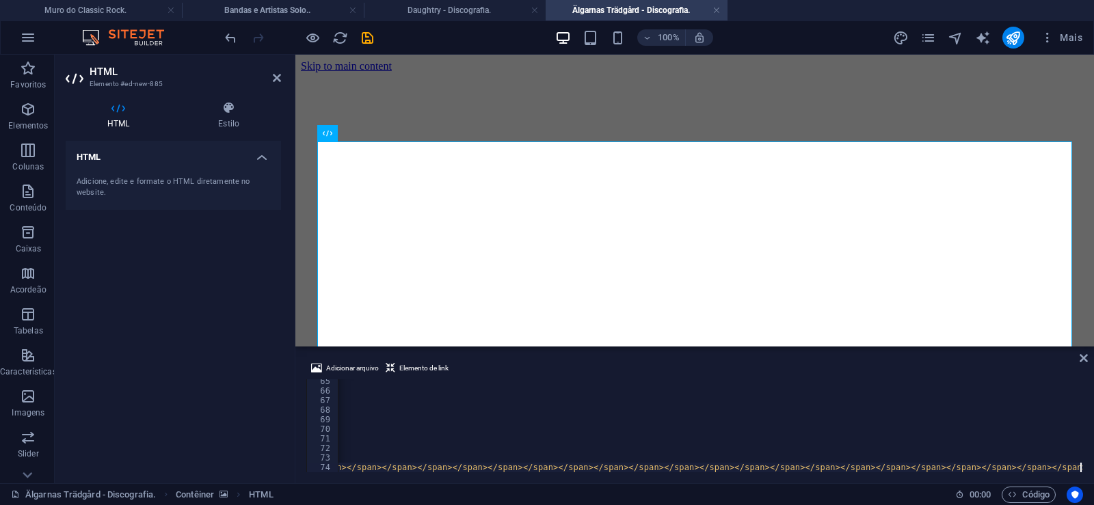
scroll to position [0, 38243]
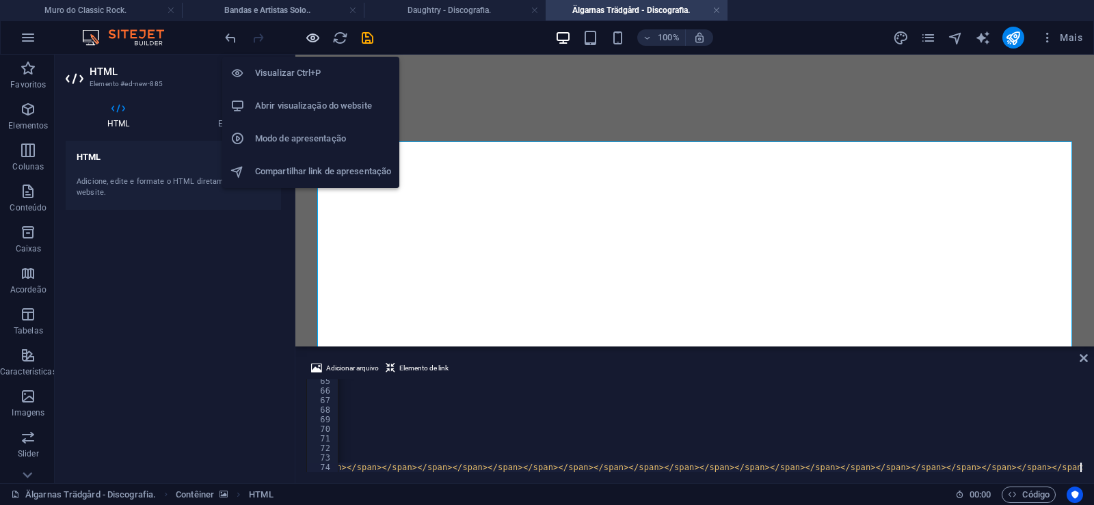
click at [311, 44] on icon "button" at bounding box center [313, 38] width 16 height 16
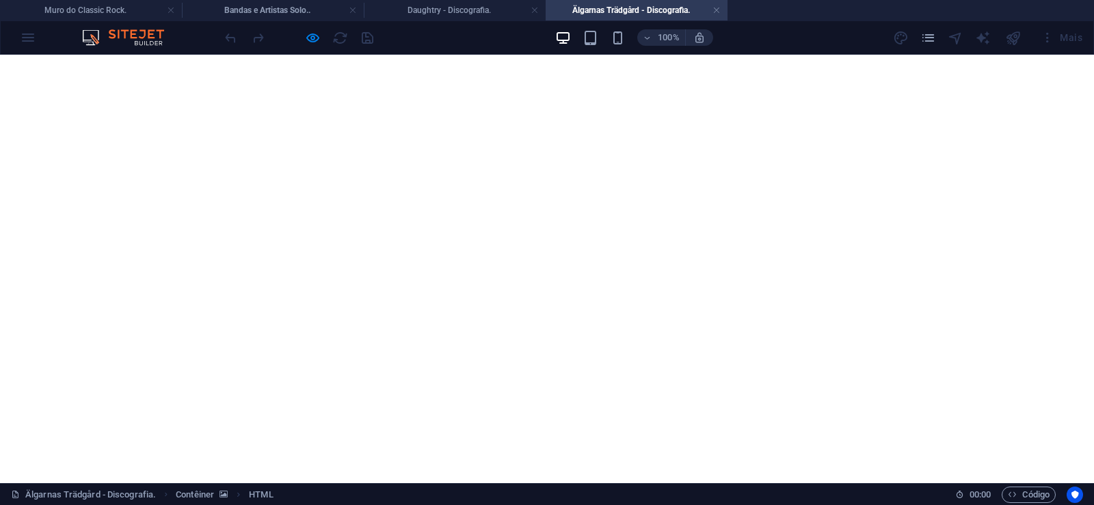
scroll to position [1801, 0]
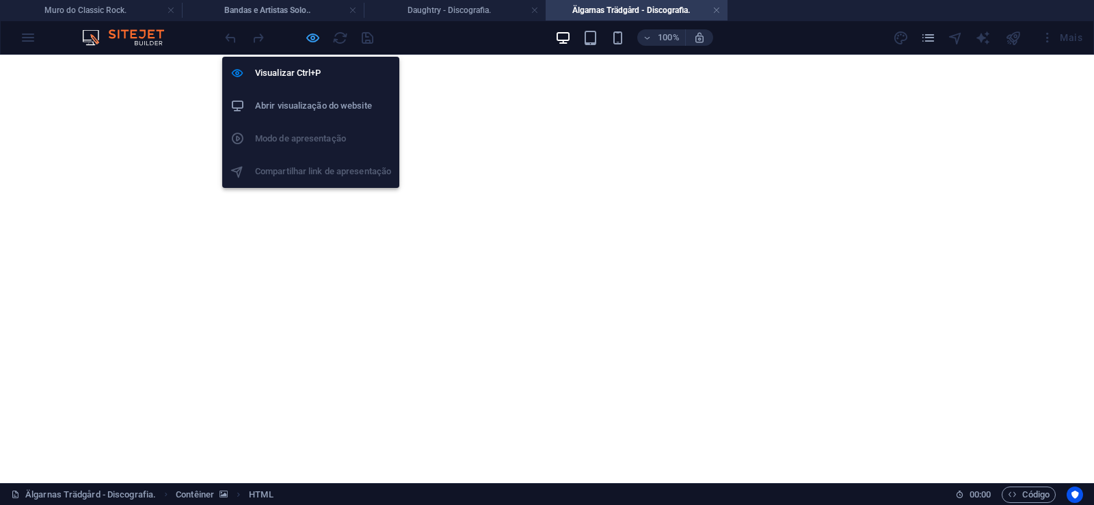
click at [314, 38] on icon "button" at bounding box center [313, 38] width 16 height 16
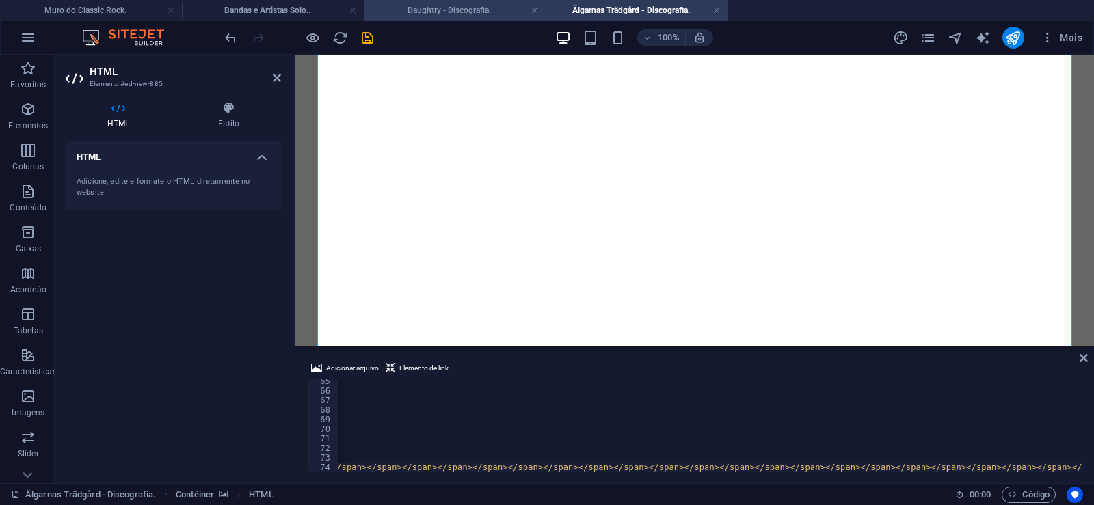
scroll to position [0, 38189]
click at [364, 40] on icon "save" at bounding box center [368, 38] width 16 height 16
click at [716, 9] on link at bounding box center [717, 10] width 8 height 13
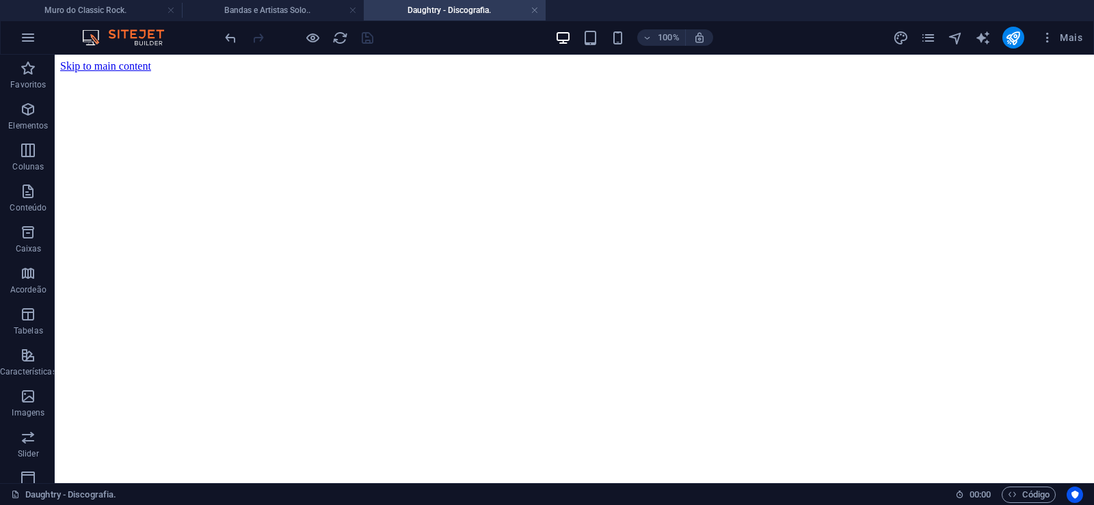
click at [267, 14] on h4 "Bandas e Artistas Solo.." at bounding box center [273, 10] width 182 height 15
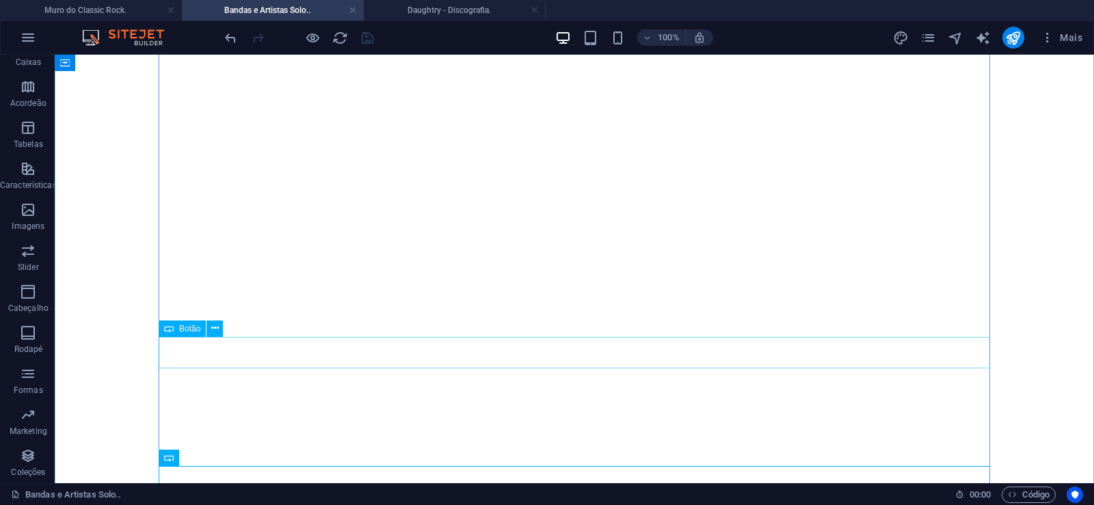
scroll to position [1178, 0]
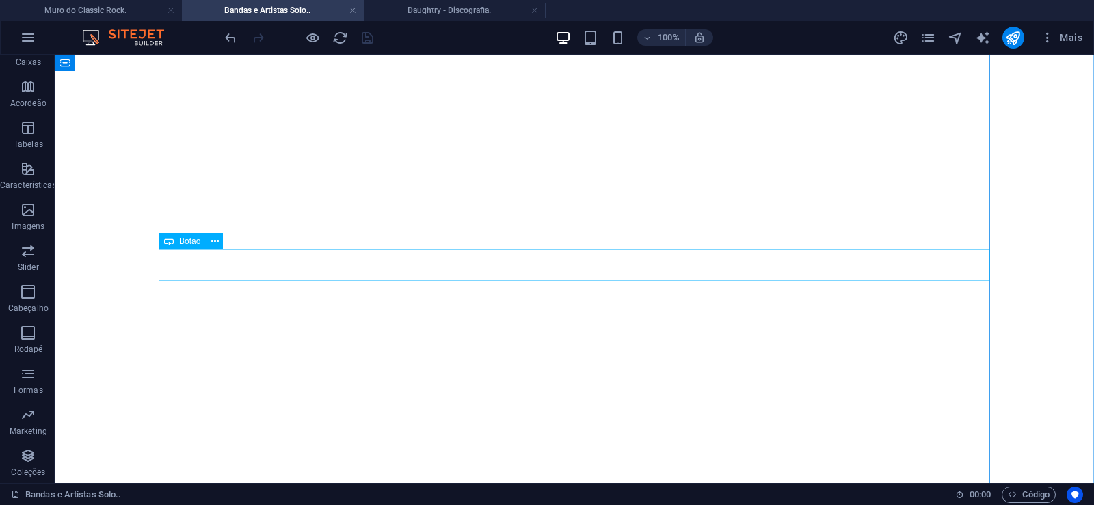
select select "px"
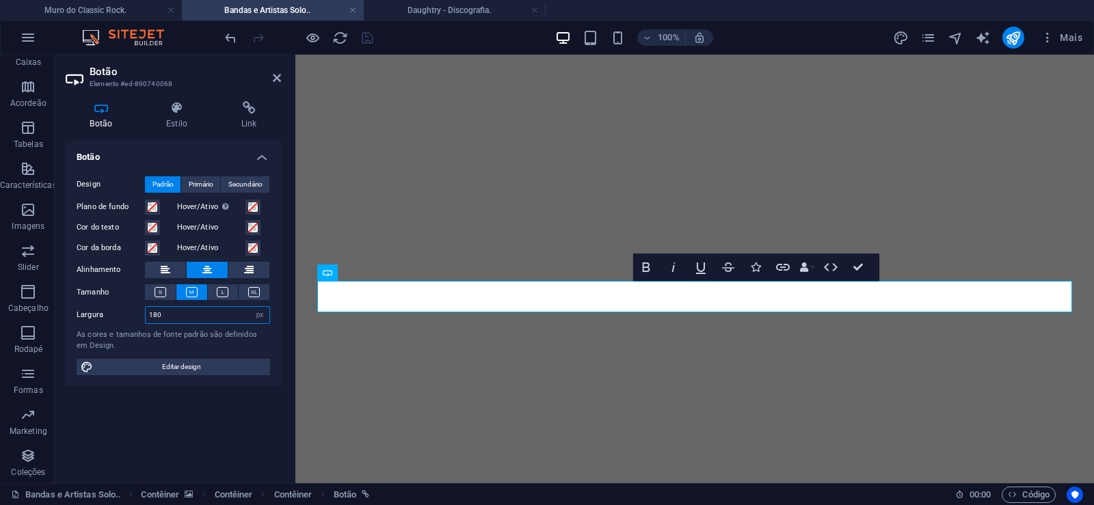
drag, startPoint x: 168, startPoint y: 314, endPoint x: 101, endPoint y: 318, distance: 67.1
click at [146, 317] on input "180" at bounding box center [208, 315] width 124 height 16
type input "166"
click at [274, 77] on icon at bounding box center [277, 77] width 8 height 11
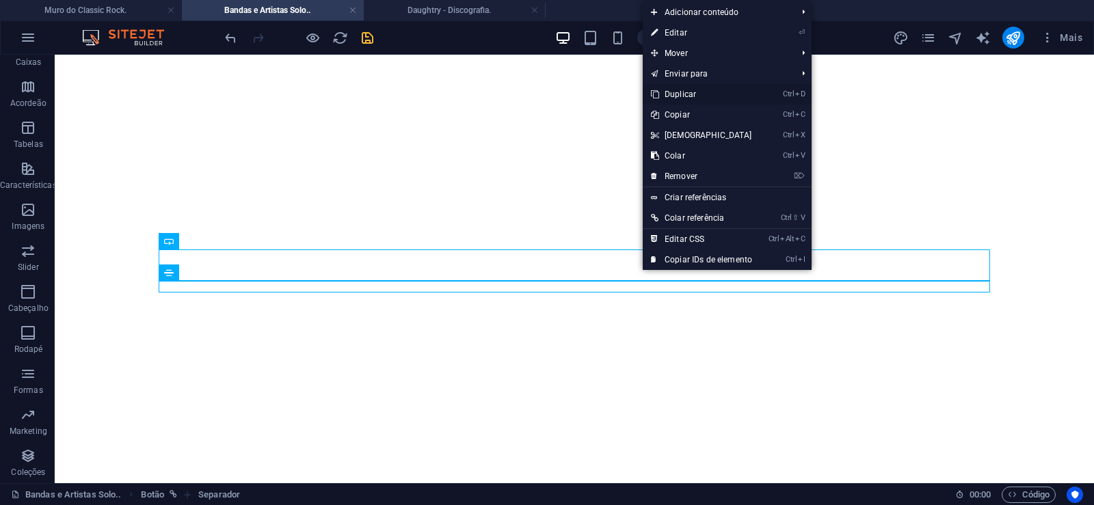
click at [678, 94] on link "Ctrl D Duplicar" at bounding box center [702, 94] width 118 height 21
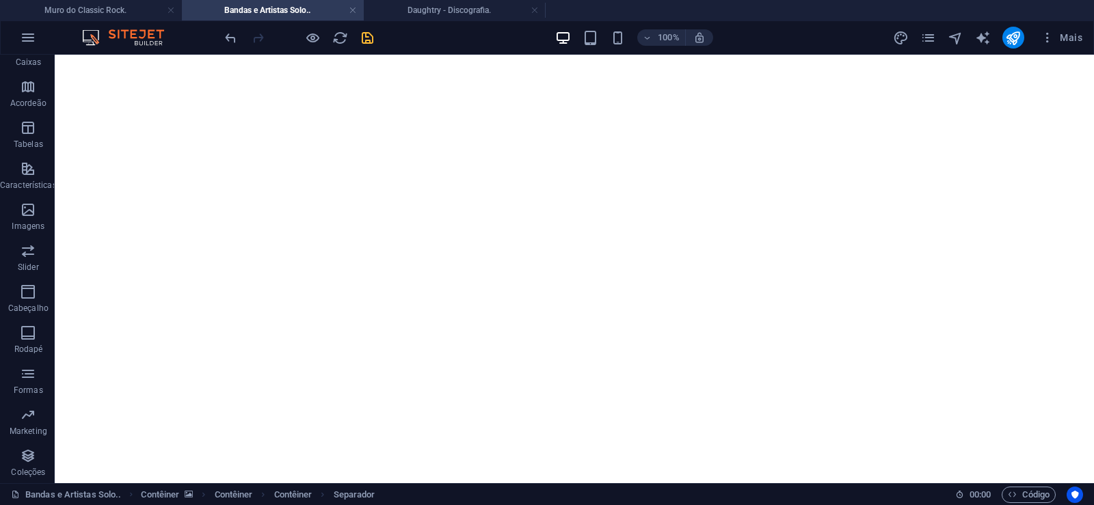
drag, startPoint x: 647, startPoint y: 315, endPoint x: 637, endPoint y: 287, distance: 29.6
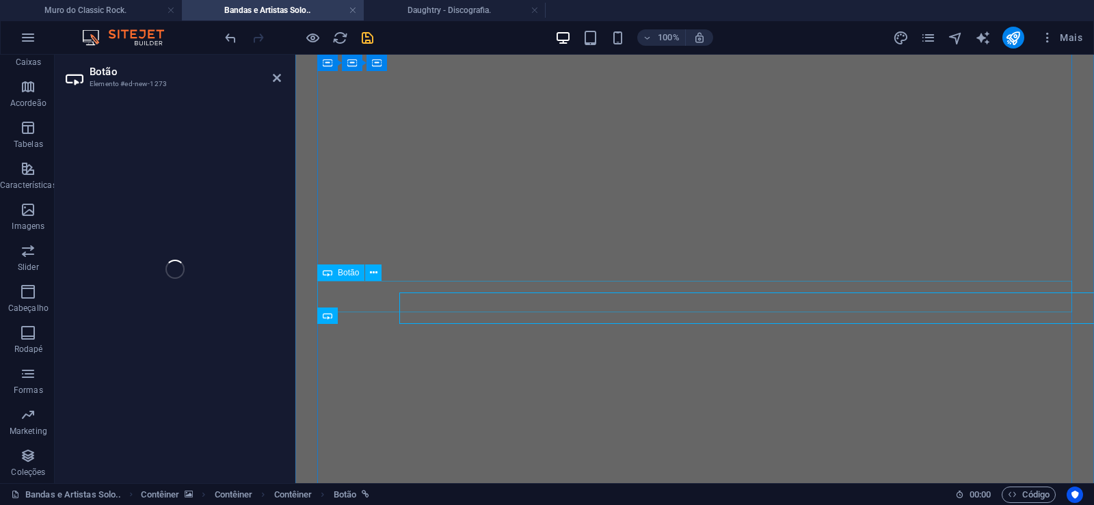
select select "px"
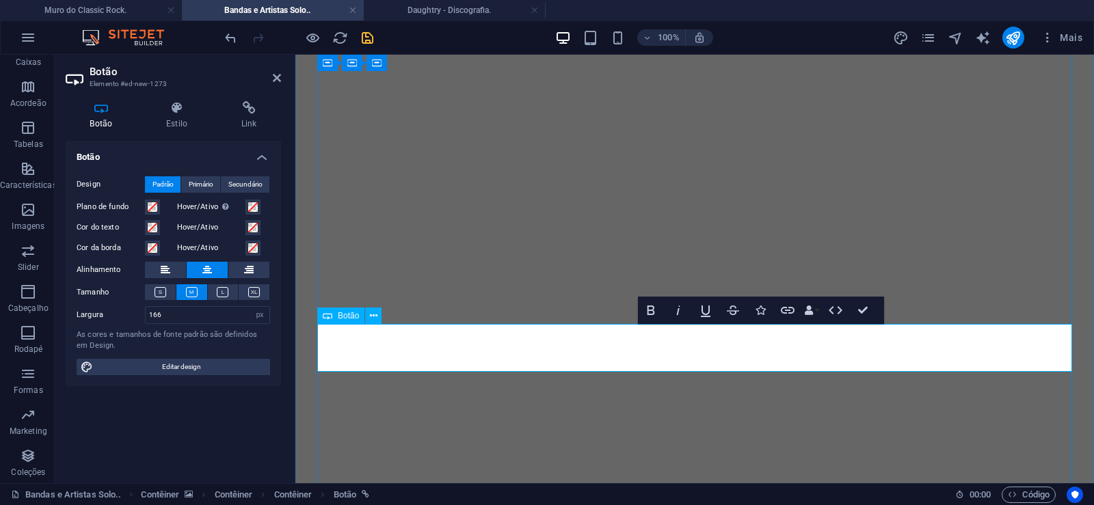
scroll to position [0, 10]
drag, startPoint x: 176, startPoint y: 314, endPoint x: 109, endPoint y: 313, distance: 67.0
click at [146, 313] on input "166" at bounding box center [208, 315] width 124 height 16
drag, startPoint x: 163, startPoint y: 317, endPoint x: 68, endPoint y: 313, distance: 95.1
click at [146, 313] on input "186" at bounding box center [208, 315] width 124 height 16
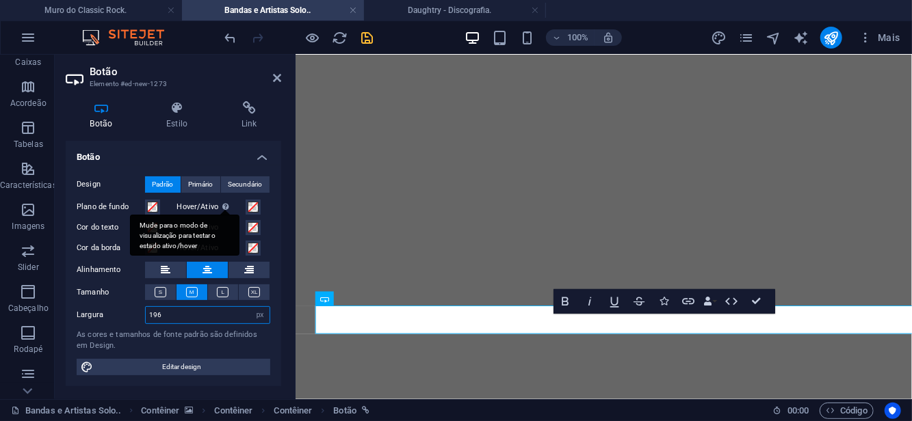
scroll to position [0, 9]
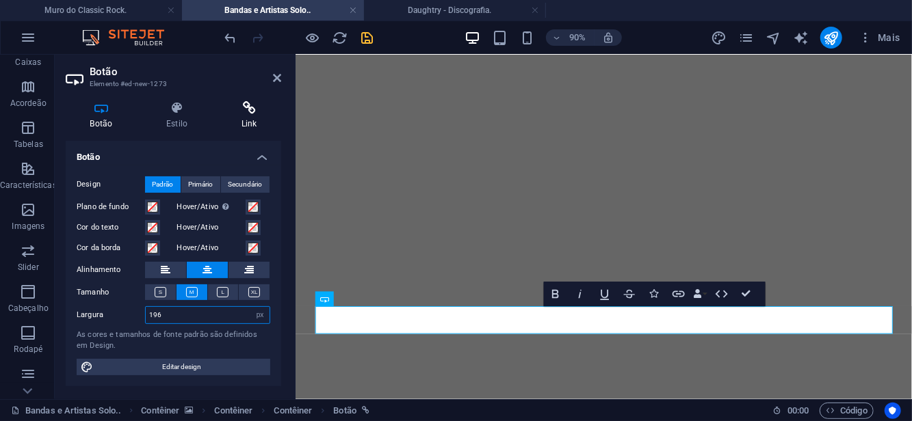
type input "196"
click at [248, 109] on icon at bounding box center [249, 108] width 64 height 14
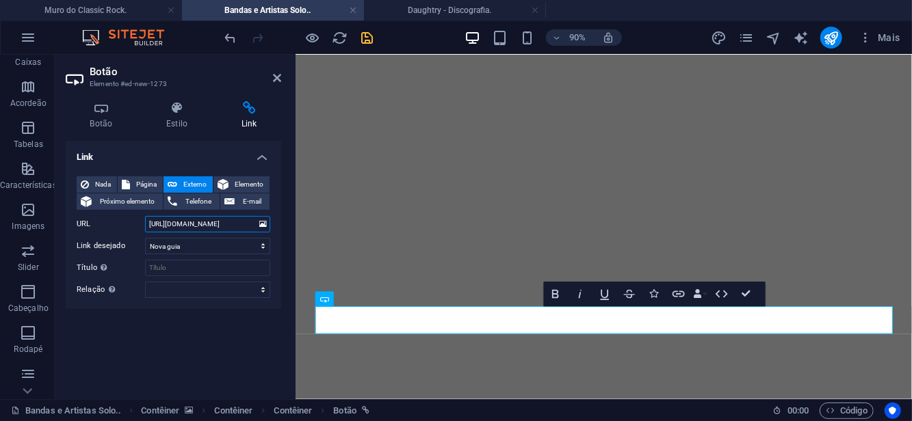
drag, startPoint x: 202, startPoint y: 228, endPoint x: 220, endPoint y: 226, distance: 17.8
click at [220, 226] on input "[URL][DOMAIN_NAME]" at bounding box center [207, 224] width 125 height 16
paste input "garnas-tradgard"
drag, startPoint x: 200, startPoint y: 217, endPoint x: 189, endPoint y: 217, distance: 11.6
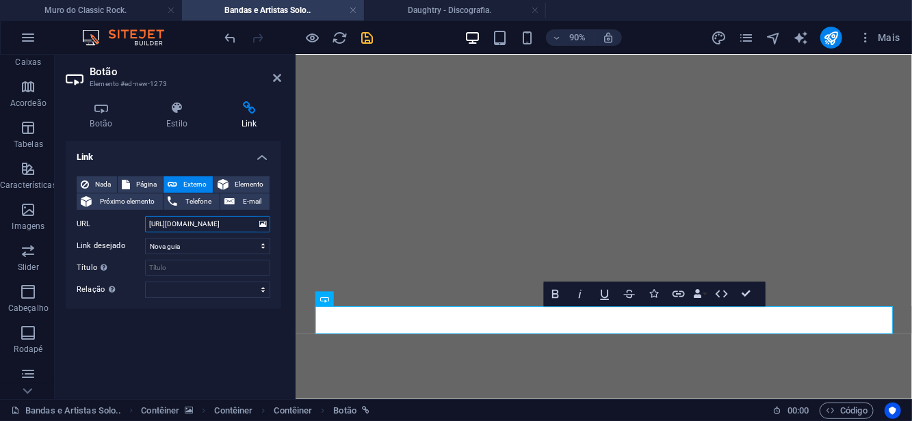
click at [189, 217] on input "[URL][DOMAIN_NAME]" at bounding box center [207, 224] width 125 height 16
click at [187, 217] on input "[URL][DOMAIN_NAME]" at bounding box center [207, 224] width 125 height 16
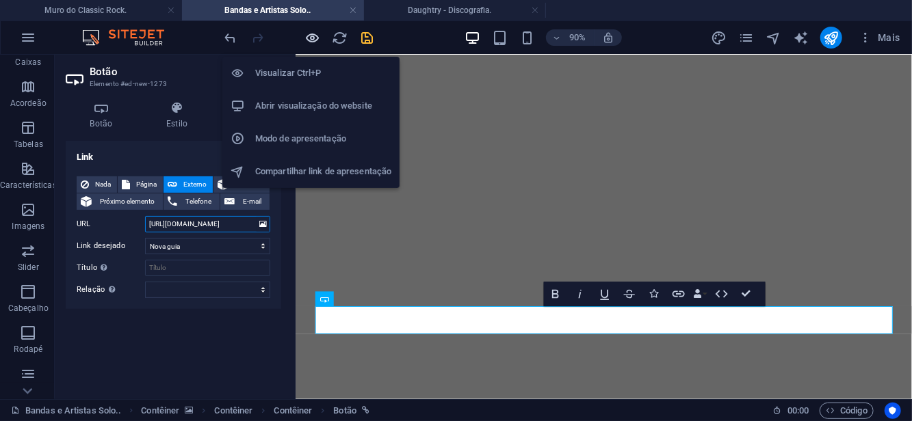
type input "[URL][DOMAIN_NAME]"
click at [314, 36] on icon "button" at bounding box center [313, 38] width 16 height 16
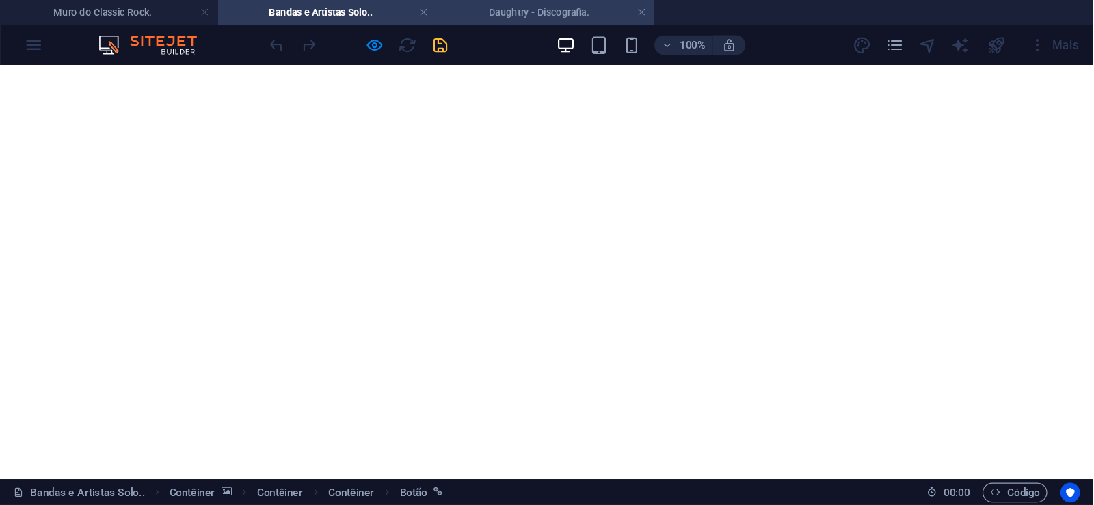
scroll to position [1169, 0]
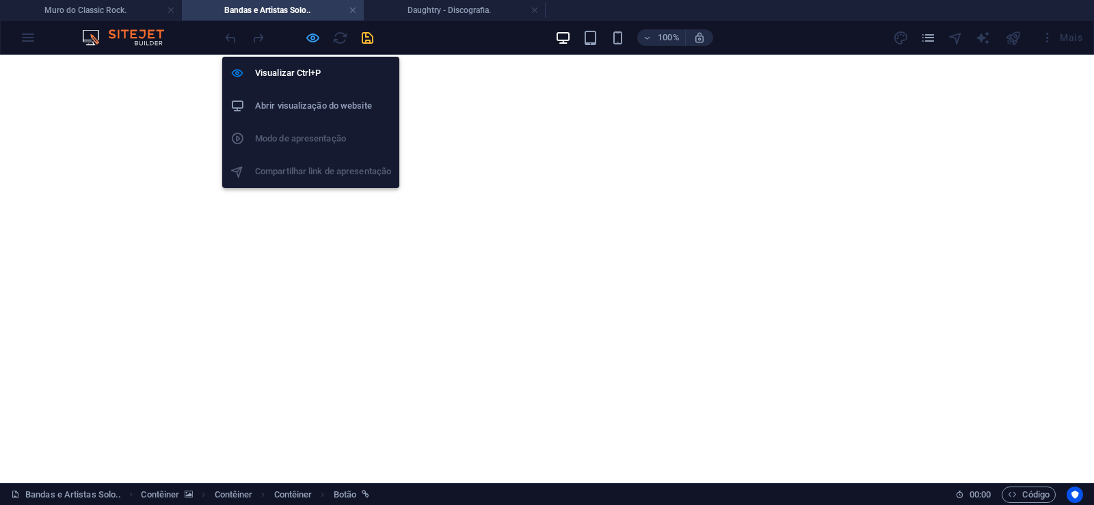
click at [313, 37] on icon "button" at bounding box center [313, 38] width 16 height 16
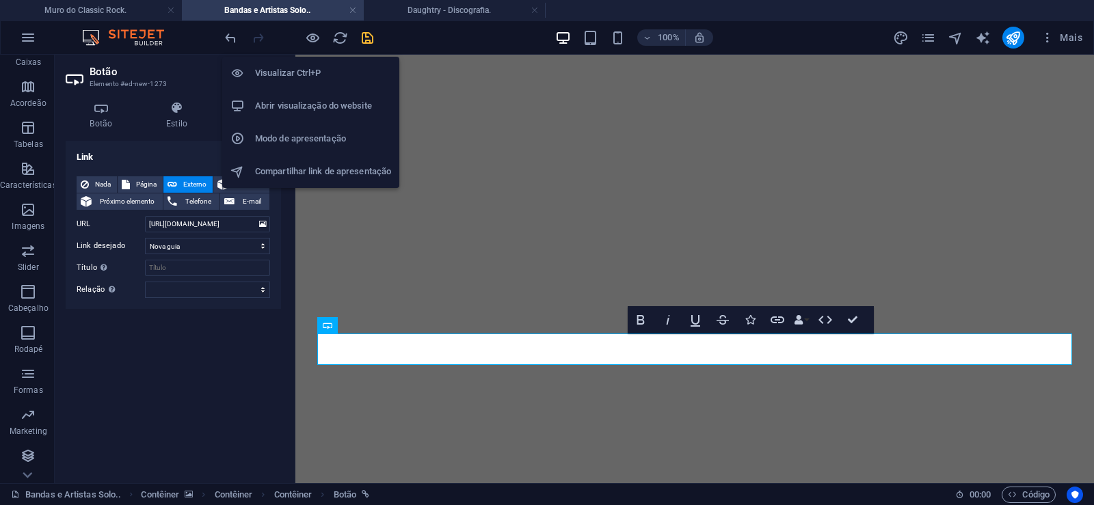
scroll to position [0, 3]
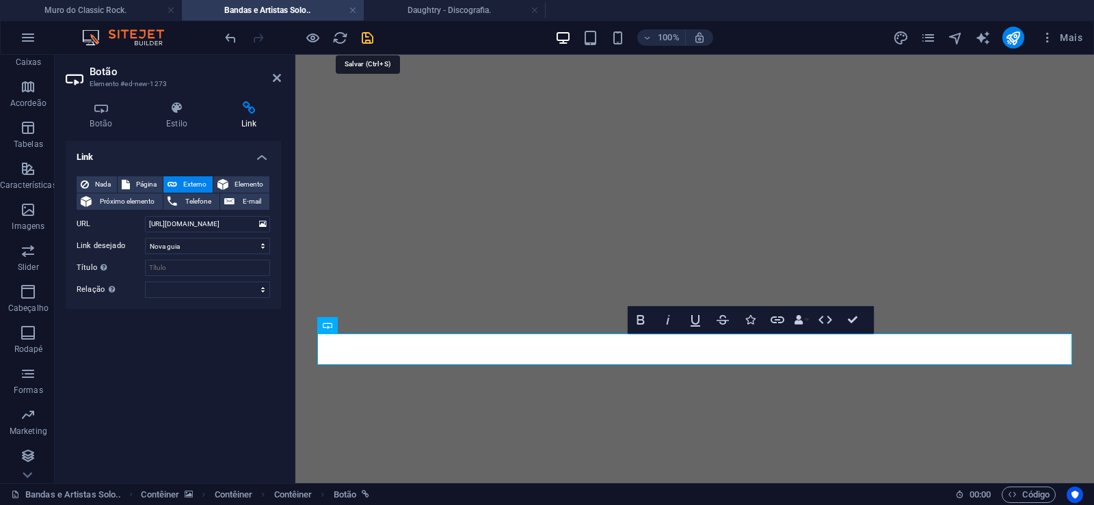
click at [365, 40] on icon "save" at bounding box center [368, 38] width 16 height 16
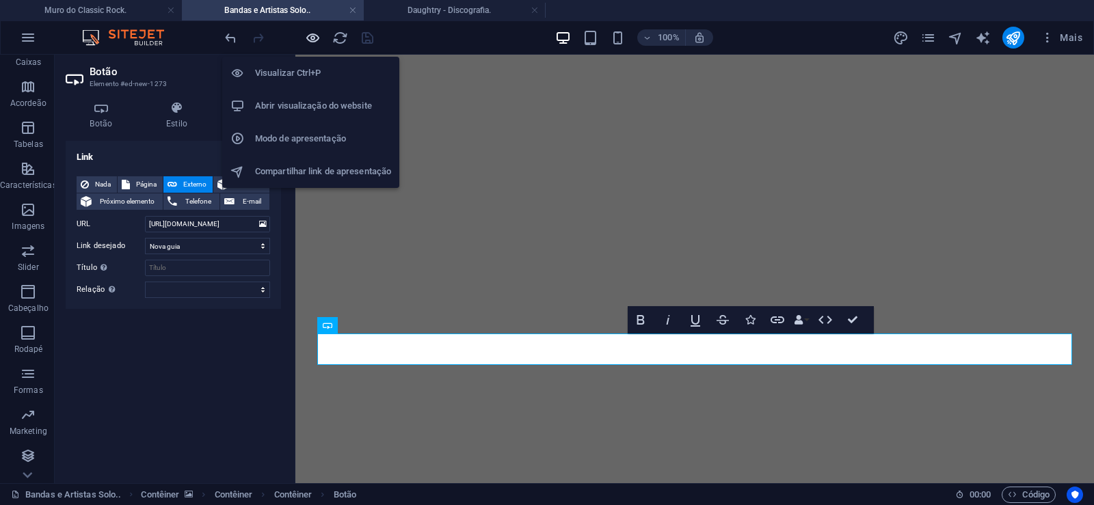
click at [308, 36] on icon "button" at bounding box center [313, 38] width 16 height 16
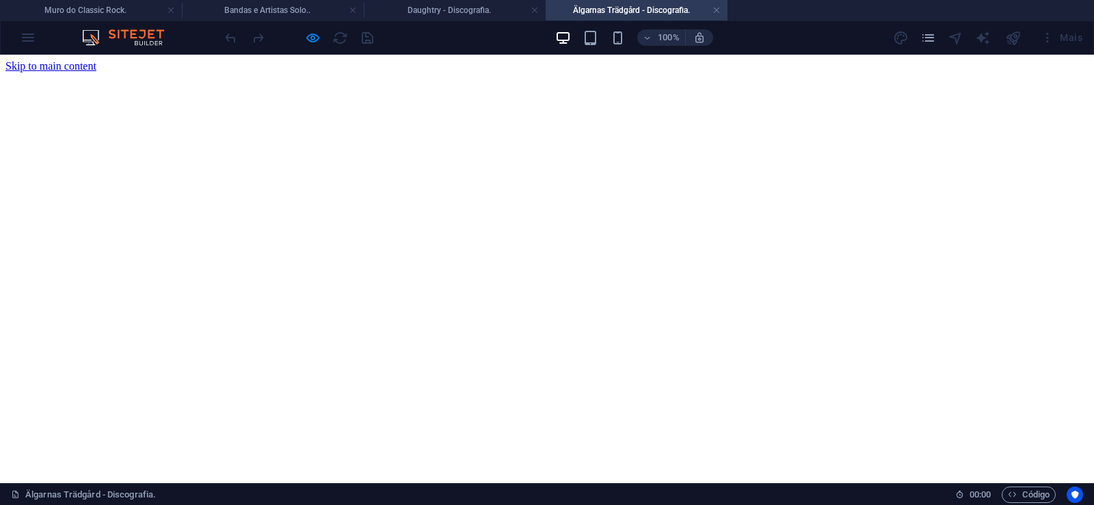
scroll to position [0, 0]
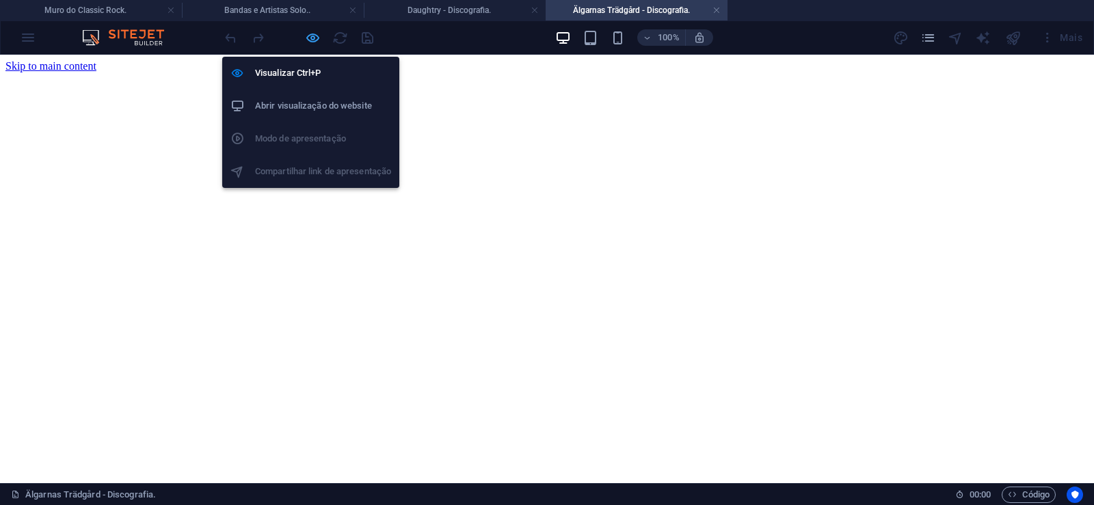
click at [312, 38] on icon "button" at bounding box center [313, 38] width 16 height 16
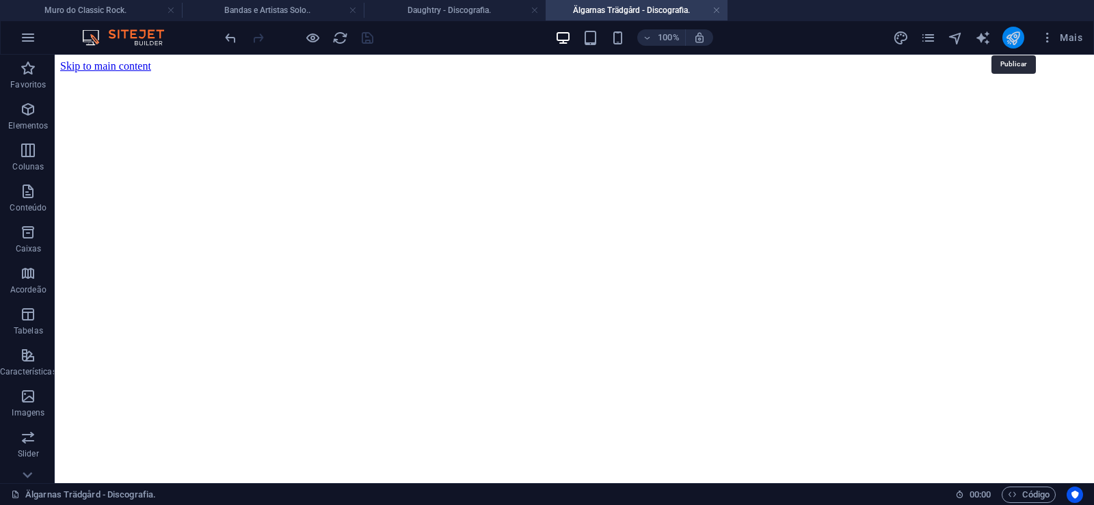
click at [1015, 39] on icon "publish" at bounding box center [1013, 38] width 16 height 16
